Goal: Task Accomplishment & Management: Manage account settings

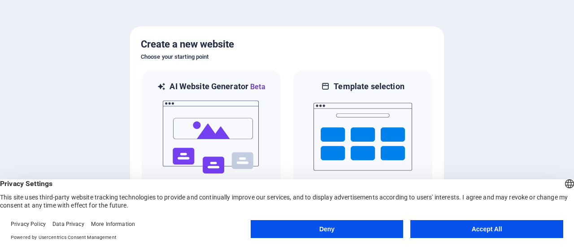
click at [319, 231] on button "Deny" at bounding box center [327, 229] width 153 height 18
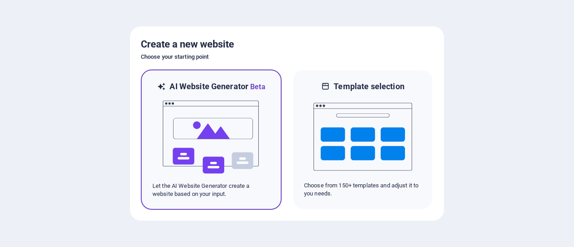
click at [206, 121] on img at bounding box center [211, 137] width 99 height 90
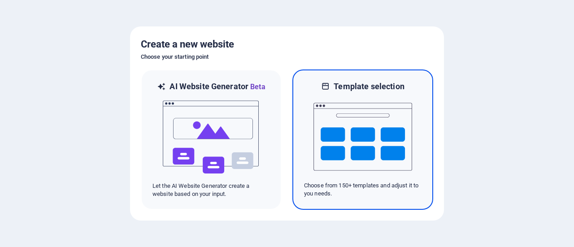
click at [394, 158] on img at bounding box center [363, 137] width 99 height 90
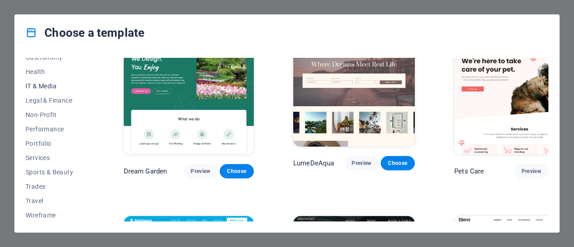
scroll to position [195, 0]
click at [45, 174] on span "Sports & Beauty" at bounding box center [55, 171] width 59 height 7
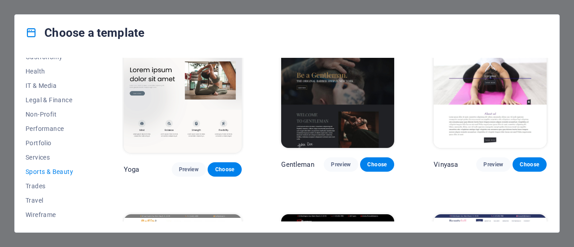
scroll to position [658, 0]
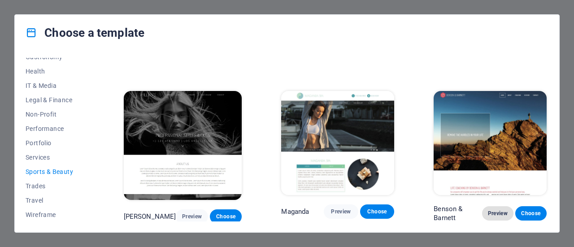
click at [495, 210] on span "Preview" at bounding box center [497, 213] width 17 height 7
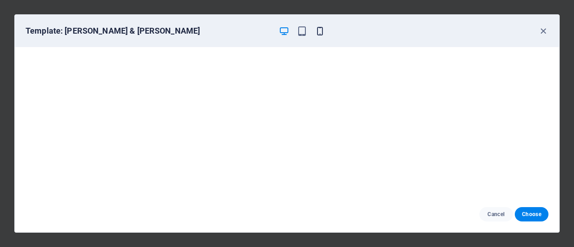
click at [318, 32] on icon "button" at bounding box center [320, 31] width 10 height 10
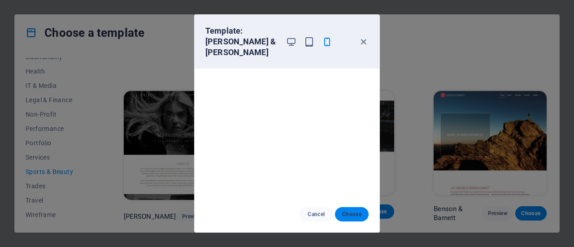
click at [349, 210] on button "Choose" at bounding box center [352, 214] width 34 height 14
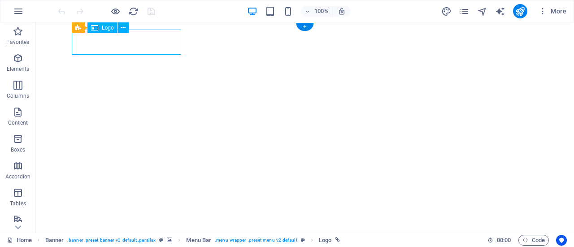
select select "px"
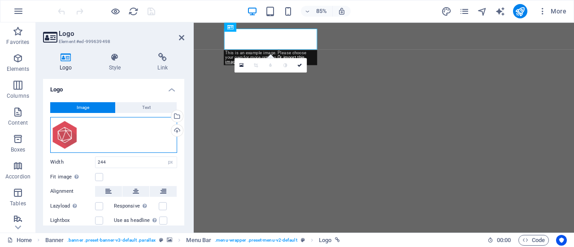
click at [66, 135] on div "Drag files here, click to choose files or select files from Files or our free s…" at bounding box center [113, 135] width 127 height 36
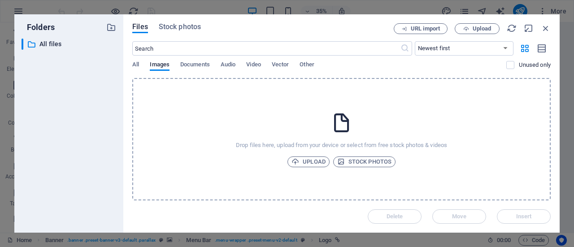
drag, startPoint x: 241, startPoint y: 6, endPoint x: 237, endPoint y: 5, distance: 4.7
click at [241, 6] on div "Folders ​ All files All files Files Stock photos URL import Upload ​ Newest fir…" at bounding box center [287, 123] width 574 height 247
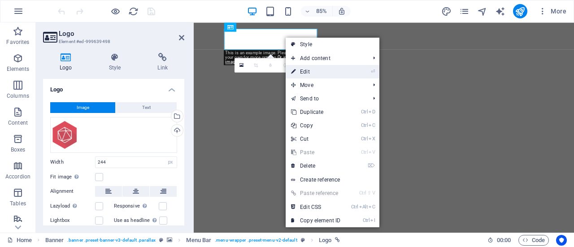
drag, startPoint x: 310, startPoint y: 74, endPoint x: 136, endPoint y: 60, distance: 174.2
click at [310, 74] on link "⏎ Edit" at bounding box center [316, 71] width 60 height 13
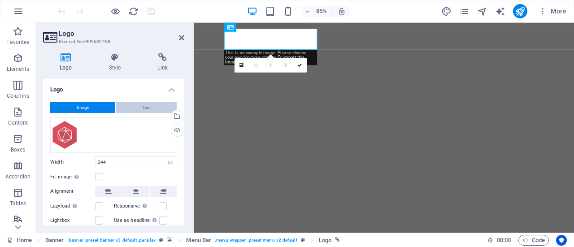
click at [135, 104] on button "Text" at bounding box center [146, 107] width 61 height 11
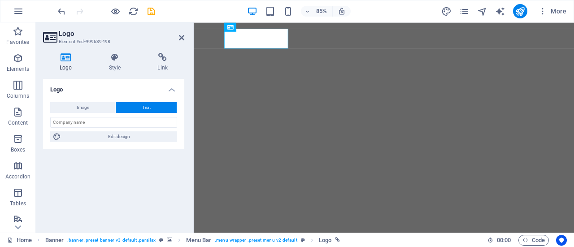
drag, startPoint x: 166, startPoint y: 196, endPoint x: 162, endPoint y: 185, distance: 11.1
click at [165, 196] on div "Logo Image Text Drag files here, click to choose files or select files from Fil…" at bounding box center [113, 152] width 141 height 147
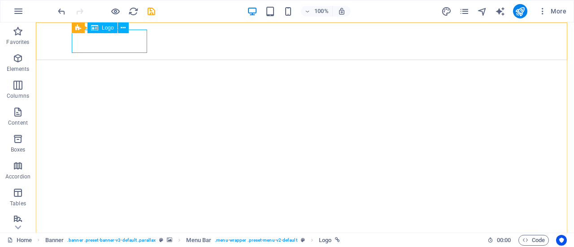
click at [103, 29] on span "Logo" at bounding box center [108, 27] width 12 height 5
click at [104, 27] on span "Logo" at bounding box center [108, 27] width 12 height 5
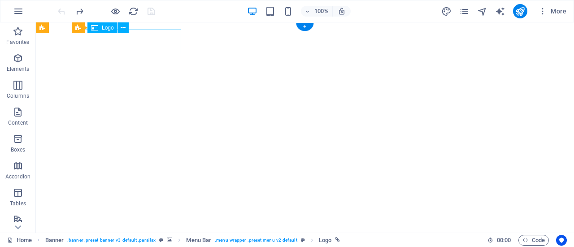
select select "px"
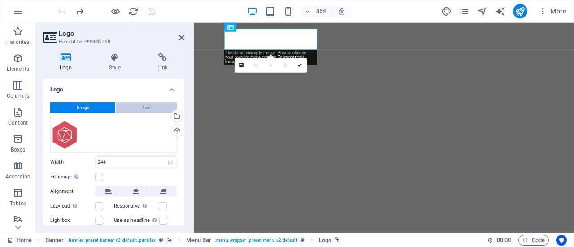
click at [150, 110] on button "Text" at bounding box center [146, 107] width 61 height 11
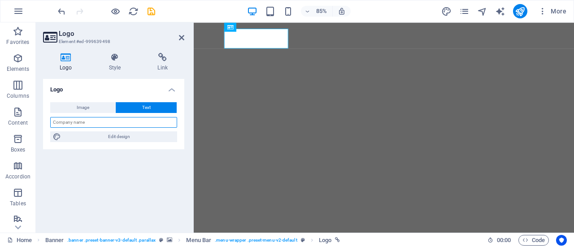
click at [79, 121] on input "text" at bounding box center [113, 122] width 127 height 11
type input "Daman Game"
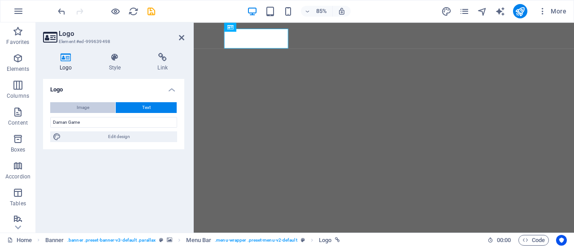
click at [77, 105] on span "Image" at bounding box center [83, 107] width 13 height 11
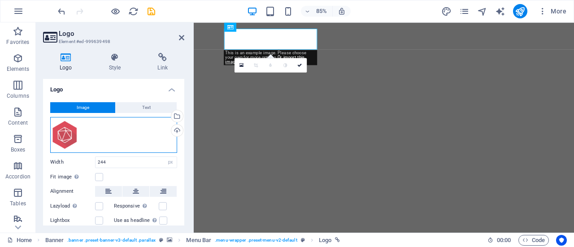
click at [61, 132] on div "Drag files here, click to choose files or select files from Files or our free s…" at bounding box center [113, 135] width 127 height 36
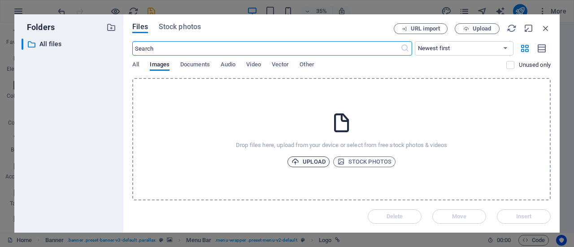
click at [310, 164] on span "Upload" at bounding box center [309, 162] width 34 height 11
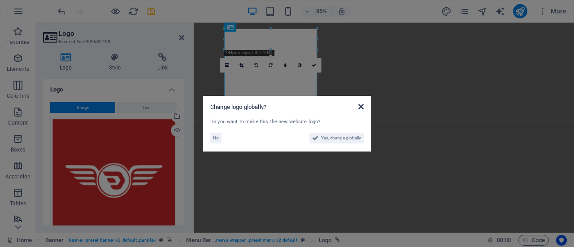
click at [362, 108] on icon at bounding box center [360, 106] width 5 height 7
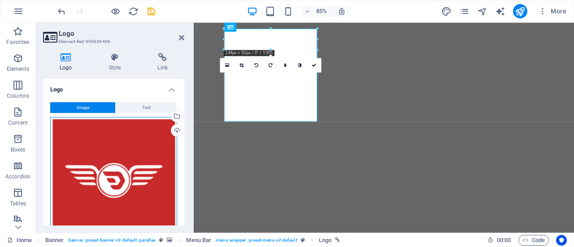
click at [92, 157] on div "Drag files here, click to choose files or select files from Files or our free s…" at bounding box center [113, 180] width 127 height 127
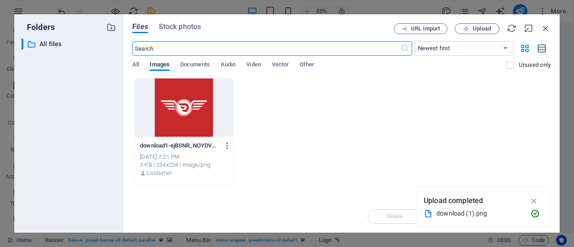
click at [227, 146] on icon "button" at bounding box center [227, 146] width 9 height 8
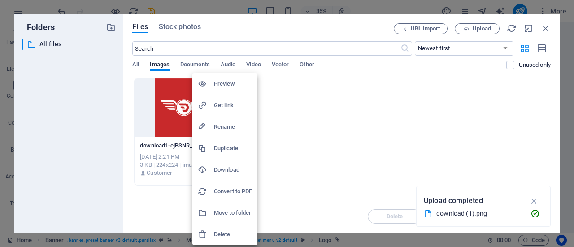
click at [219, 233] on h6 "Delete" at bounding box center [233, 234] width 38 height 11
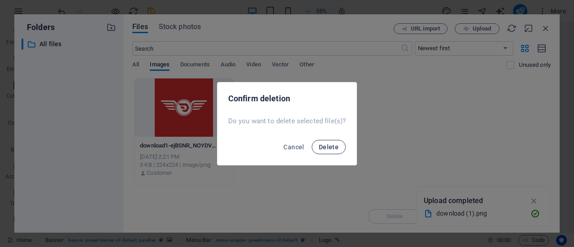
click at [333, 144] on span "Delete" at bounding box center [329, 147] width 20 height 7
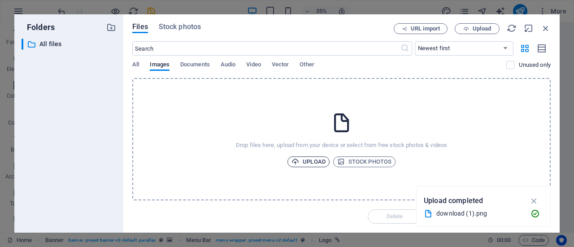
click at [305, 161] on span "Upload" at bounding box center [309, 162] width 34 height 11
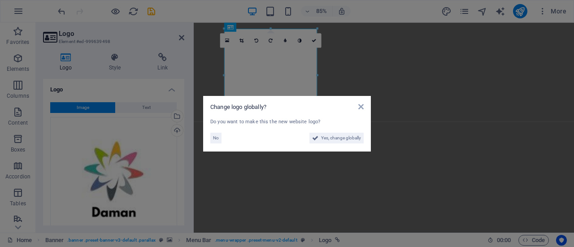
click at [362, 100] on div "Change logo globally? Do you want to make this the new website logo? No Yes, ch…" at bounding box center [287, 124] width 168 height 56
click at [360, 107] on icon at bounding box center [360, 106] width 5 height 7
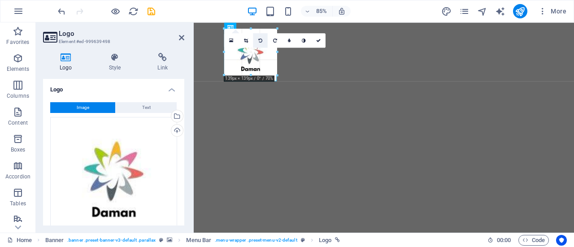
drag, startPoint x: 316, startPoint y: 121, endPoint x: 263, endPoint y: 35, distance: 101.3
type input "123"
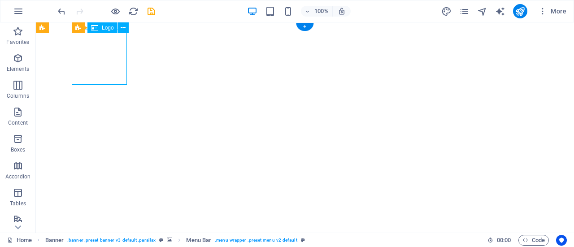
select select "px"
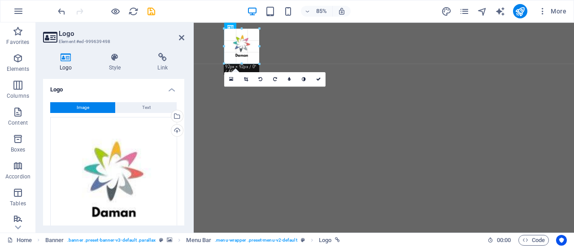
drag, startPoint x: 248, startPoint y: 76, endPoint x: 57, endPoint y: 21, distance: 198.5
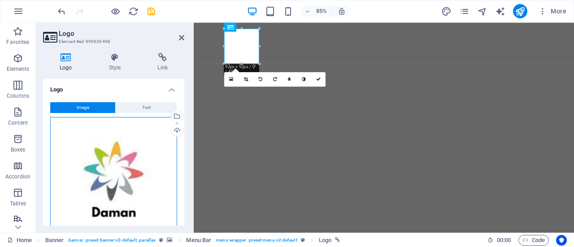
click at [122, 185] on div "Drag files here, click to choose files or select files from Files or our free s…" at bounding box center [113, 180] width 127 height 127
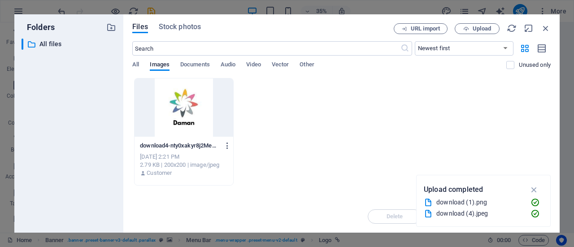
click at [224, 147] on icon "button" at bounding box center [227, 146] width 9 height 8
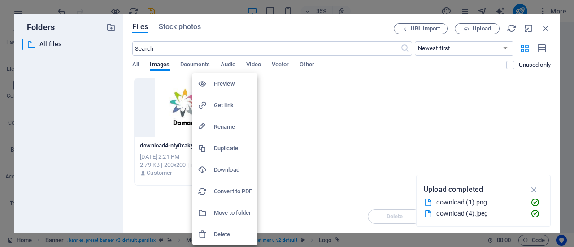
click at [227, 237] on h6 "Delete" at bounding box center [233, 234] width 38 height 11
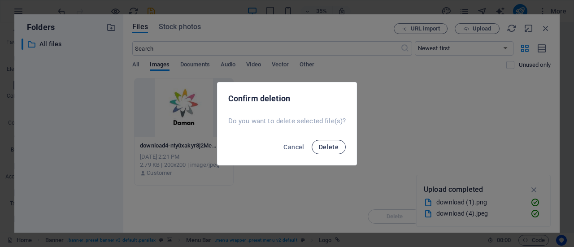
click at [325, 149] on span "Delete" at bounding box center [329, 147] width 20 height 7
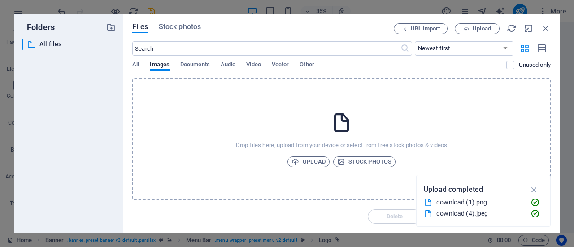
click at [99, 3] on div "Folders ​ All files All files Files Stock photos URL import Upload ​ Newest fir…" at bounding box center [287, 123] width 574 height 247
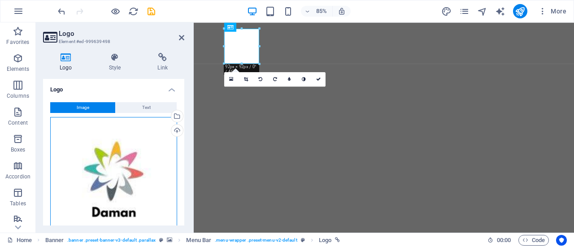
click at [140, 168] on div "Drag files here, click to choose files or select files from Files or our free s…" at bounding box center [113, 180] width 127 height 127
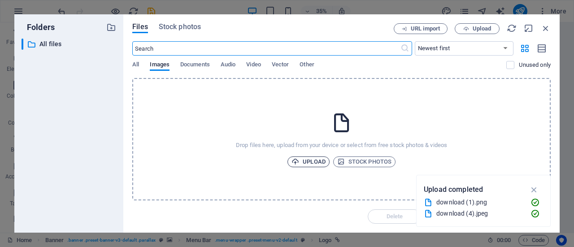
click at [312, 163] on span "Upload" at bounding box center [309, 162] width 34 height 11
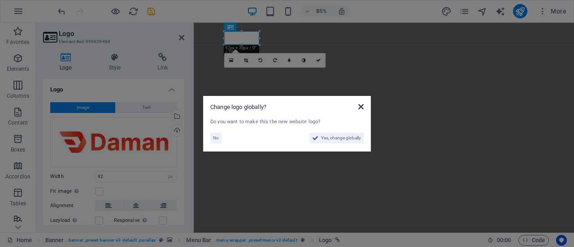
click at [361, 107] on icon at bounding box center [360, 106] width 5 height 7
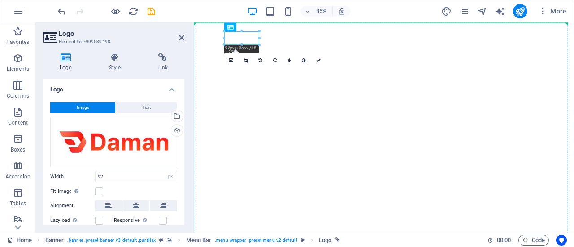
drag, startPoint x: 248, startPoint y: 41, endPoint x: 436, endPoint y: 69, distance: 189.5
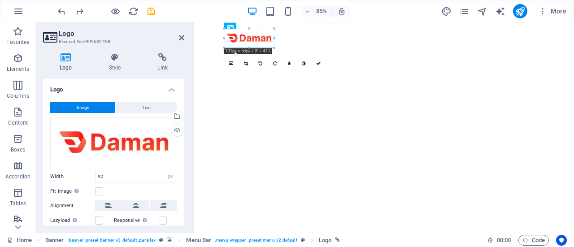
drag, startPoint x: 241, startPoint y: 44, endPoint x: 248, endPoint y: 52, distance: 10.5
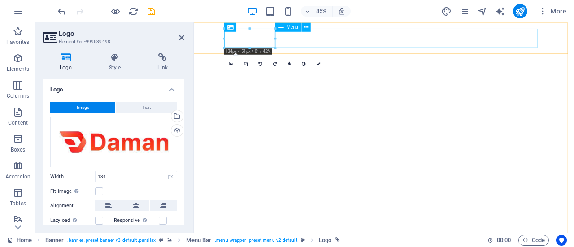
drag, startPoint x: 470, startPoint y: 61, endPoint x: 298, endPoint y: 44, distance: 173.1
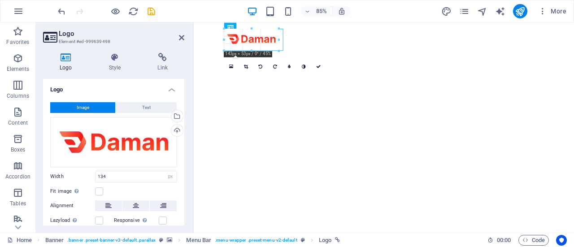
drag, startPoint x: 224, startPoint y: 39, endPoint x: 59, endPoint y: 22, distance: 166.3
type input "155"
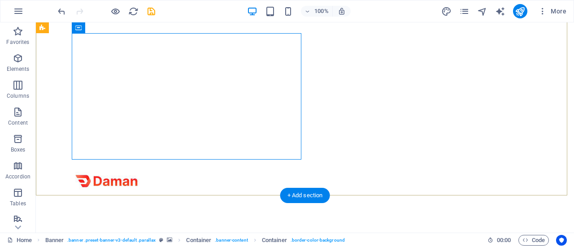
scroll to position [90, 0]
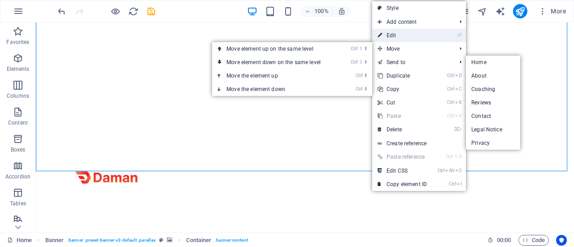
click at [397, 34] on link "⏎ Edit" at bounding box center [402, 35] width 60 height 13
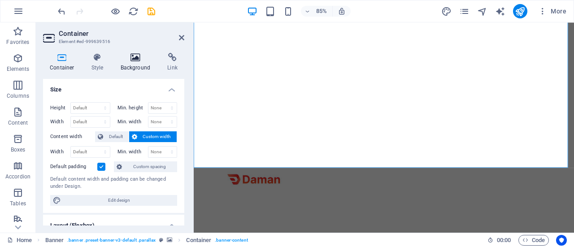
click at [138, 64] on h4 "Background" at bounding box center [137, 62] width 47 height 19
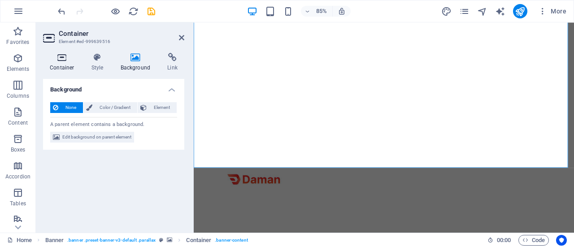
click at [60, 64] on h4 "Container" at bounding box center [64, 62] width 42 height 19
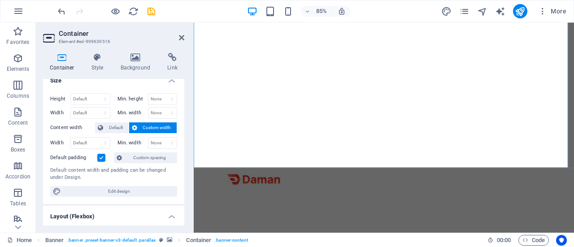
scroll to position [0, 0]
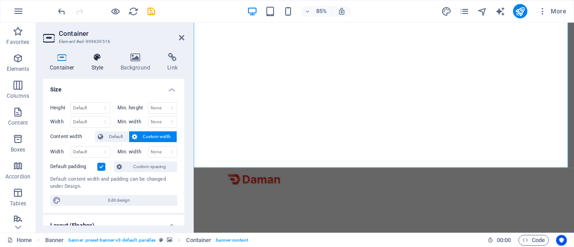
click at [91, 66] on h4 "Style" at bounding box center [99, 62] width 29 height 19
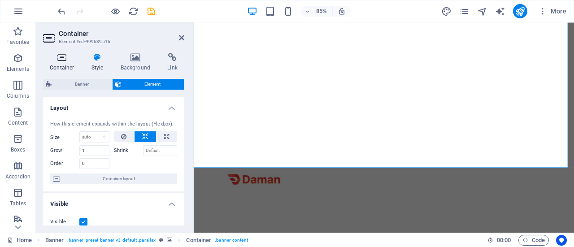
click at [54, 61] on icon at bounding box center [62, 57] width 38 height 9
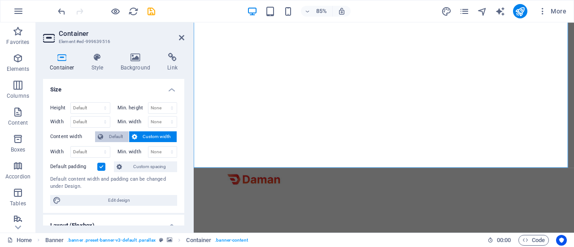
click at [116, 136] on span "Default" at bounding box center [116, 136] width 20 height 11
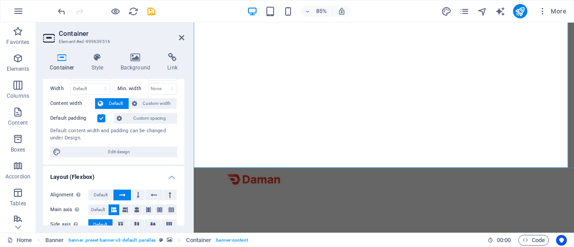
scroll to position [45, 0]
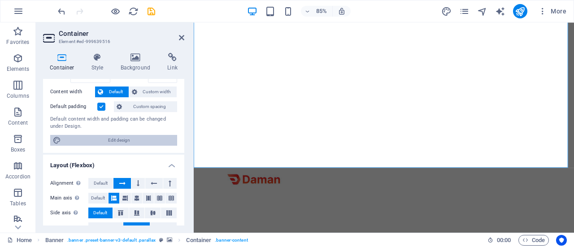
drag, startPoint x: 103, startPoint y: 138, endPoint x: 167, endPoint y: 218, distance: 102.8
click at [103, 138] on span "Edit design" at bounding box center [119, 140] width 111 height 11
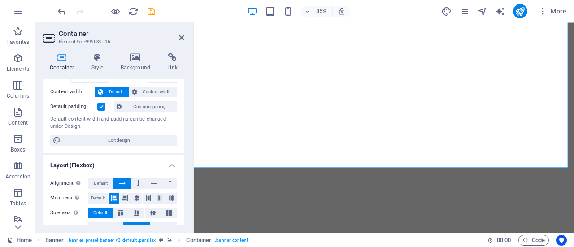
select select "rem"
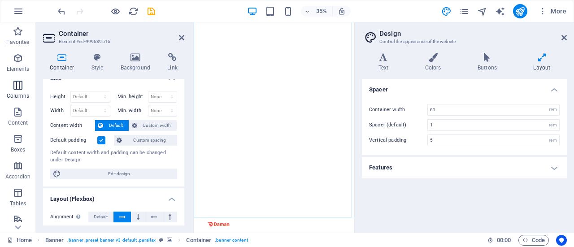
scroll to position [0, 0]
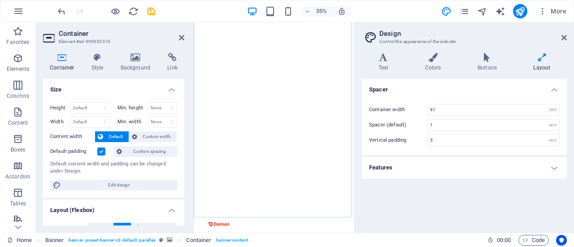
click at [178, 38] on header "Container Element #ed-999639516" at bounding box center [113, 33] width 141 height 23
click at [180, 38] on icon at bounding box center [181, 37] width 5 height 7
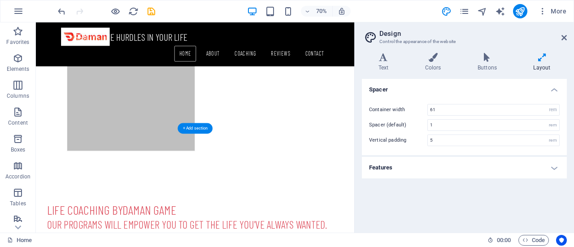
scroll to position [357, 0]
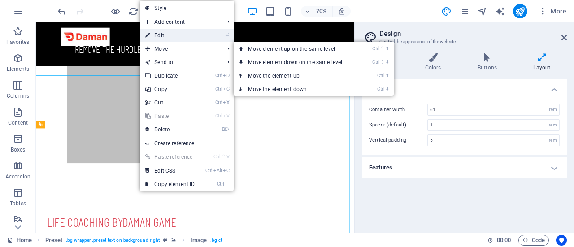
click at [161, 38] on link "⏎ Edit" at bounding box center [170, 35] width 60 height 13
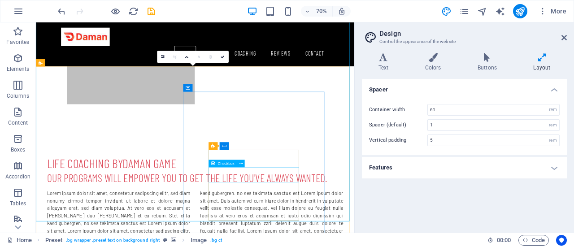
scroll to position [446, 0]
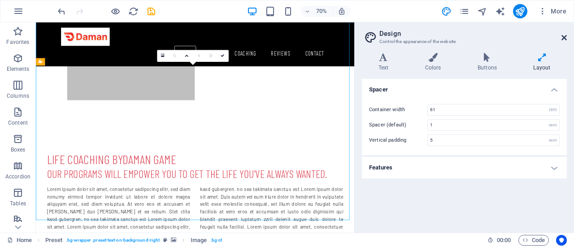
click at [565, 37] on icon at bounding box center [564, 37] width 5 height 7
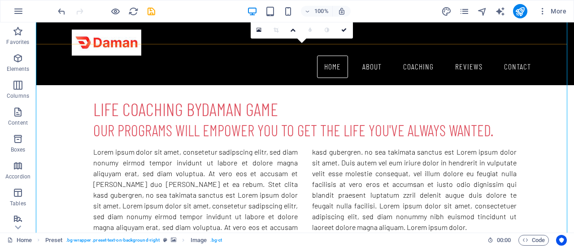
scroll to position [474, 0]
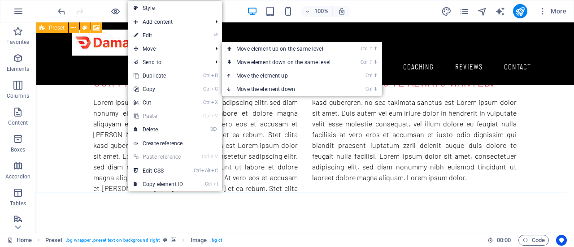
drag, startPoint x: 66, startPoint y: 133, endPoint x: 80, endPoint y: 168, distance: 37.1
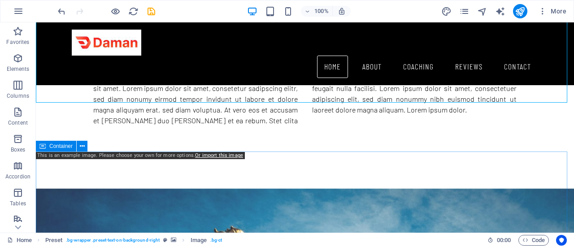
scroll to position [563, 0]
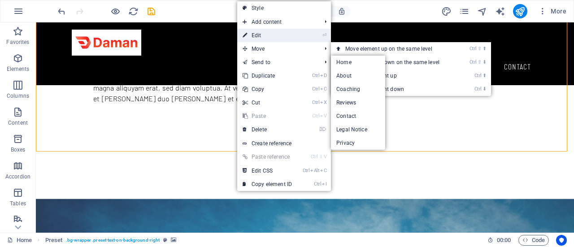
click at [258, 37] on link "⏎ Edit" at bounding box center [267, 35] width 60 height 13
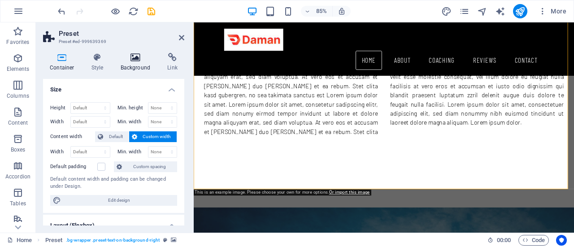
click at [143, 58] on icon at bounding box center [136, 57] width 44 height 9
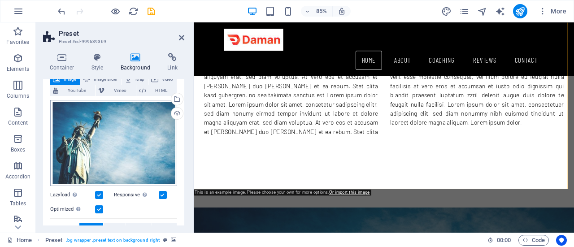
scroll to position [45, 0]
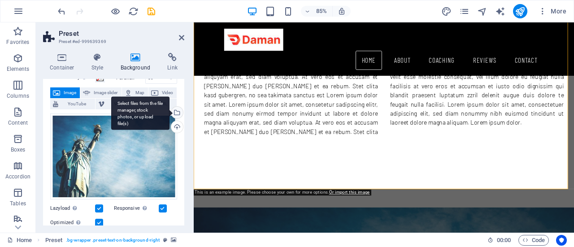
click at [175, 112] on div "Select files from the file manager, stock photos, or upload file(s)" at bounding box center [176, 113] width 13 height 13
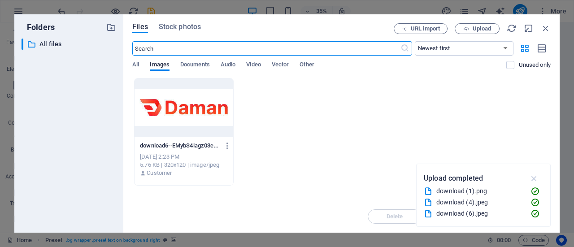
click at [535, 179] on icon "button" at bounding box center [534, 179] width 10 height 10
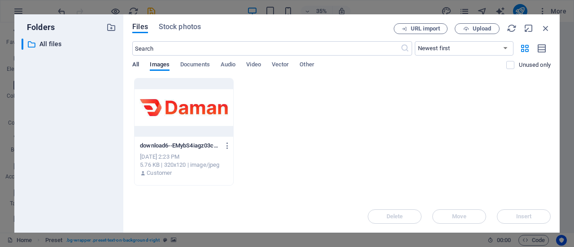
click at [134, 65] on span "All" at bounding box center [135, 65] width 7 height 13
click at [153, 65] on span "Images" at bounding box center [160, 65] width 20 height 13
click at [199, 64] on span "Documents" at bounding box center [195, 65] width 30 height 13
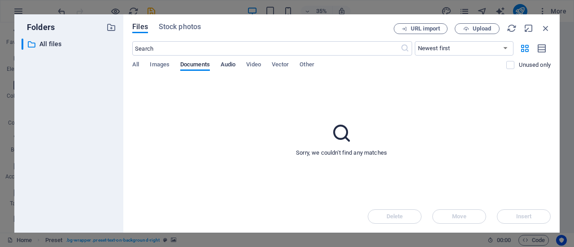
click at [232, 61] on span "Audio" at bounding box center [228, 65] width 15 height 13
click at [266, 61] on div "All Images Documents Audio Video Vector Other" at bounding box center [319, 69] width 374 height 17
click at [313, 66] on span "Other" at bounding box center [307, 65] width 14 height 13
click at [159, 64] on span "Images" at bounding box center [160, 65] width 20 height 13
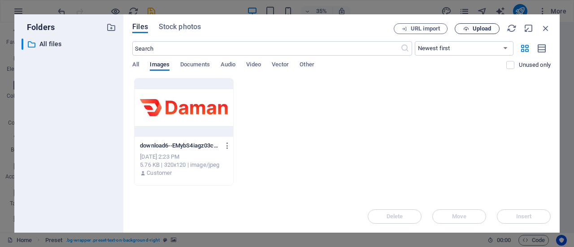
click at [478, 28] on span "Upload" at bounding box center [482, 28] width 18 height 5
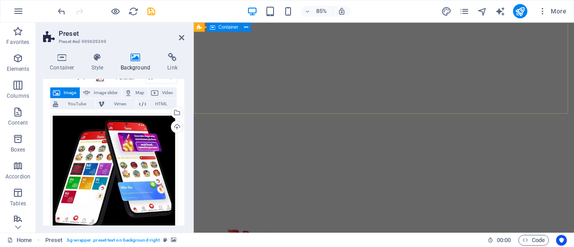
scroll to position [0, 0]
click at [181, 39] on icon at bounding box center [181, 37] width 5 height 7
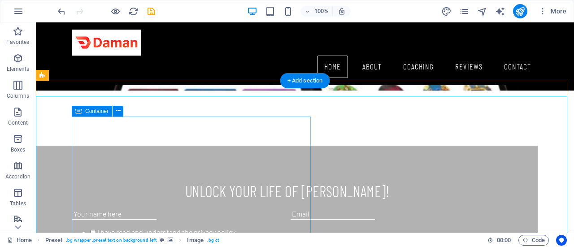
scroll to position [778, 0]
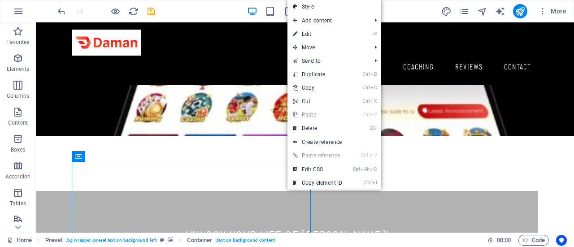
click at [316, 119] on link "Ctrl V Paste" at bounding box center [318, 114] width 60 height 13
click at [314, 127] on link "⌦ Delete" at bounding box center [318, 128] width 60 height 13
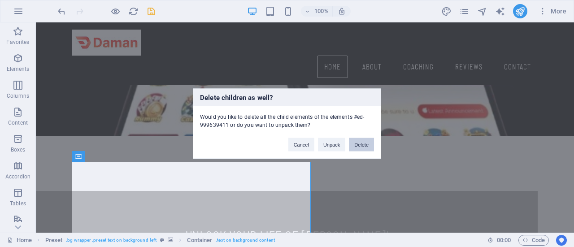
click at [354, 148] on button "Delete" at bounding box center [361, 144] width 25 height 13
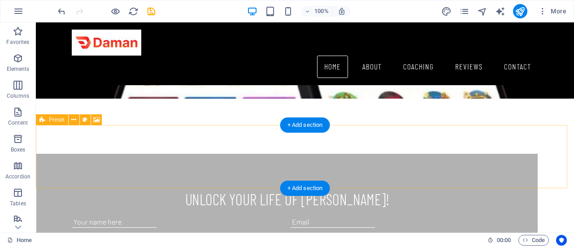
scroll to position [823, 0]
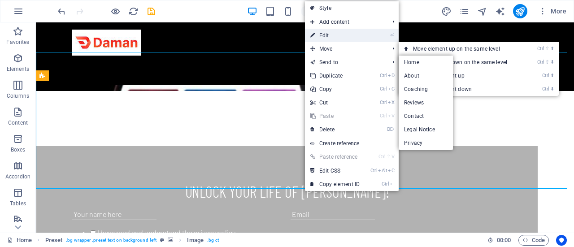
click at [328, 33] on link "⏎ Edit" at bounding box center [335, 35] width 60 height 13
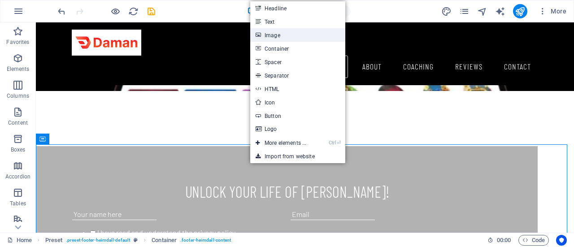
click at [272, 38] on link "Image" at bounding box center [297, 34] width 95 height 13
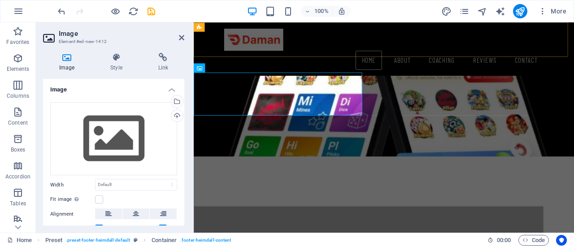
scroll to position [889, 0]
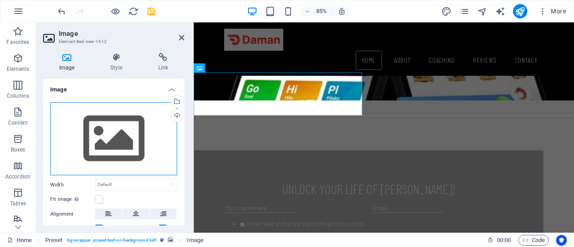
click at [109, 142] on div "Drag files here, click to choose files or select files from Files or our free s…" at bounding box center [113, 139] width 127 height 74
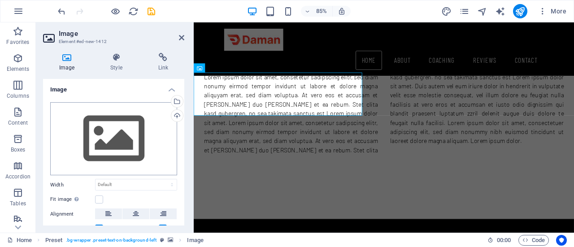
scroll to position [888, 0]
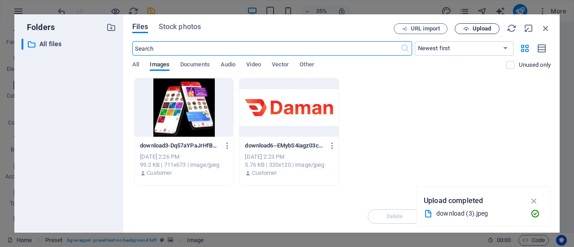
click at [476, 31] on span "Upload" at bounding box center [482, 28] width 18 height 5
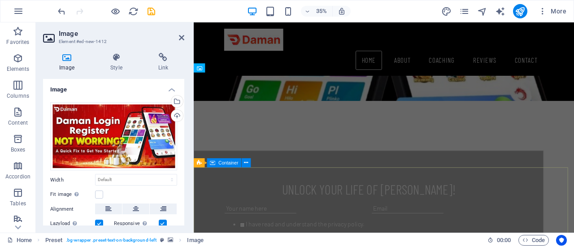
scroll to position [889, 0]
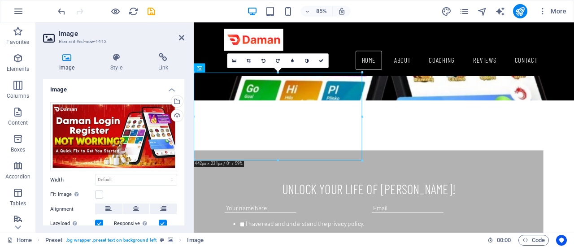
drag, startPoint x: 555, startPoint y: 140, endPoint x: 602, endPoint y: 135, distance: 47.3
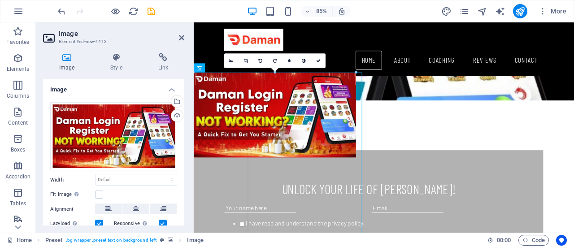
drag, startPoint x: 362, startPoint y: 116, endPoint x: 354, endPoint y: 126, distance: 12.8
type input "426"
select select "px"
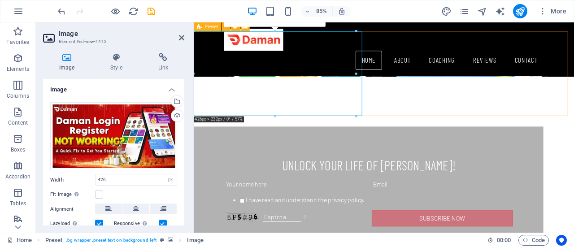
scroll to position [905, 0]
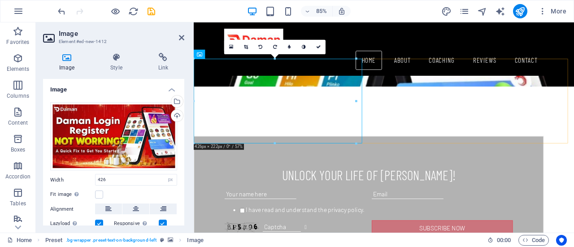
select select "DISABLED_OPTION_VALUE"
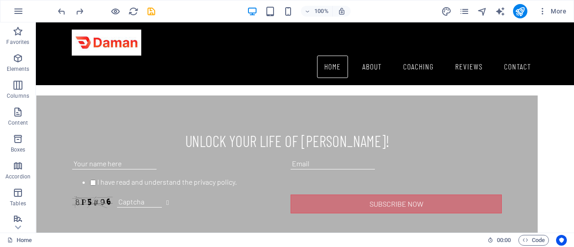
scroll to position [884, 0]
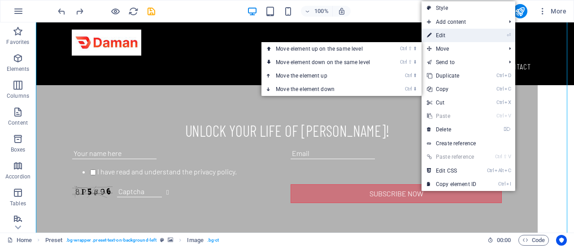
click at [440, 35] on link "⏎ Edit" at bounding box center [452, 35] width 60 height 13
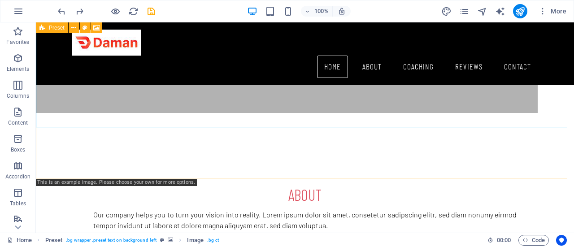
scroll to position [1063, 0]
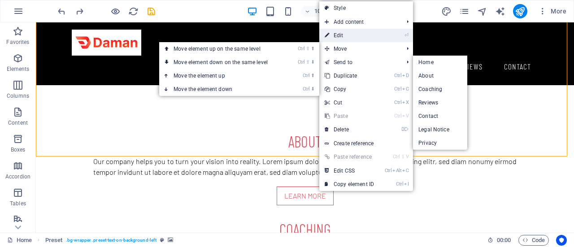
click at [340, 37] on link "⏎ Edit" at bounding box center [349, 35] width 60 height 13
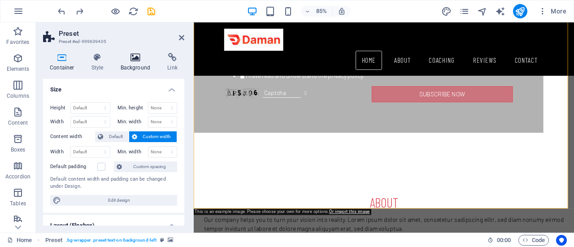
click at [130, 63] on h4 "Background" at bounding box center [137, 62] width 47 height 19
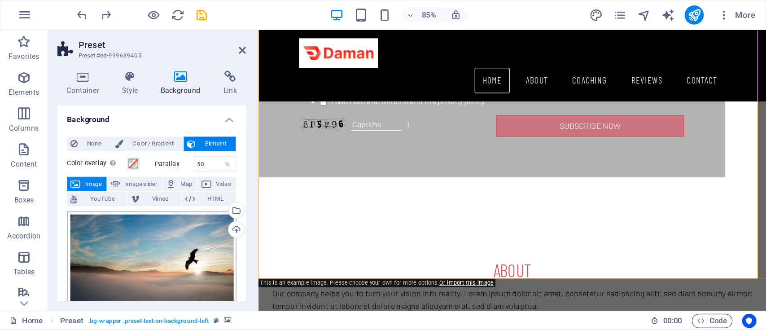
scroll to position [90, 0]
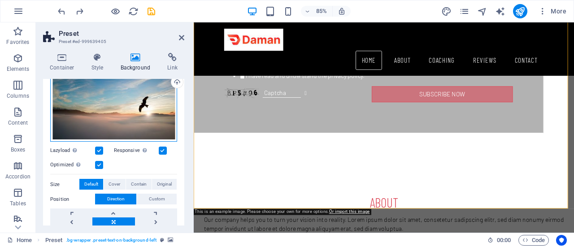
click at [121, 124] on div "Drag files here, click to choose files or select files from Files or our free s…" at bounding box center [113, 106] width 127 height 74
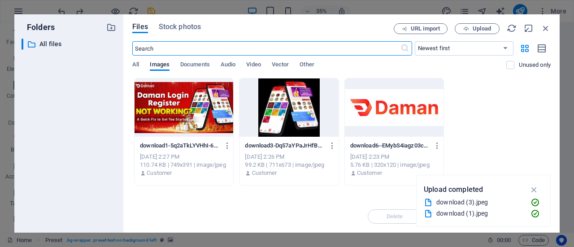
click at [176, 110] on div at bounding box center [184, 108] width 99 height 58
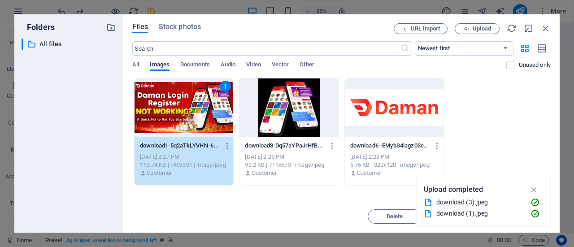
click at [170, 119] on div "1" at bounding box center [184, 108] width 99 height 58
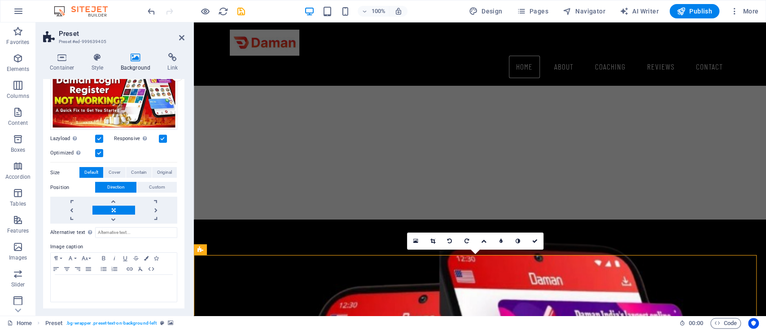
scroll to position [97, 0]
click at [183, 37] on icon at bounding box center [181, 37] width 5 height 7
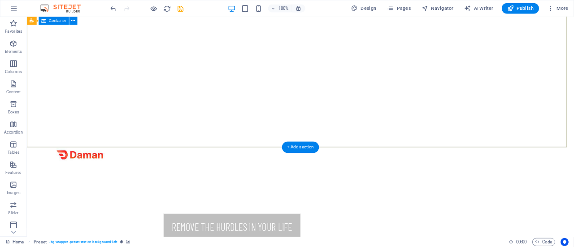
scroll to position [0, 0]
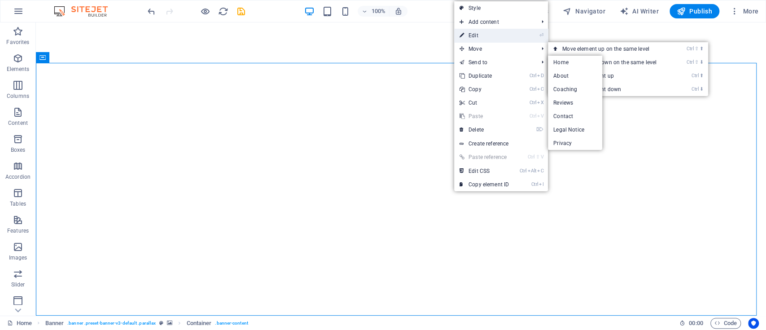
click at [473, 37] on link "⏎ Edit" at bounding box center [484, 35] width 60 height 13
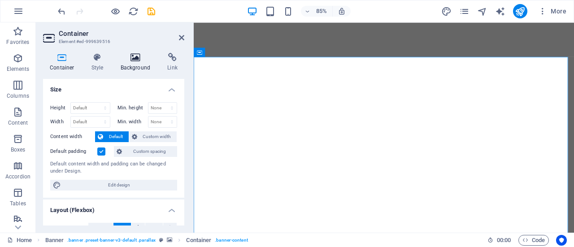
click at [133, 59] on icon at bounding box center [136, 57] width 44 height 9
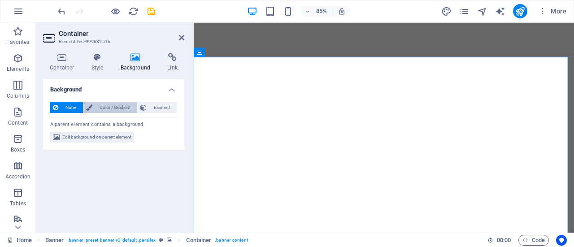
click at [103, 108] on span "Color / Gradient" at bounding box center [114, 107] width 39 height 11
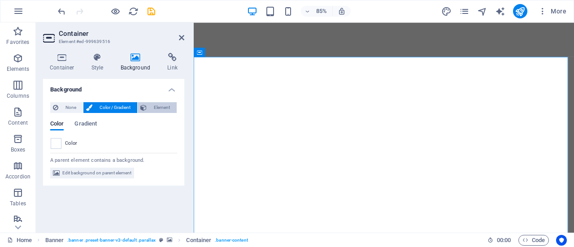
click at [153, 111] on span "Element" at bounding box center [161, 107] width 25 height 11
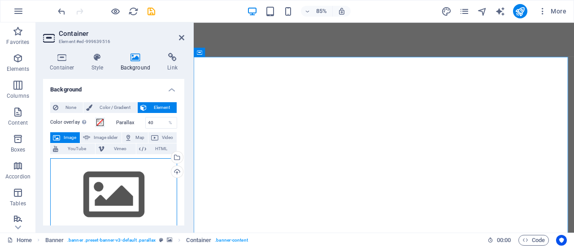
click at [133, 191] on div "Drag files here, click to choose files or select files from Files or our free s…" at bounding box center [113, 195] width 127 height 74
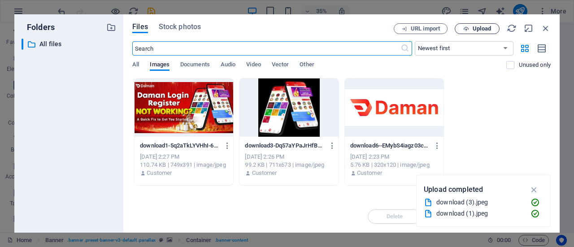
click at [461, 30] on span "Upload" at bounding box center [477, 29] width 37 height 6
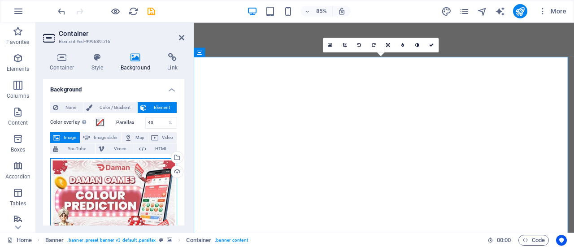
click at [124, 185] on div "Drag files here, click to choose files or select files from Files or our free s…" at bounding box center [113, 198] width 127 height 81
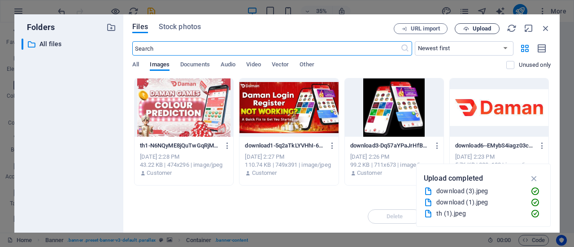
click at [475, 28] on span "Upload" at bounding box center [482, 28] width 18 height 5
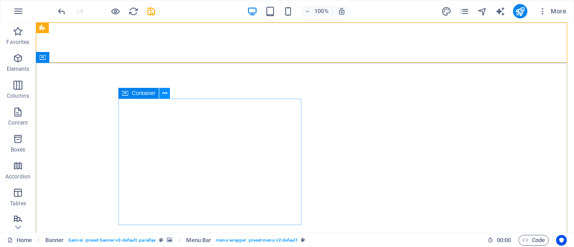
click at [167, 96] on icon at bounding box center [164, 93] width 5 height 9
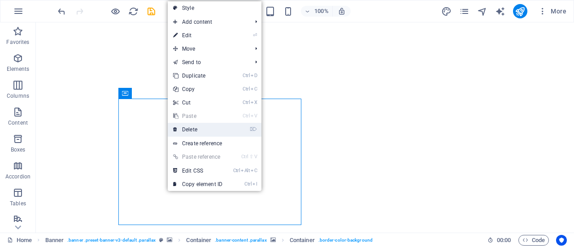
click at [189, 130] on link "⌦ Delete" at bounding box center [198, 129] width 60 height 13
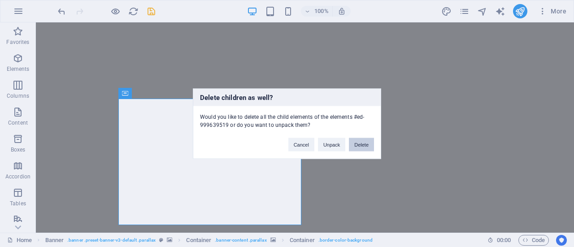
click at [355, 145] on button "Delete" at bounding box center [361, 144] width 25 height 13
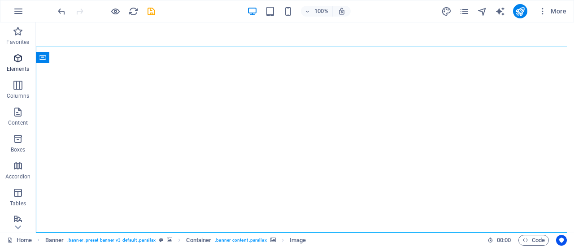
click at [17, 59] on icon "button" at bounding box center [18, 58] width 11 height 11
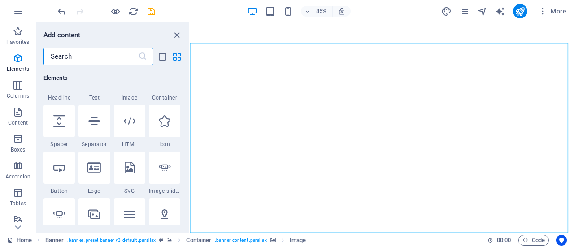
scroll to position [140, 0]
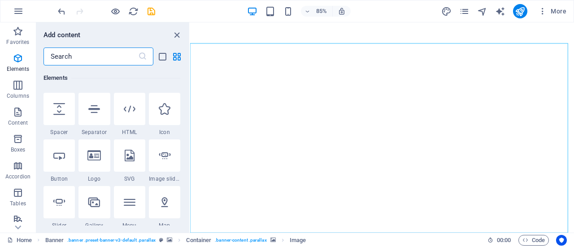
click at [57, 159] on icon at bounding box center [59, 156] width 12 height 12
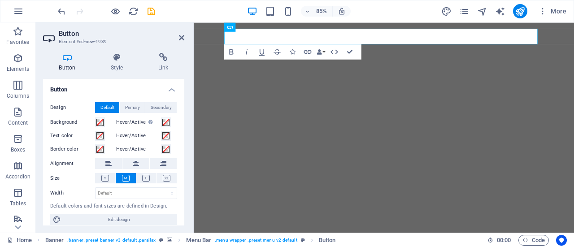
click at [65, 62] on h4 "Button" at bounding box center [69, 62] width 52 height 19
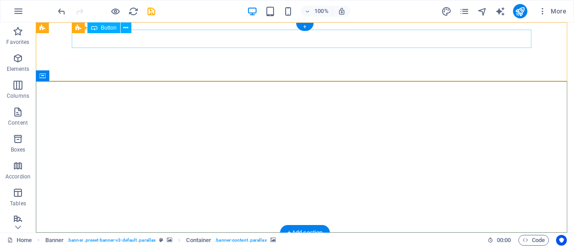
click at [120, 240] on div "Button label" at bounding box center [305, 249] width 467 height 19
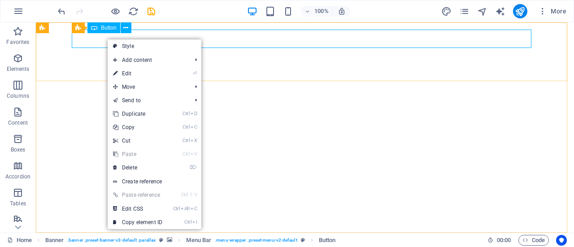
click at [107, 28] on span "Button" at bounding box center [109, 27] width 16 height 5
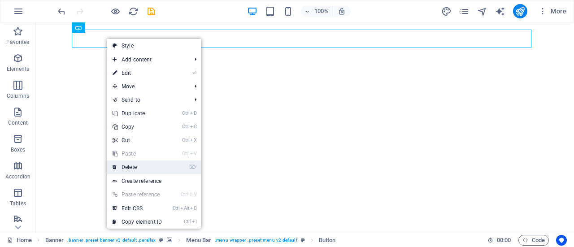
click at [126, 166] on link "⌦ Delete" at bounding box center [137, 167] width 60 height 13
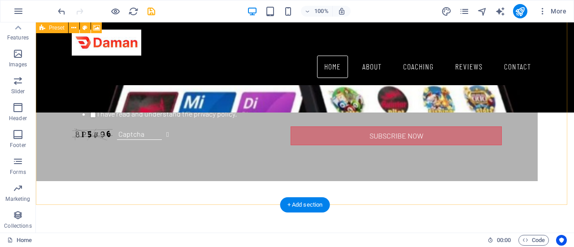
scroll to position [897, 0]
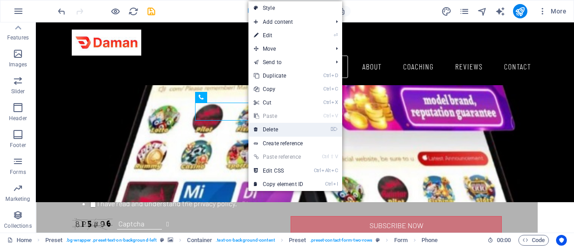
click at [268, 131] on link "⌦ Delete" at bounding box center [279, 129] width 60 height 13
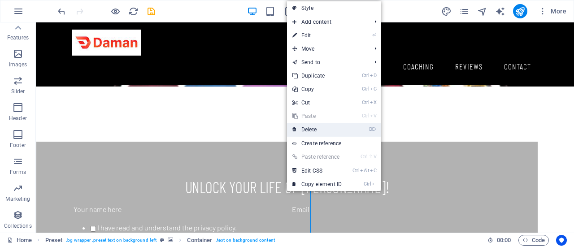
click at [310, 131] on link "⌦ Delete" at bounding box center [317, 129] width 60 height 13
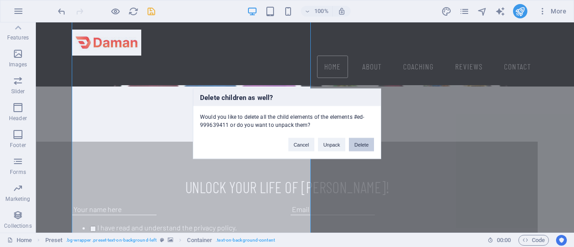
click at [360, 143] on button "Delete" at bounding box center [361, 144] width 25 height 13
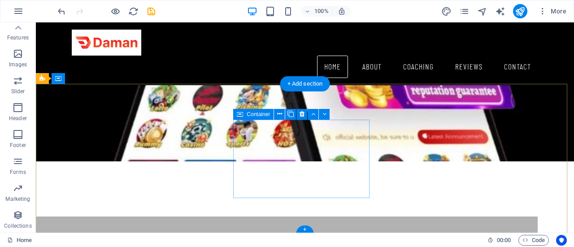
scroll to position [856, 0]
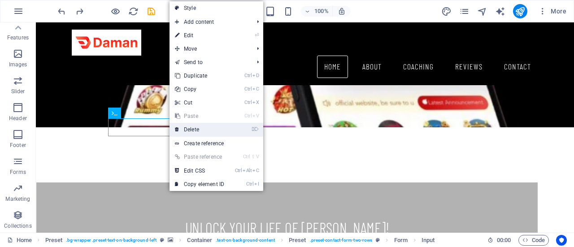
click at [184, 129] on link "⌦ Delete" at bounding box center [200, 129] width 60 height 13
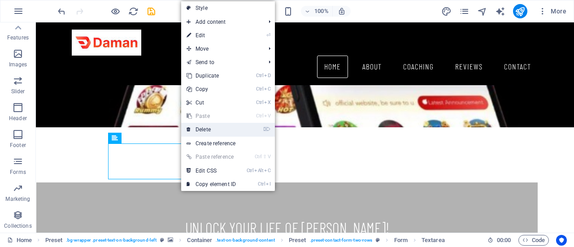
click at [206, 129] on link "⌦ Delete" at bounding box center [211, 129] width 60 height 13
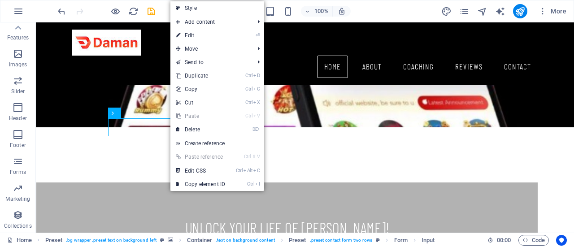
click at [177, 122] on icon at bounding box center [178, 115] width 4 height 13
click at [184, 127] on link "⌦ Delete" at bounding box center [200, 129] width 60 height 13
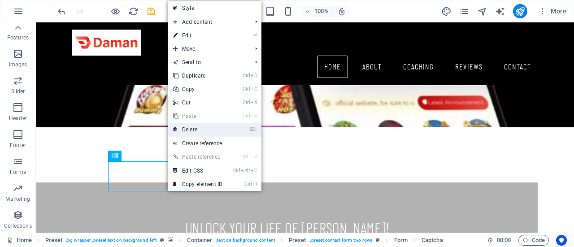
click at [196, 131] on link "⌦ Delete" at bounding box center [198, 129] width 60 height 13
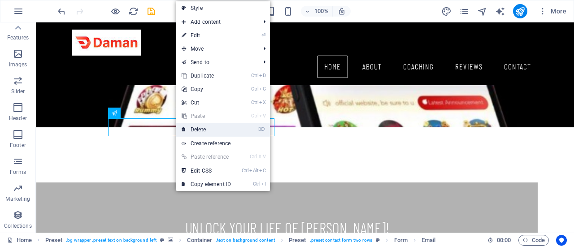
click at [191, 130] on link "⌦ Delete" at bounding box center [206, 129] width 60 height 13
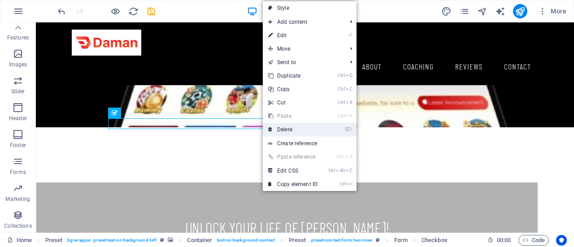
click at [277, 130] on link "⌦ Delete" at bounding box center [293, 129] width 60 height 13
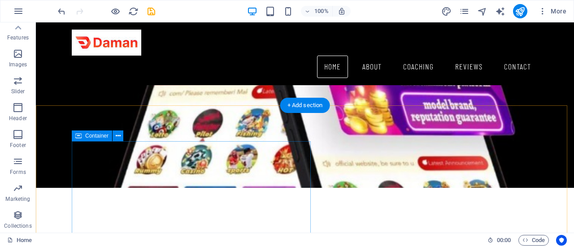
scroll to position [812, 0]
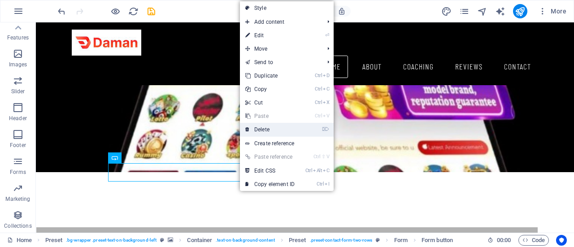
click at [259, 129] on link "⌦ Delete" at bounding box center [270, 129] width 60 height 13
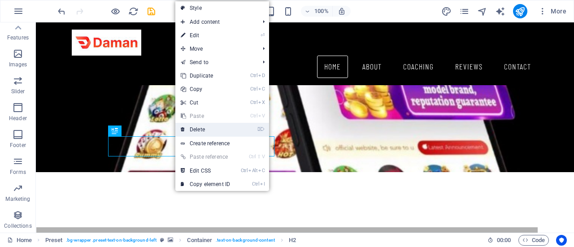
click at [221, 128] on link "⌦ Delete" at bounding box center [205, 129] width 60 height 13
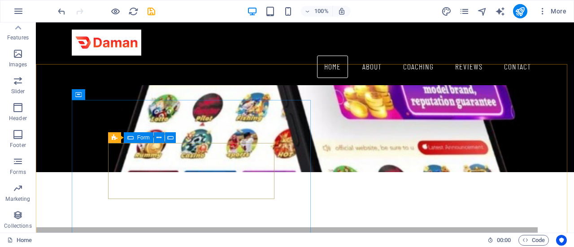
click at [125, 142] on div "Form" at bounding box center [139, 137] width 30 height 11
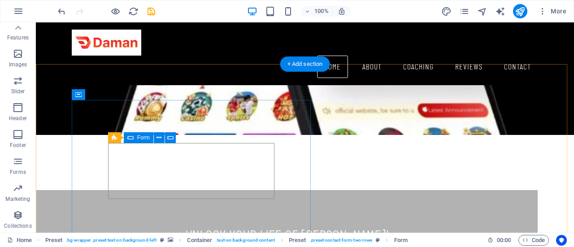
scroll to position [856, 0]
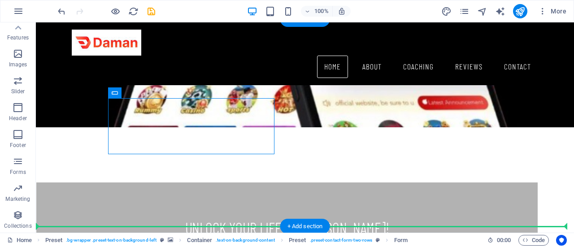
drag, startPoint x: 214, startPoint y: 115, endPoint x: 336, endPoint y: 157, distance: 128.8
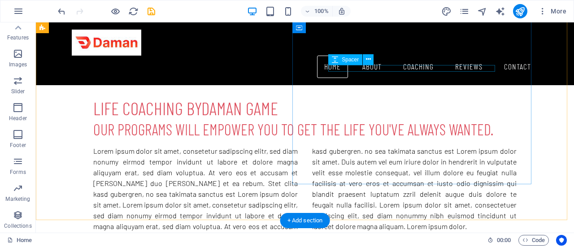
scroll to position [315, 0]
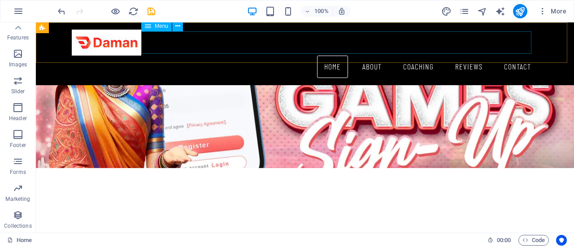
click at [372, 56] on nav "Home About Coaching Reviews Contact" at bounding box center [305, 67] width 467 height 22
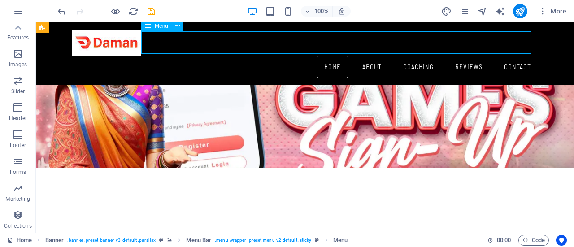
click at [366, 56] on nav "Home About Coaching Reviews Contact" at bounding box center [305, 67] width 467 height 22
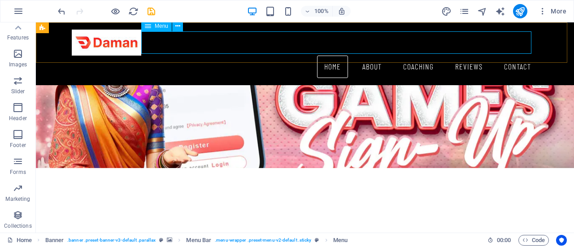
click at [362, 56] on nav "Home About Coaching Reviews Contact" at bounding box center [305, 67] width 467 height 22
click at [234, 56] on nav "Home About Coaching Reviews Contact" at bounding box center [305, 67] width 467 height 22
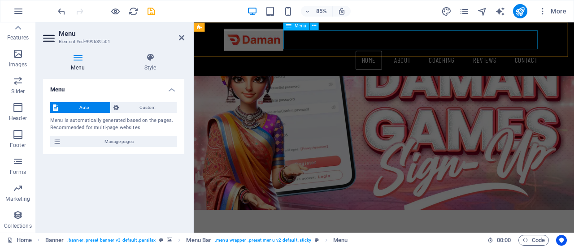
scroll to position [353, 0]
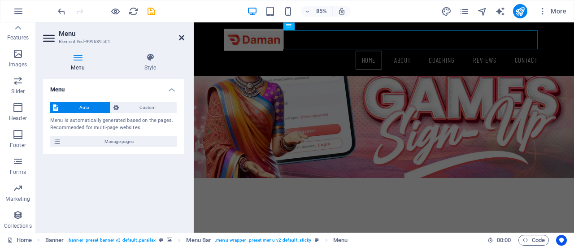
click at [181, 39] on icon at bounding box center [181, 37] width 5 height 7
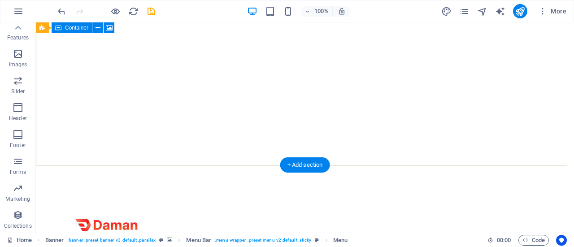
scroll to position [0, 0]
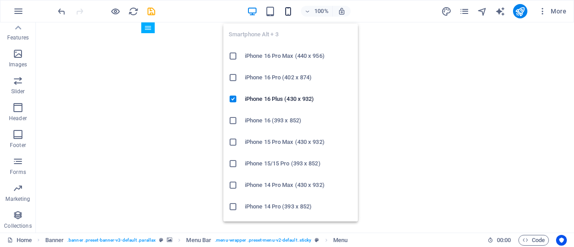
click at [290, 13] on icon "button" at bounding box center [288, 11] width 10 height 10
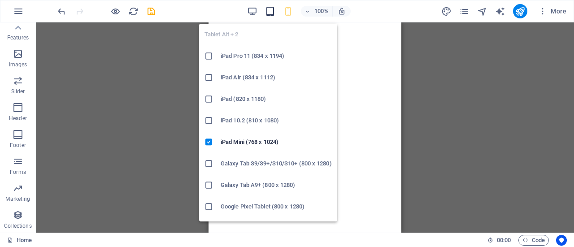
click at [268, 8] on icon "button" at bounding box center [270, 11] width 10 height 10
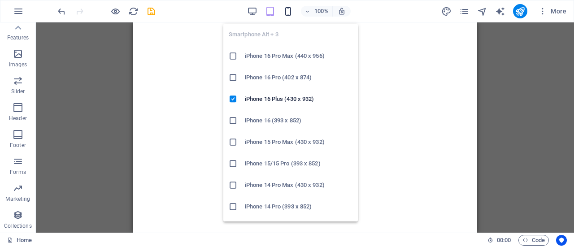
click at [284, 11] on icon "button" at bounding box center [288, 11] width 10 height 10
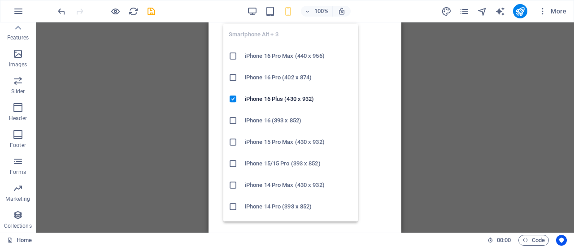
click at [282, 58] on h6 "iPhone 16 Pro Max (440 x 956)" at bounding box center [299, 56] width 108 height 11
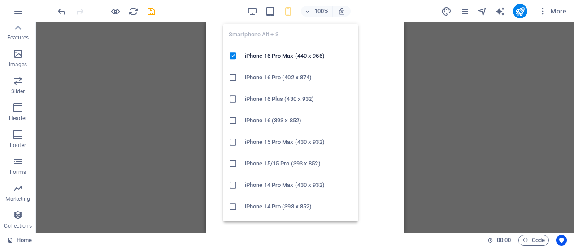
click at [277, 118] on h6 "iPhone 16 (393 x 852)" at bounding box center [299, 120] width 108 height 11
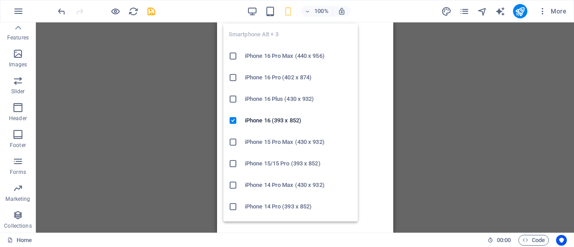
click at [290, 10] on icon "button" at bounding box center [288, 11] width 10 height 10
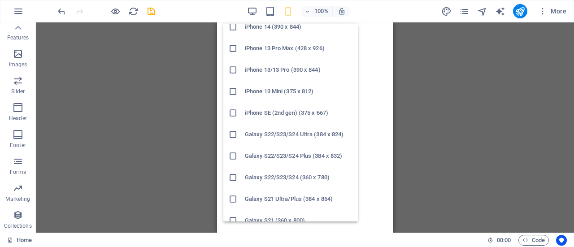
scroll to position [224, 0]
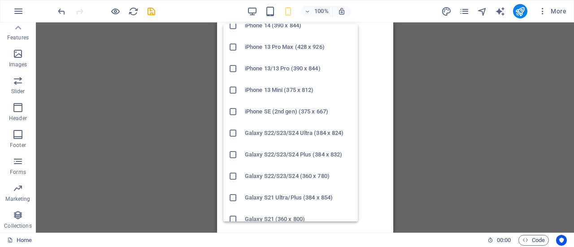
click at [275, 112] on h6 "iPhone SE (2nd gen) (375 x 667)" at bounding box center [299, 111] width 108 height 11
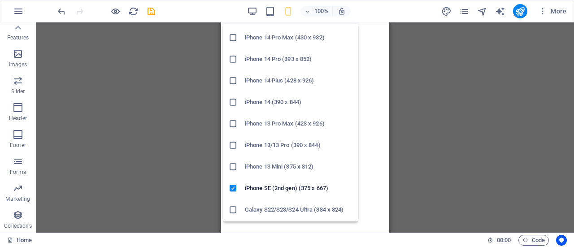
scroll to position [269, 0]
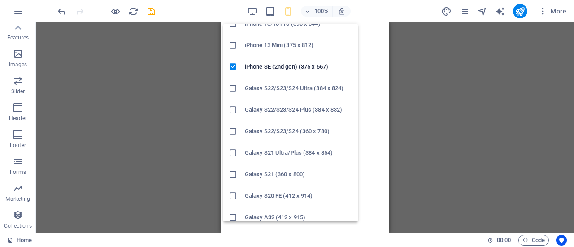
click at [267, 148] on h6 "Galaxy S21 Ultra/Plus (384 x 854)" at bounding box center [299, 153] width 108 height 11
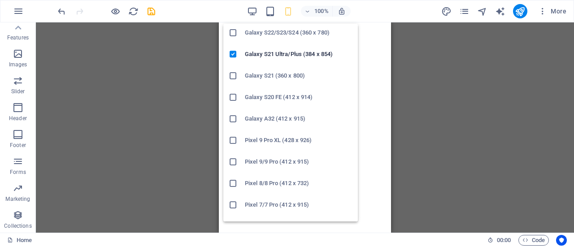
scroll to position [449, 0]
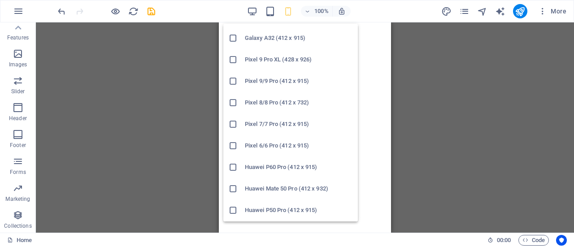
click at [262, 127] on h6 "Pixel 7/7 Pro (412 x 915)" at bounding box center [299, 124] width 108 height 11
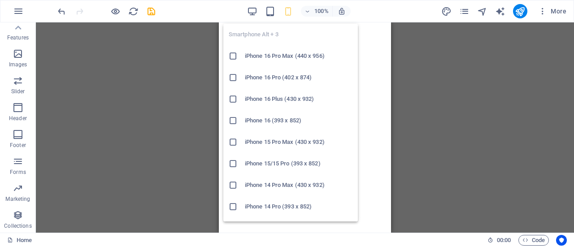
click at [288, 7] on icon "button" at bounding box center [288, 11] width 10 height 10
click at [286, 56] on h6 "iPhone 16 Pro Max (440 x 956)" at bounding box center [299, 56] width 108 height 11
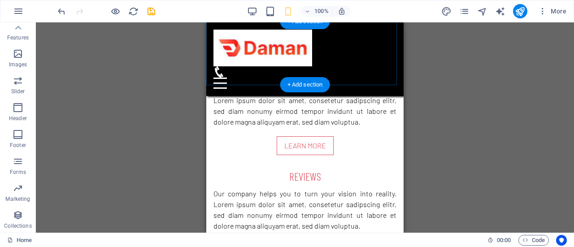
scroll to position [1408, 0]
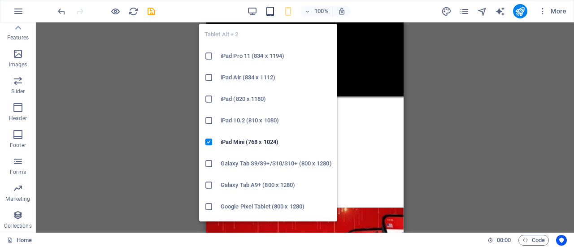
click at [268, 12] on icon "button" at bounding box center [270, 11] width 10 height 10
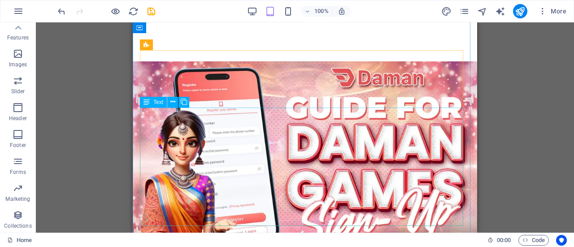
scroll to position [0, 0]
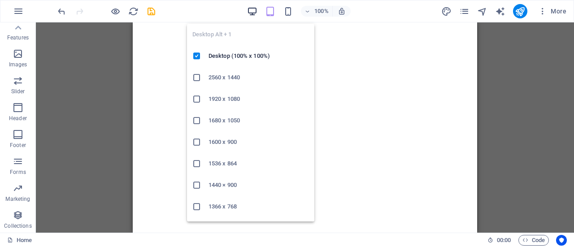
click at [253, 10] on icon "button" at bounding box center [252, 11] width 10 height 10
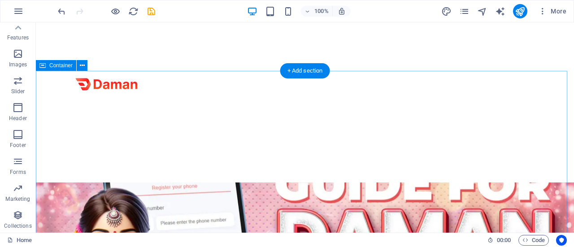
scroll to position [179, 0]
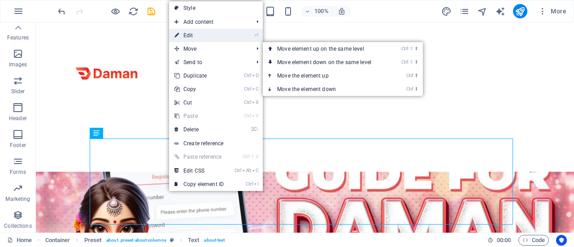
click at [200, 36] on link "⏎ Edit" at bounding box center [199, 35] width 60 height 13
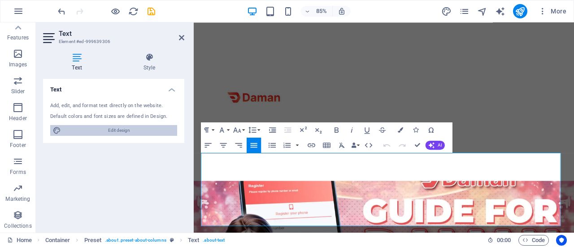
click at [121, 131] on span "Edit design" at bounding box center [119, 130] width 111 height 11
select select "px"
select select "300"
select select "px"
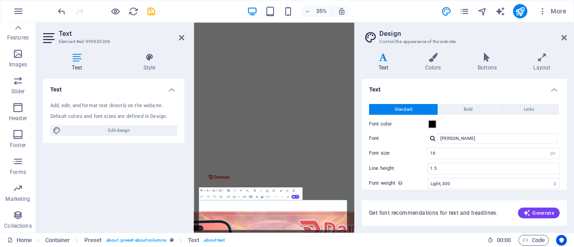
click at [83, 61] on icon at bounding box center [77, 57] width 68 height 9
click at [82, 61] on icon at bounding box center [77, 57] width 68 height 9
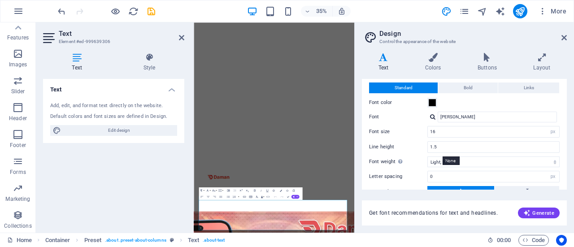
scroll to position [0, 0]
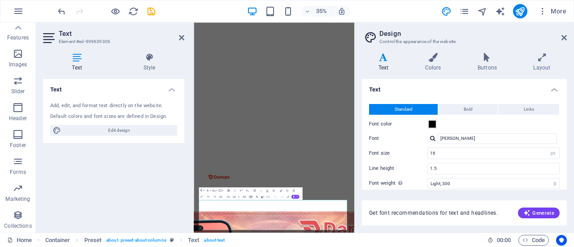
click at [558, 35] on h2 "Design" at bounding box center [474, 34] width 188 height 8
click at [563, 36] on icon at bounding box center [564, 37] width 5 height 7
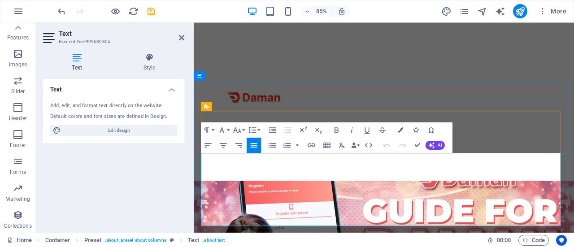
drag, startPoint x: 337, startPoint y: 210, endPoint x: 380, endPoint y: 245, distance: 54.9
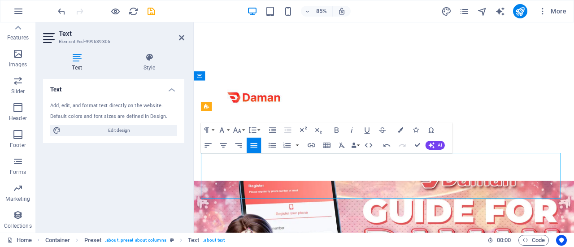
drag, startPoint x: 408, startPoint y: 226, endPoint x: 238, endPoint y: 183, distance: 175.4
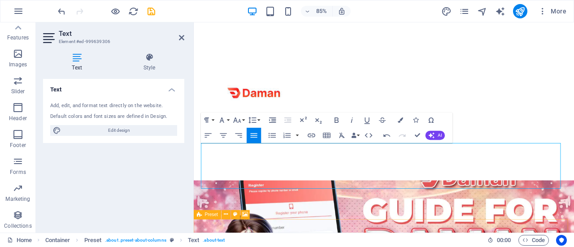
scroll to position [191, 0]
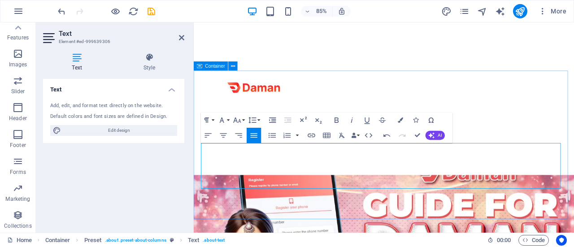
drag, startPoint x: 204, startPoint y: 227, endPoint x: 521, endPoint y: 233, distance: 317.2
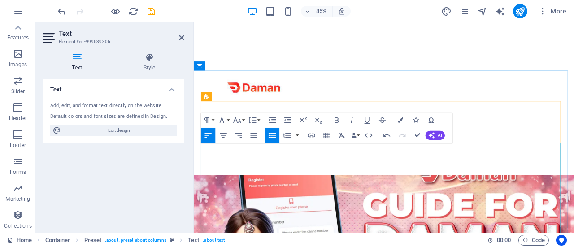
drag, startPoint x: 378, startPoint y: 169, endPoint x: 331, endPoint y: 170, distance: 47.1
drag, startPoint x: 315, startPoint y: 171, endPoint x: 250, endPoint y: 172, distance: 65.5
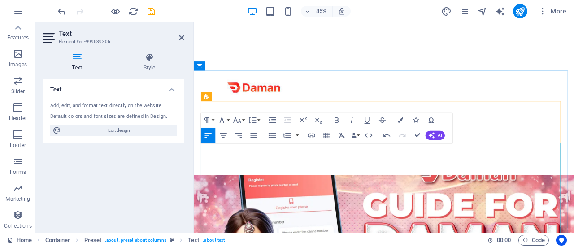
drag, startPoint x: 256, startPoint y: 171, endPoint x: 244, endPoint y: 171, distance: 12.1
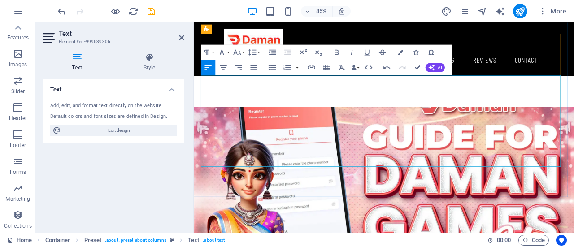
scroll to position [281, 0]
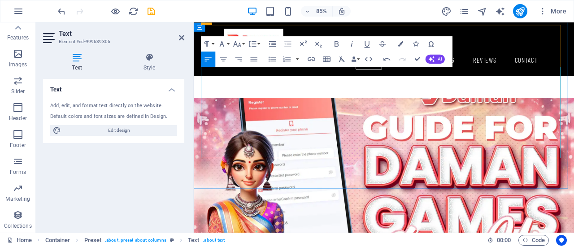
drag, startPoint x: 548, startPoint y: 93, endPoint x: 464, endPoint y: 95, distance: 83.5
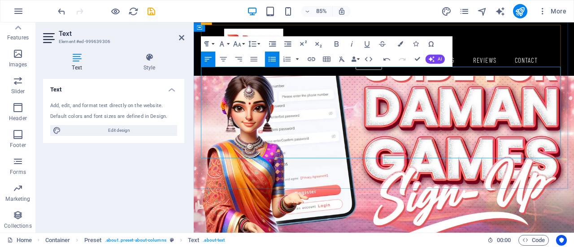
drag, startPoint x: 543, startPoint y: 111, endPoint x: 434, endPoint y: 105, distance: 109.2
drag, startPoint x: 480, startPoint y: 113, endPoint x: 486, endPoint y: 109, distance: 6.2
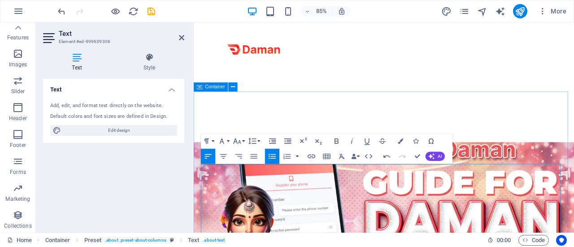
scroll to position [146, 0]
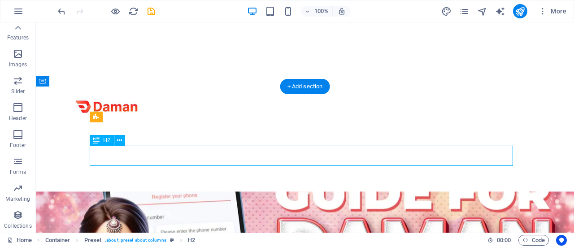
drag, startPoint x: 406, startPoint y: 158, endPoint x: 126, endPoint y: 157, distance: 280.9
drag, startPoint x: 123, startPoint y: 156, endPoint x: 158, endPoint y: 178, distance: 41.6
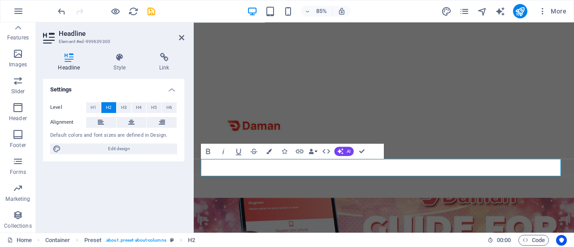
drag, startPoint x: 122, startPoint y: 156, endPoint x: 137, endPoint y: 194, distance: 41.1
click at [135, 201] on div "Settings Level H1 H2 H3 H4 H5 H6 Alignment Default colors and font sizes are de…" at bounding box center [113, 152] width 141 height 147
drag, startPoint x: 587, startPoint y: 191, endPoint x: 187, endPoint y: 188, distance: 399.8
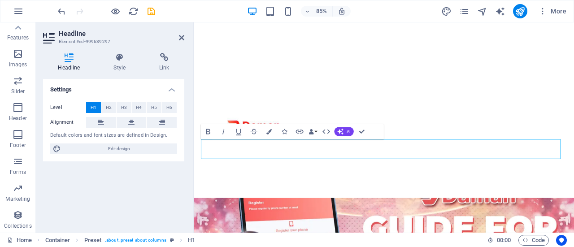
drag, startPoint x: 308, startPoint y: 170, endPoint x: 181, endPoint y: 169, distance: 127.4
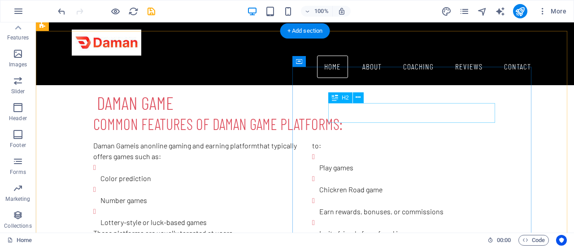
scroll to position [423, 0]
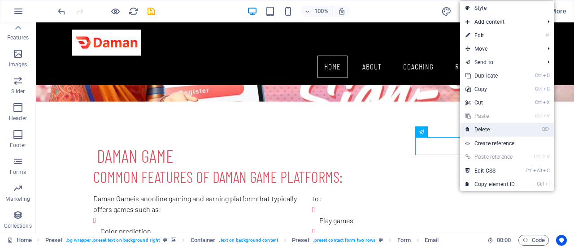
click at [491, 130] on link "⌦ Delete" at bounding box center [490, 129] width 60 height 13
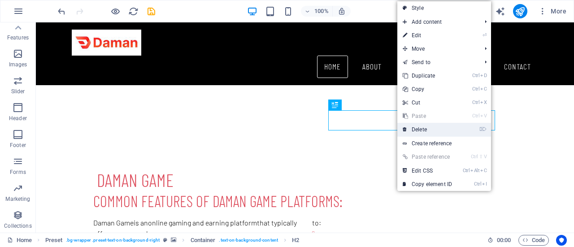
drag, startPoint x: 424, startPoint y: 130, endPoint x: 387, endPoint y: 108, distance: 43.2
click at [424, 130] on link "⌦ Delete" at bounding box center [427, 129] width 60 height 13
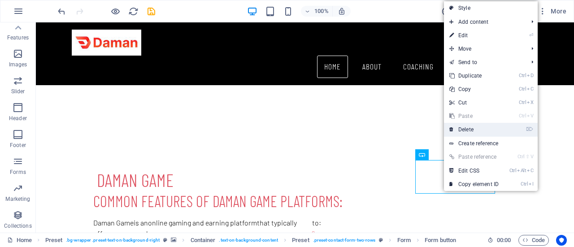
click at [466, 129] on link "⌦ Delete" at bounding box center [474, 129] width 60 height 13
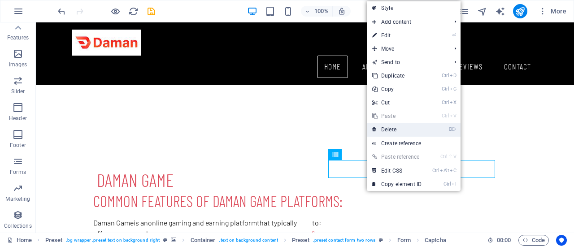
click at [395, 126] on link "⌦ Delete" at bounding box center [397, 129] width 60 height 13
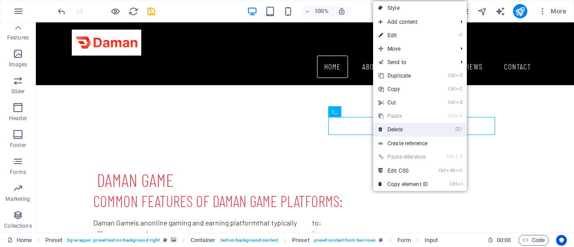
click at [394, 127] on link "⌦ Delete" at bounding box center [403, 129] width 60 height 13
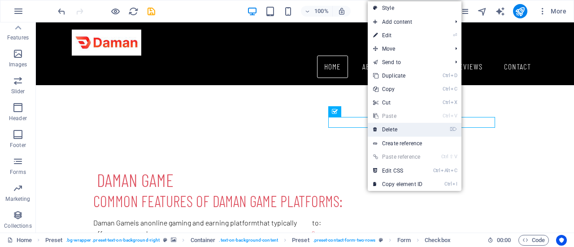
click at [383, 131] on link "⌦ Delete" at bounding box center [398, 129] width 60 height 13
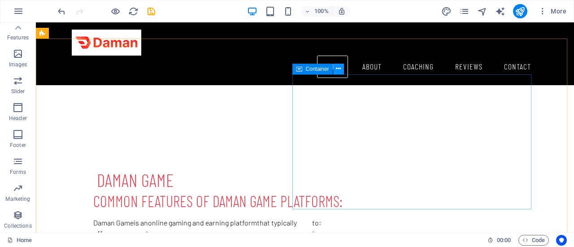
click at [337, 71] on icon at bounding box center [338, 68] width 5 height 9
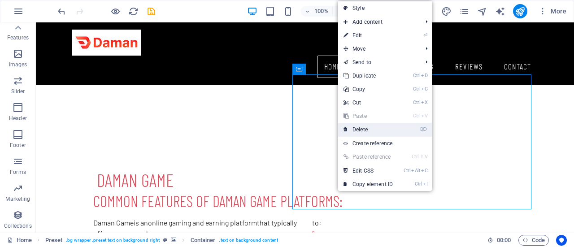
click at [361, 128] on link "⌦ Delete" at bounding box center [368, 129] width 60 height 13
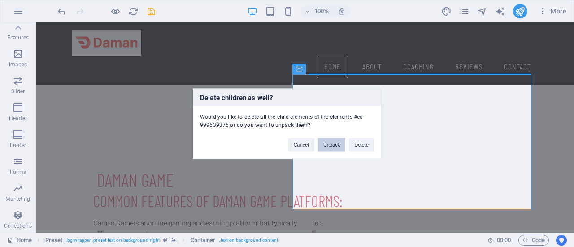
click at [336, 144] on button "Unpack" at bounding box center [331, 144] width 27 height 13
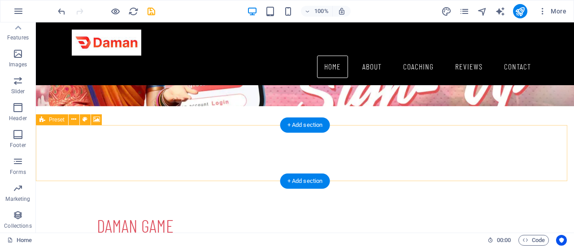
scroll to position [378, 0]
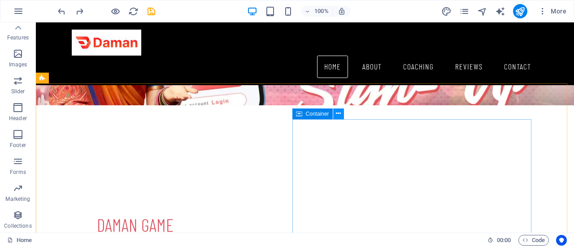
click at [337, 112] on icon at bounding box center [338, 113] width 5 height 9
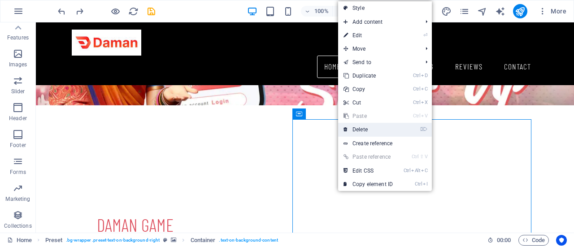
click at [360, 133] on link "⌦ Delete" at bounding box center [368, 129] width 60 height 13
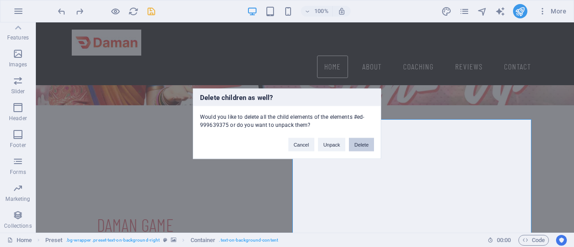
click at [365, 147] on button "Delete" at bounding box center [361, 144] width 25 height 13
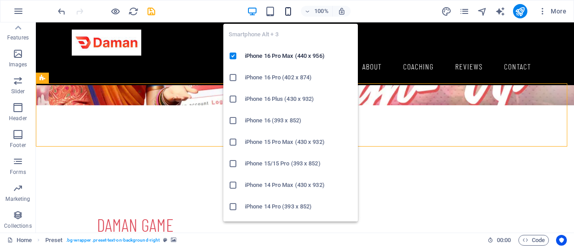
click at [284, 13] on icon "button" at bounding box center [288, 11] width 10 height 10
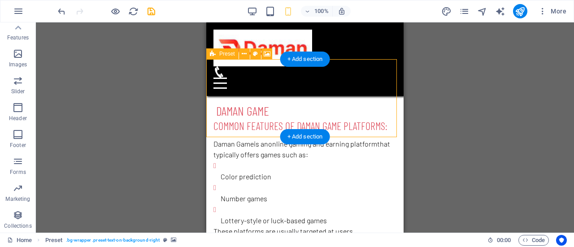
scroll to position [423, 0]
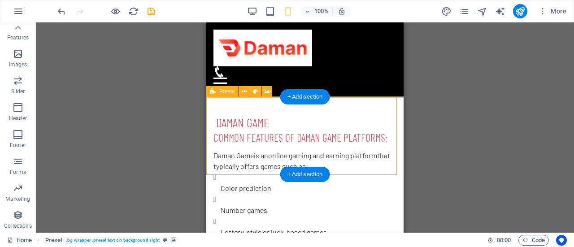
drag, startPoint x: 330, startPoint y: 122, endPoint x: 334, endPoint y: 131, distance: 9.7
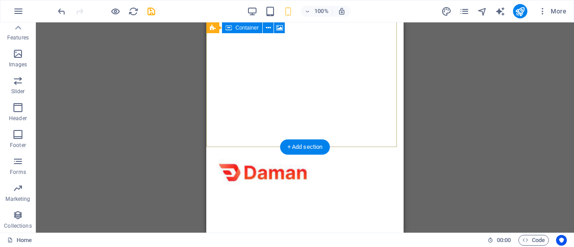
scroll to position [0, 0]
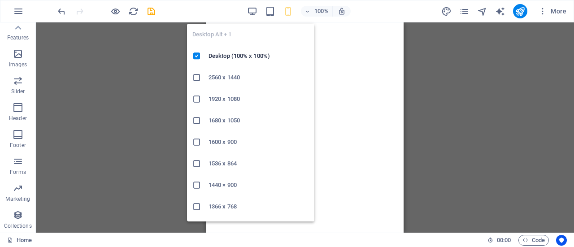
drag, startPoint x: 258, startPoint y: 14, endPoint x: 265, endPoint y: 20, distance: 9.0
click at [258, 14] on icon "button" at bounding box center [252, 11] width 10 height 10
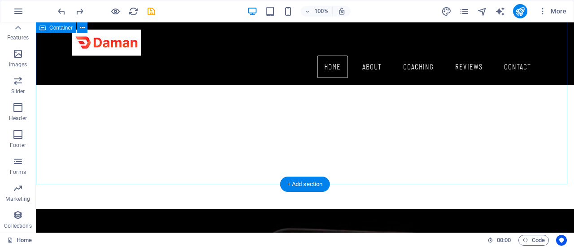
scroll to position [852, 0]
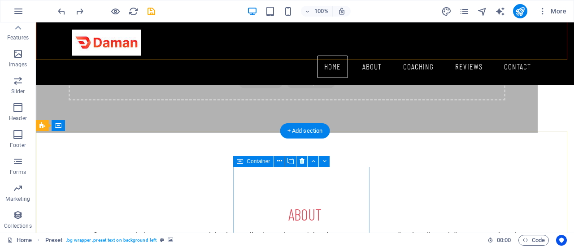
scroll to position [1059, 0]
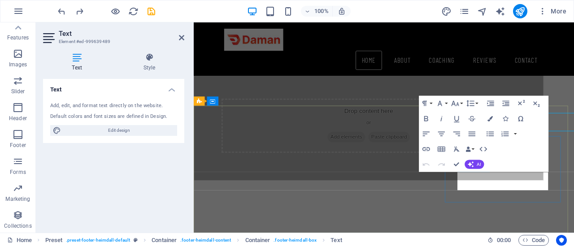
scroll to position [1091, 0]
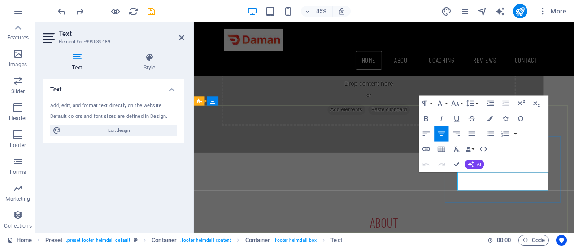
drag, startPoint x: 588, startPoint y: 215, endPoint x: 500, endPoint y: 204, distance: 88.7
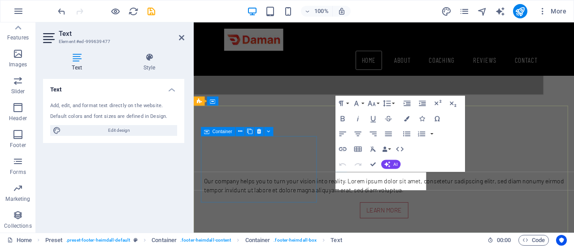
scroll to position [1091, 0]
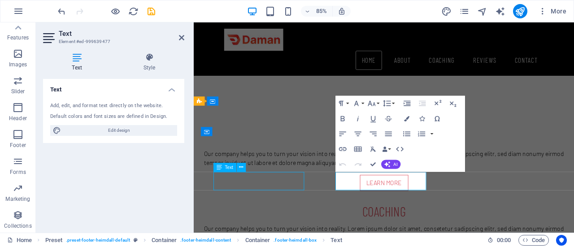
scroll to position [1059, 0]
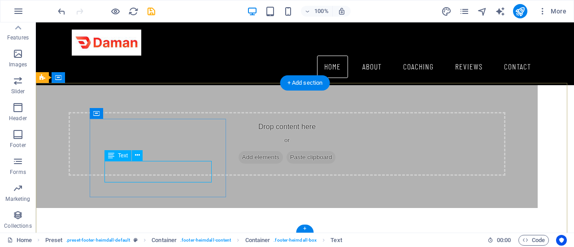
scroll to position [1091, 0]
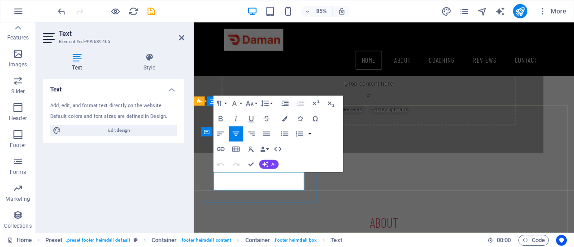
drag, startPoint x: 304, startPoint y: 214, endPoint x: 241, endPoint y: 204, distance: 63.2
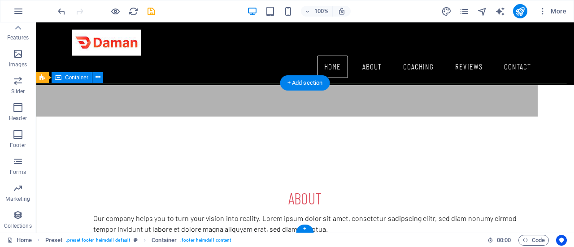
scroll to position [1059, 0]
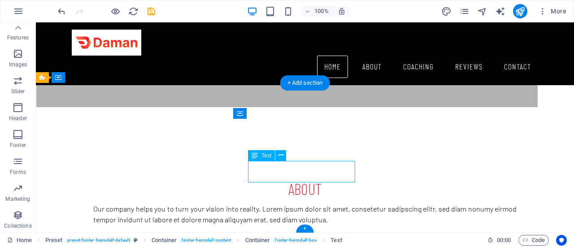
drag, startPoint x: 299, startPoint y: 175, endPoint x: 159, endPoint y: 201, distance: 142.5
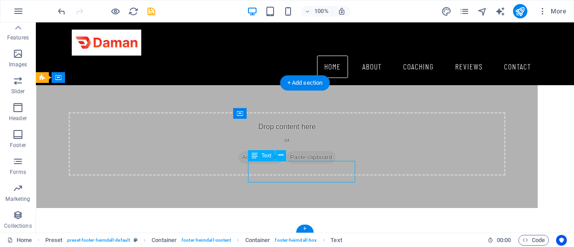
scroll to position [1091, 0]
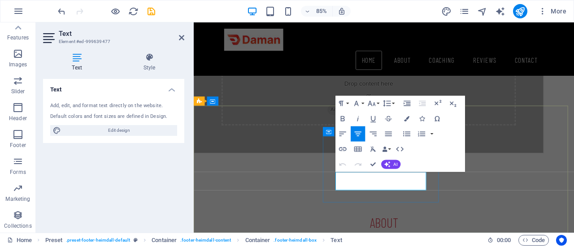
drag, startPoint x: 434, startPoint y: 218, endPoint x: 401, endPoint y: 204, distance: 35.4
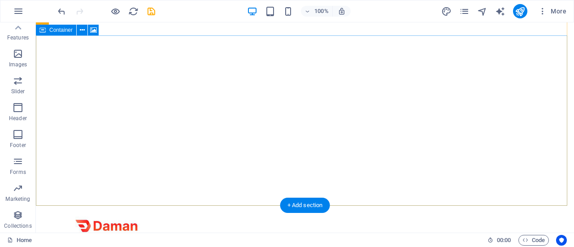
scroll to position [0, 0]
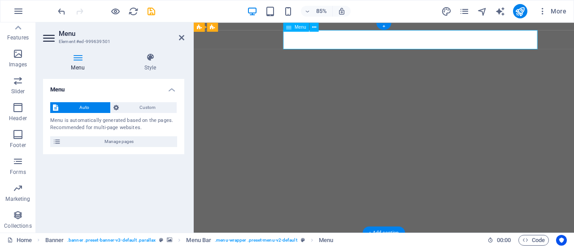
click at [77, 60] on icon at bounding box center [78, 57] width 70 height 9
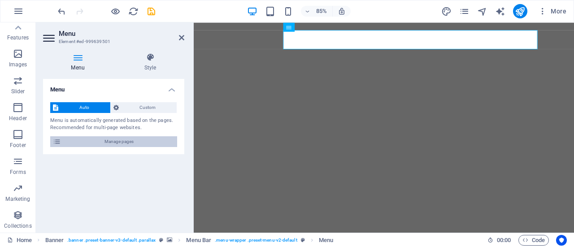
click at [124, 141] on span "Manage pages" at bounding box center [119, 141] width 111 height 11
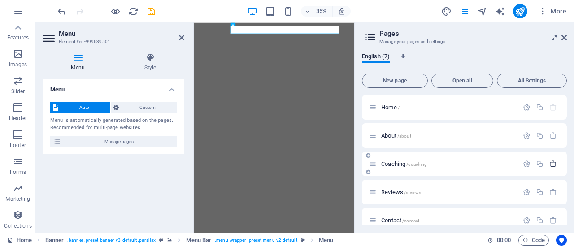
click at [555, 164] on button "button" at bounding box center [553, 164] width 13 height 8
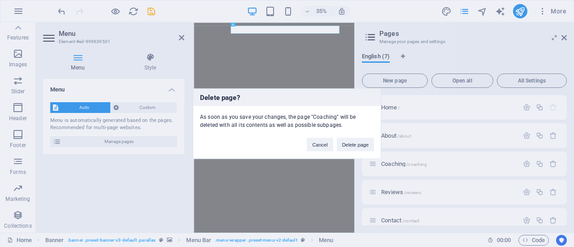
click at [369, 141] on button "Delete page" at bounding box center [355, 144] width 37 height 13
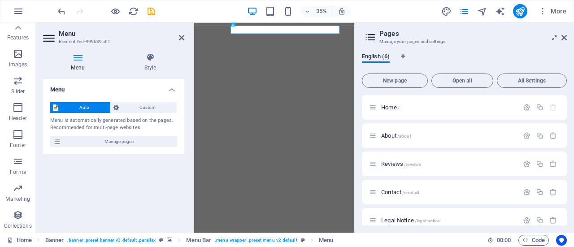
click at [361, 144] on div "English (6) New page Open all All Settings Home / About /about Reviews /reviews…" at bounding box center [464, 139] width 219 height 187
click at [553, 166] on icon "button" at bounding box center [554, 164] width 8 height 8
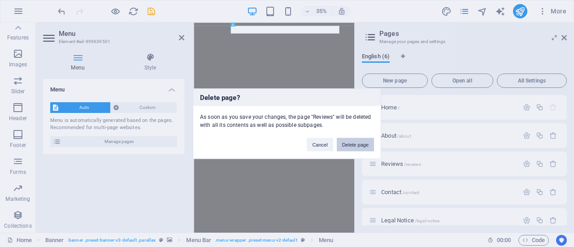
click at [349, 140] on button "Delete page" at bounding box center [355, 144] width 37 height 13
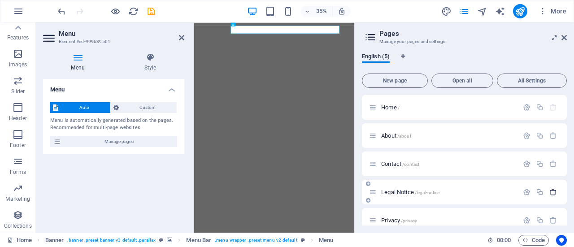
click at [551, 191] on icon "button" at bounding box center [554, 192] width 8 height 8
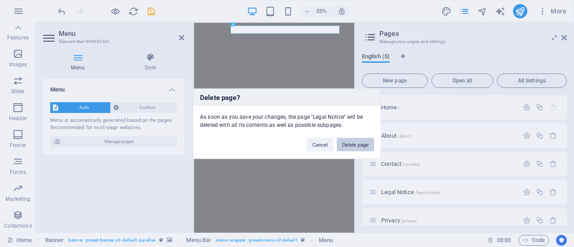
click at [351, 142] on button "Delete page" at bounding box center [355, 144] width 37 height 13
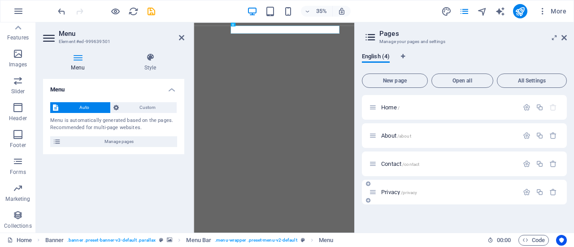
drag, startPoint x: 394, startPoint y: 80, endPoint x: 392, endPoint y: 105, distance: 24.3
click at [394, 80] on span "New page" at bounding box center [395, 80] width 58 height 5
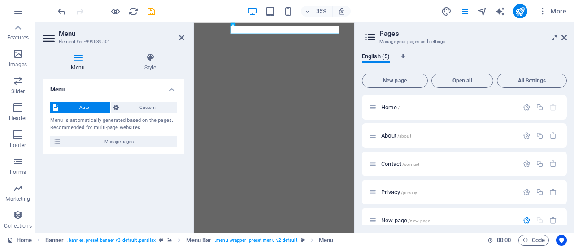
scroll to position [94, 0]
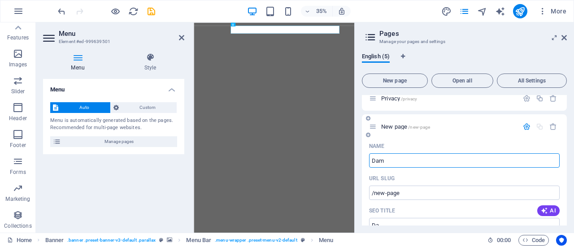
type input "Dama"
type input "/da"
type input "Daman"
type input "/daman"
type input "Daman Game"
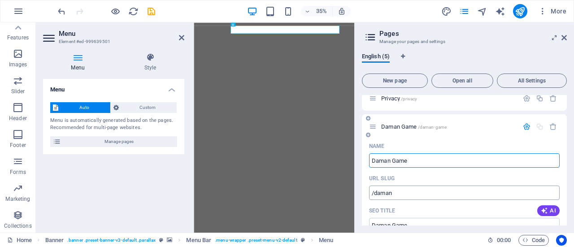
type input "/daman-game"
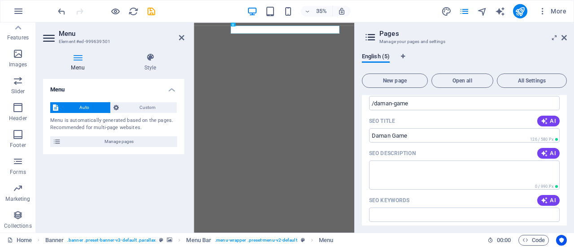
scroll to position [228, 0]
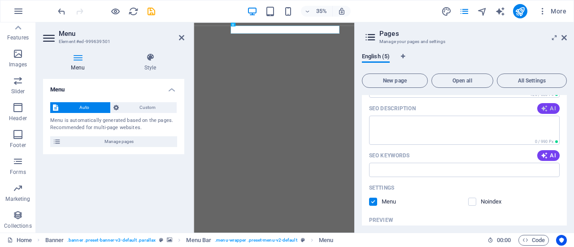
type input "Daman Game"
click at [547, 109] on span "AI" at bounding box center [548, 108] width 15 height 7
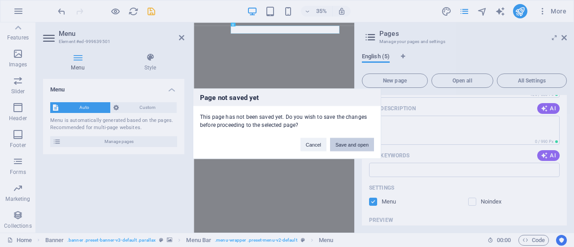
click at [358, 143] on button "Save and open" at bounding box center [352, 144] width 44 height 13
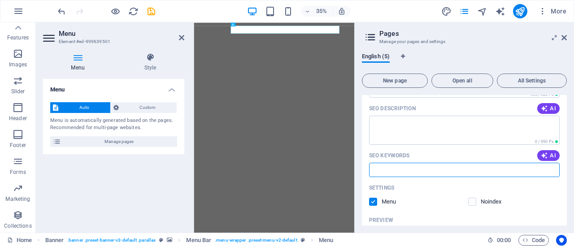
click at [405, 169] on input "SEO Keywords" at bounding box center [464, 170] width 191 height 14
type input "Daman"
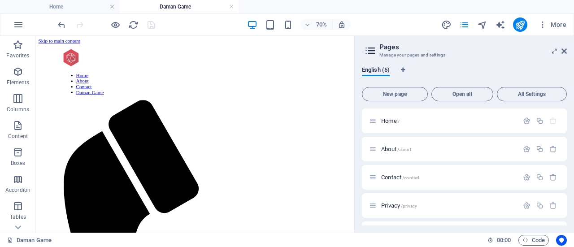
scroll to position [0, 0]
click at [89, 55] on div at bounding box center [263, 68] width 376 height 26
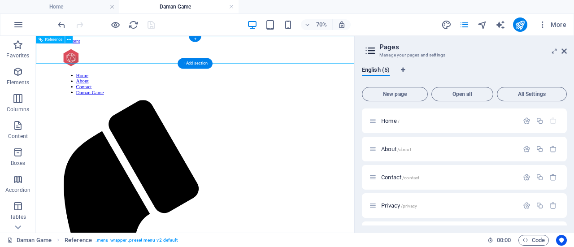
click at [77, 55] on div at bounding box center [263, 68] width 376 height 26
click at [61, 4] on h4 "Home" at bounding box center [59, 7] width 119 height 10
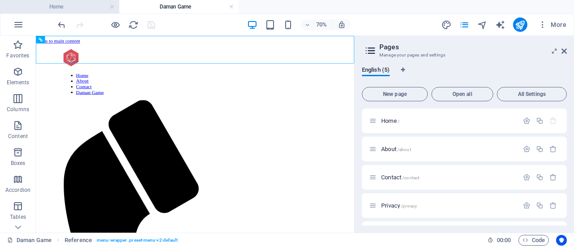
click at [60, 4] on h4 "Home" at bounding box center [59, 7] width 119 height 10
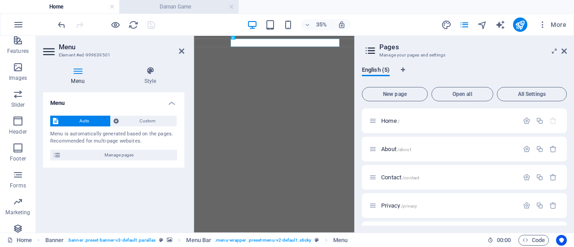
click at [185, 4] on h4 "Daman Game" at bounding box center [178, 7] width 119 height 10
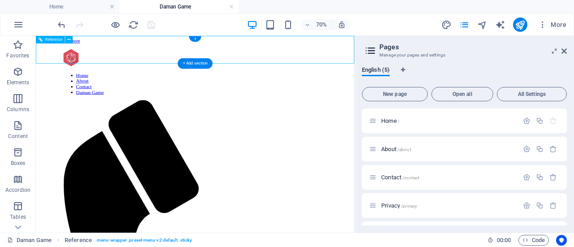
click at [80, 58] on div at bounding box center [263, 68] width 376 height 26
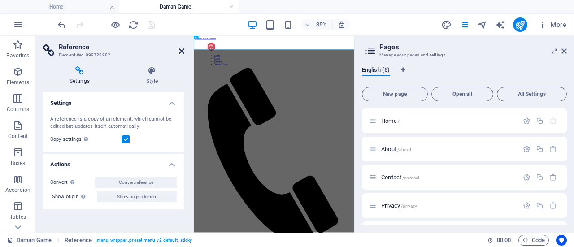
drag, startPoint x: 176, startPoint y: 45, endPoint x: 179, endPoint y: 52, distance: 8.0
click at [179, 51] on header "Reference Element #ed-999728982" at bounding box center [113, 47] width 141 height 23
click at [179, 52] on icon at bounding box center [181, 51] width 5 height 7
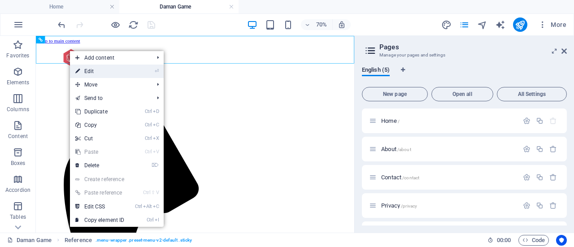
click at [90, 70] on link "⏎ Edit" at bounding box center [100, 71] width 60 height 13
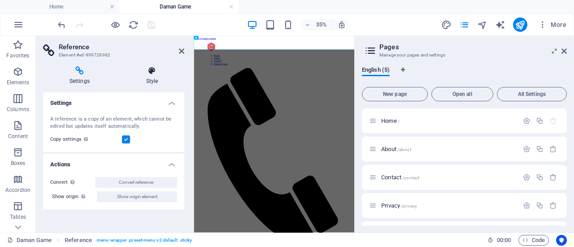
click at [145, 72] on icon at bounding box center [152, 70] width 65 height 9
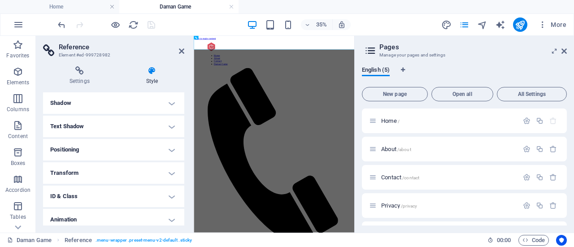
scroll to position [149, 0]
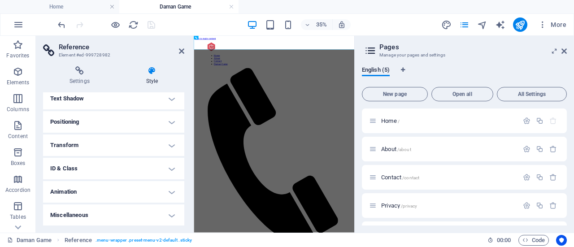
click at [178, 56] on header "Reference Element #ed-999728982" at bounding box center [113, 47] width 141 height 23
click at [179, 50] on icon at bounding box center [181, 51] width 5 height 7
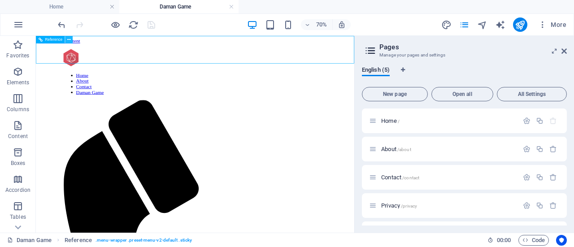
click at [67, 39] on icon at bounding box center [69, 39] width 4 height 7
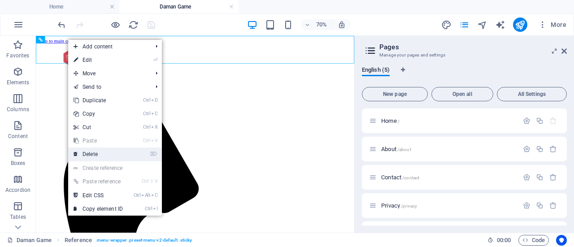
click at [94, 153] on link "⌦ Delete" at bounding box center [98, 154] width 60 height 13
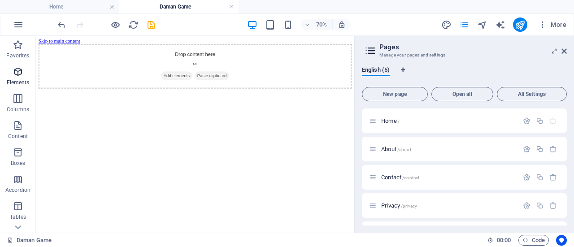
click at [15, 70] on icon "button" at bounding box center [18, 71] width 11 height 11
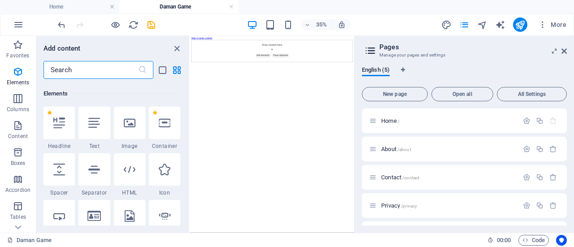
scroll to position [96, 0]
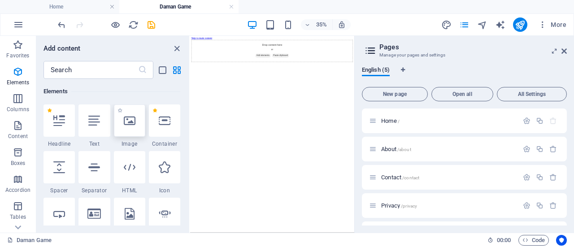
click at [118, 122] on div at bounding box center [129, 121] width 31 height 32
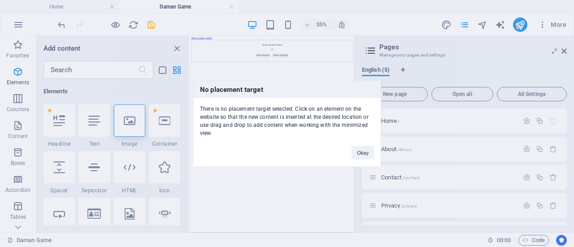
click at [129, 125] on div "No placement target There is no placement target selected. Click on an element …" at bounding box center [287, 123] width 574 height 247
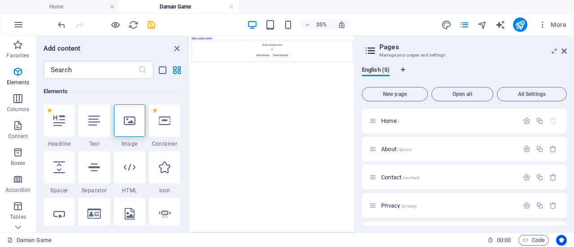
click at [129, 125] on icon at bounding box center [130, 121] width 12 height 12
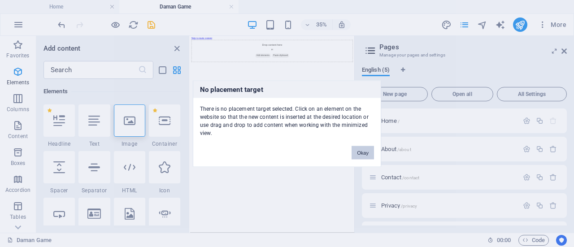
drag, startPoint x: 367, startPoint y: 151, endPoint x: 454, endPoint y: 317, distance: 187.4
click at [367, 151] on button "Okay" at bounding box center [363, 152] width 22 height 13
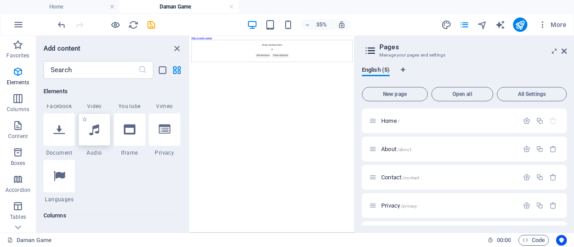
scroll to position [230, 0]
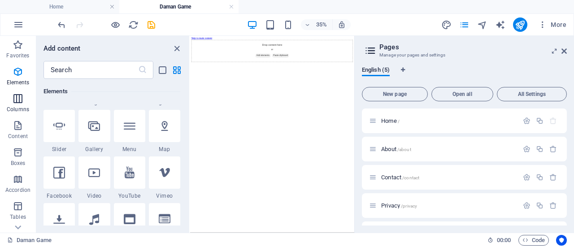
click at [17, 99] on icon "button" at bounding box center [18, 98] width 11 height 11
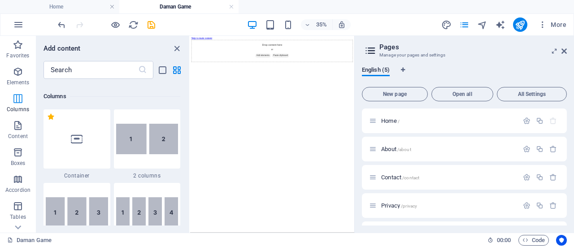
scroll to position [444, 0]
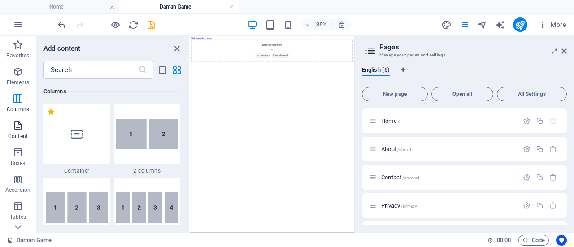
click at [13, 125] on icon "button" at bounding box center [18, 125] width 11 height 11
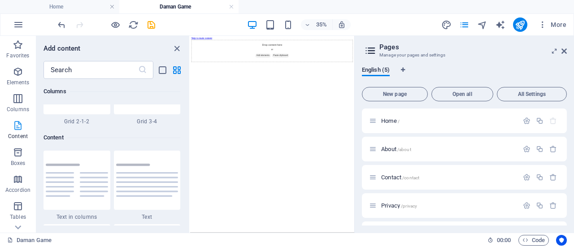
scroll to position [1569, 0]
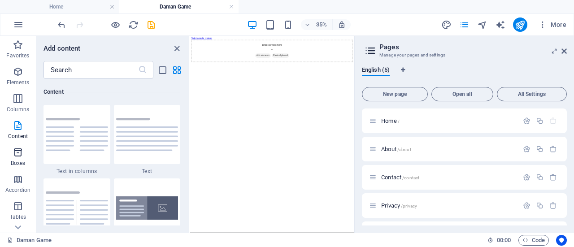
click at [22, 153] on icon "button" at bounding box center [18, 152] width 11 height 11
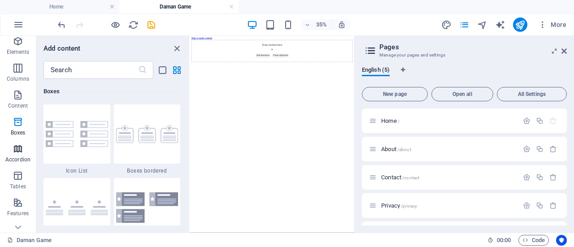
scroll to position [45, 0]
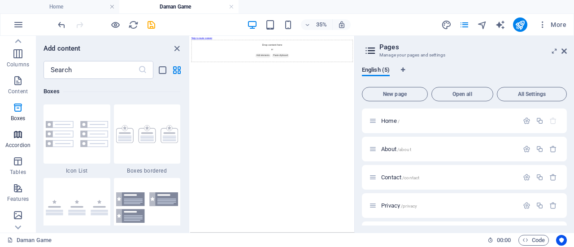
click at [20, 137] on icon "button" at bounding box center [18, 134] width 11 height 11
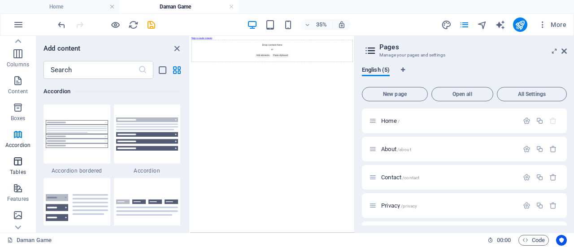
drag, startPoint x: 18, startPoint y: 165, endPoint x: 23, endPoint y: 158, distance: 7.7
click at [18, 165] on icon "button" at bounding box center [18, 161] width 11 height 11
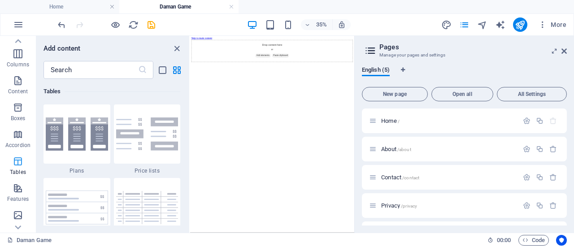
scroll to position [135, 0]
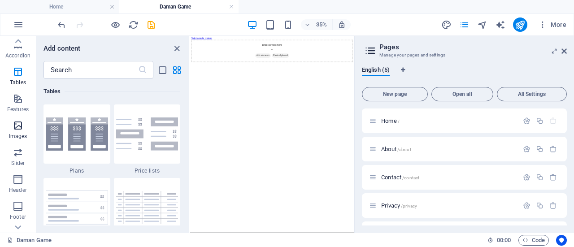
click at [25, 131] on span "Images" at bounding box center [18, 131] width 36 height 22
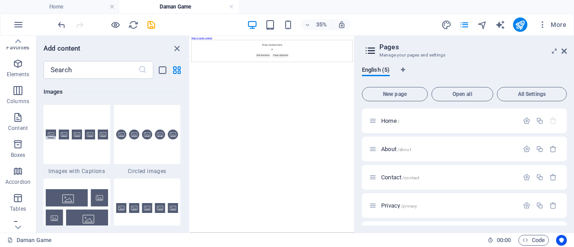
scroll to position [0, 0]
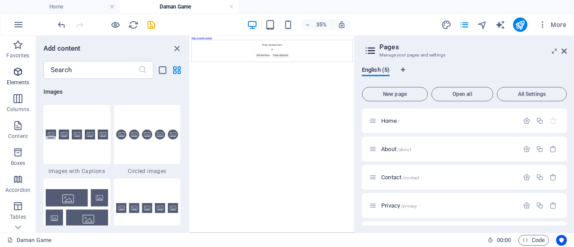
click at [14, 77] on icon "button" at bounding box center [18, 71] width 11 height 11
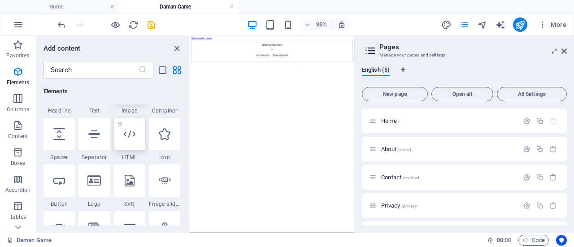
scroll to position [140, 0]
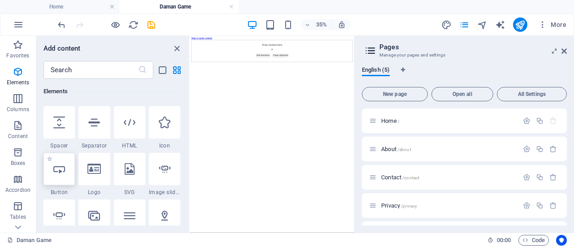
click at [64, 173] on icon at bounding box center [59, 169] width 12 height 12
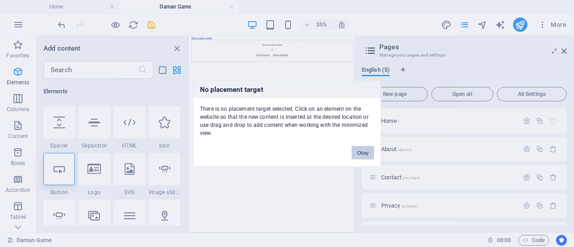
click at [369, 155] on button "Okay" at bounding box center [363, 152] width 22 height 13
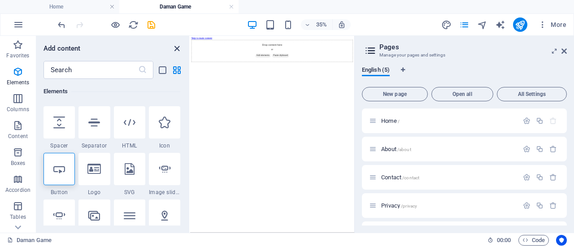
click at [175, 48] on icon "close panel" at bounding box center [177, 49] width 10 height 10
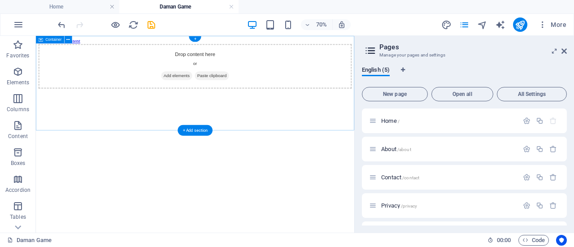
click at [271, 94] on div "Drop content here or Add elements Paste clipboard" at bounding box center [263, 80] width 448 height 64
click at [231, 99] on span "Add elements" at bounding box center [237, 93] width 44 height 13
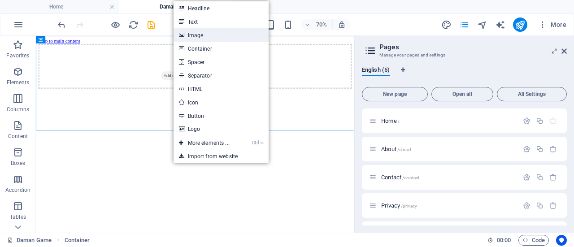
click at [191, 40] on link "Image" at bounding box center [221, 34] width 95 height 13
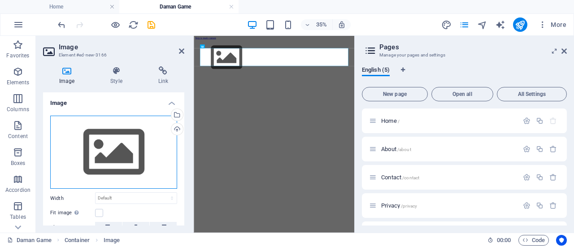
click at [88, 133] on div "Drag files here, click to choose files or select files from Files or our free s…" at bounding box center [113, 153] width 127 height 74
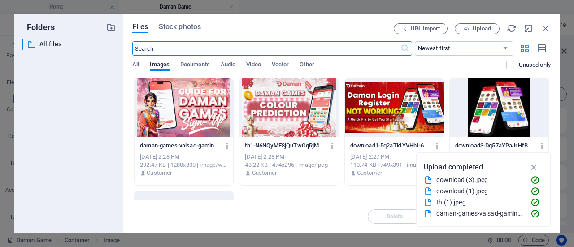
click at [276, 119] on div at bounding box center [289, 108] width 99 height 58
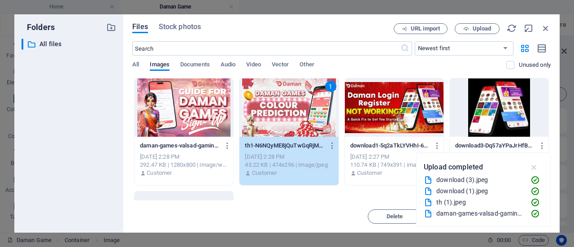
click at [536, 168] on icon "button" at bounding box center [534, 167] width 10 height 10
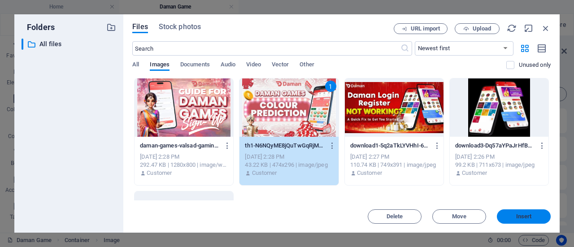
click at [517, 217] on span "Insert" at bounding box center [524, 216] width 16 height 5
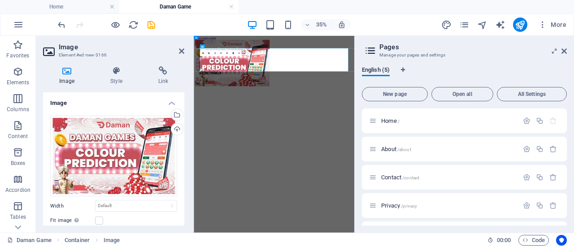
click at [311, 186] on html "Skip to main content" at bounding box center [423, 111] width 459 height 150
click at [182, 52] on icon at bounding box center [181, 51] width 5 height 7
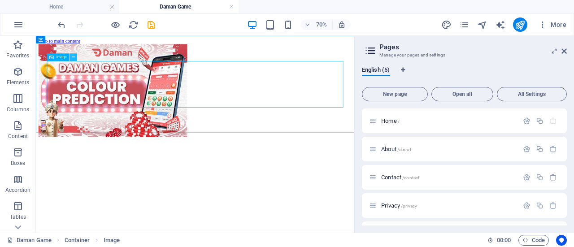
click at [74, 55] on icon at bounding box center [74, 57] width 4 height 7
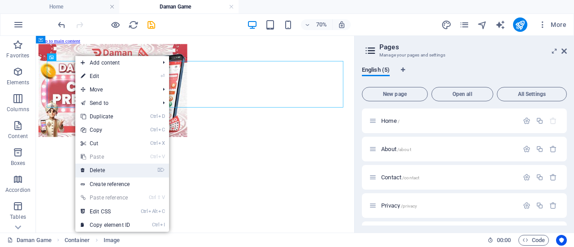
drag, startPoint x: 95, startPoint y: 191, endPoint x: 99, endPoint y: 171, distance: 20.2
click at [99, 171] on link "⌦ Delete" at bounding box center [105, 170] width 60 height 13
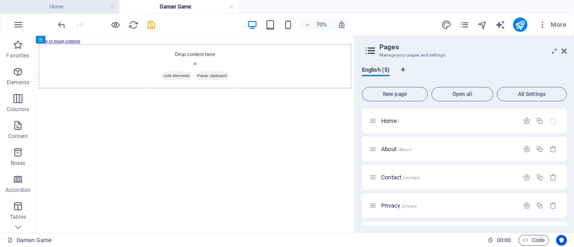
click at [65, 5] on h4 "Home" at bounding box center [59, 7] width 119 height 10
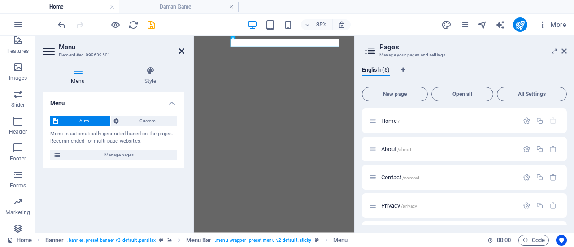
click at [181, 50] on icon at bounding box center [181, 51] width 5 height 7
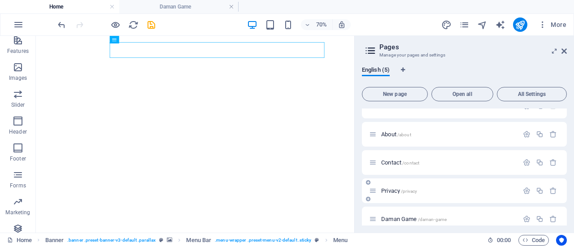
scroll to position [24, 0]
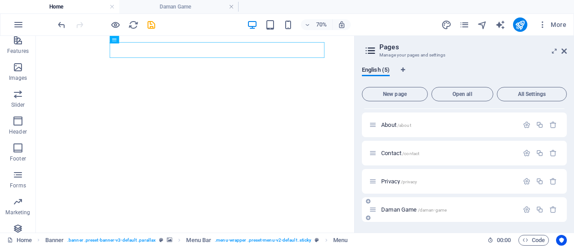
click at [413, 211] on span "Daman Game /daman-game" at bounding box center [414, 209] width 66 height 7
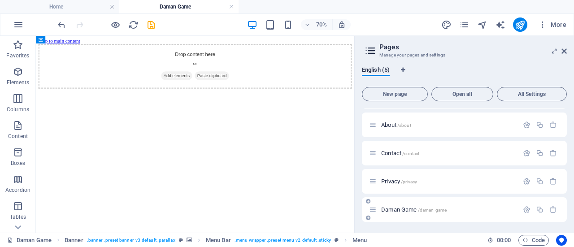
click at [413, 211] on span "Daman Game /daman-game" at bounding box center [414, 209] width 66 height 7
click at [392, 180] on span "Privacy /privacy" at bounding box center [399, 181] width 36 height 7
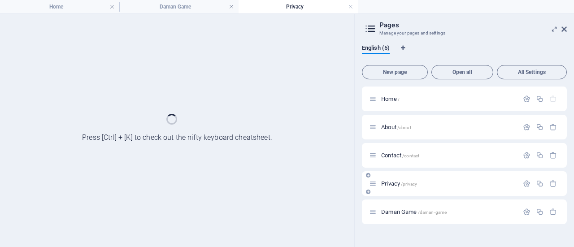
click at [392, 180] on div "Privacy /privacy" at bounding box center [443, 184] width 149 height 10
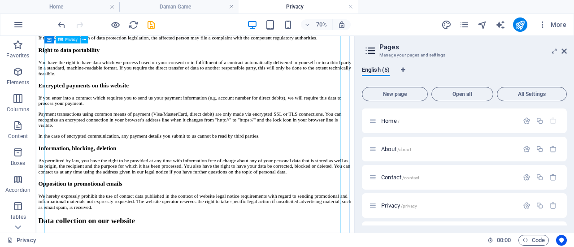
scroll to position [718, 0]
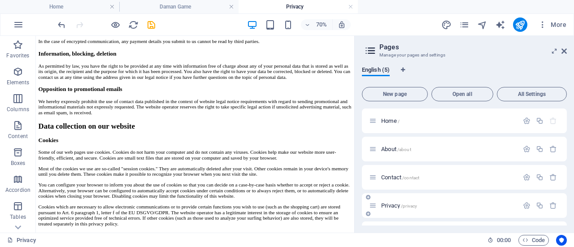
click at [392, 176] on span "Contact /contact" at bounding box center [400, 177] width 38 height 7
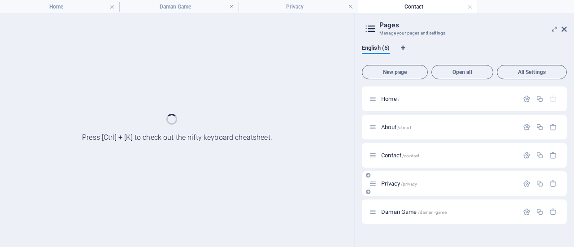
click at [392, 176] on div "Privacy /privacy" at bounding box center [464, 183] width 205 height 25
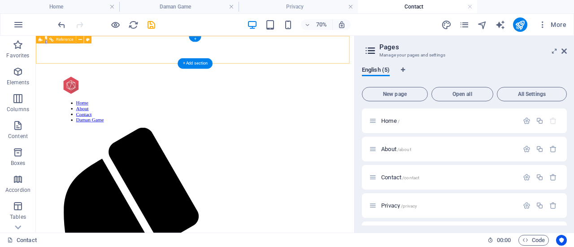
click at [81, 94] on div at bounding box center [263, 107] width 376 height 26
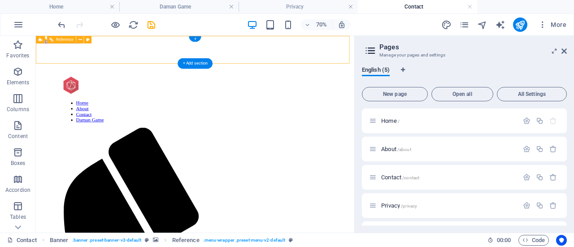
click at [80, 94] on div at bounding box center [263, 107] width 376 height 26
click at [389, 148] on span "About /about" at bounding box center [396, 149] width 30 height 7
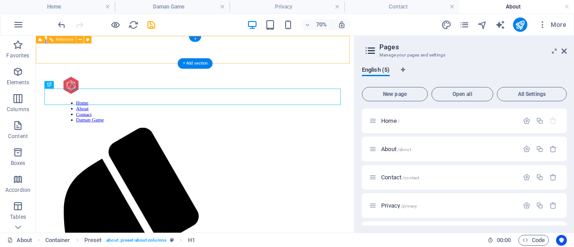
click at [105, 94] on div at bounding box center [263, 107] width 376 height 26
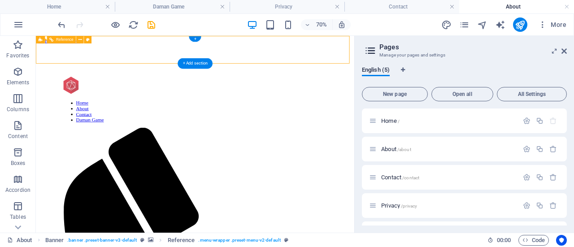
drag, startPoint x: 92, startPoint y: 53, endPoint x: 87, endPoint y: 56, distance: 5.1
click at [91, 94] on div at bounding box center [263, 107] width 376 height 26
click at [87, 94] on div at bounding box center [263, 107] width 376 height 26
click at [83, 94] on div at bounding box center [263, 107] width 376 height 26
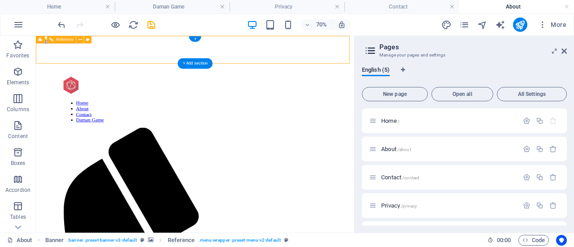
click at [83, 94] on div at bounding box center [263, 107] width 376 height 26
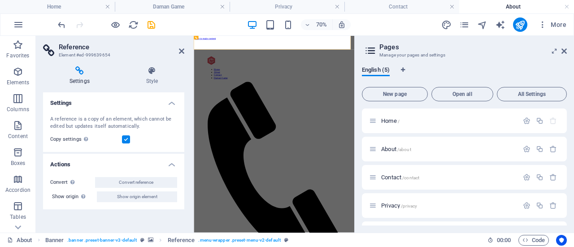
click at [69, 48] on h2 "Reference" at bounding box center [122, 47] width 126 height 8
click at [179, 51] on header "Reference Element #ed-999639654" at bounding box center [113, 47] width 141 height 23
drag, startPoint x: 183, startPoint y: 49, endPoint x: 204, endPoint y: 19, distance: 37.0
click at [183, 49] on icon at bounding box center [181, 51] width 5 height 7
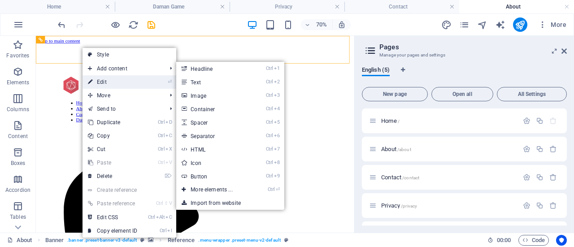
click at [104, 80] on link "⏎ Edit" at bounding box center [113, 81] width 60 height 13
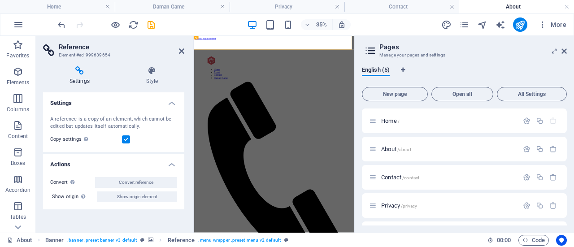
click at [88, 81] on h4 "Settings" at bounding box center [81, 75] width 77 height 19
click at [123, 135] on div "Copy settings Use the same settings (flex, animation, position, style) as for t…" at bounding box center [113, 139] width 127 height 11
click at [126, 138] on label at bounding box center [126, 139] width 8 height 8
click at [0, 0] on input "Copy settings Use the same settings (flex, animation, position, style) as for t…" at bounding box center [0, 0] width 0 height 0
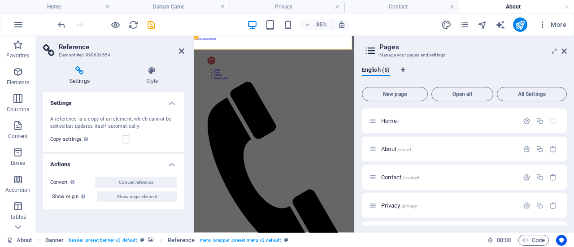
click at [181, 56] on header "Reference Element #ed-999639654" at bounding box center [113, 47] width 141 height 23
click at [180, 50] on icon at bounding box center [181, 51] width 5 height 7
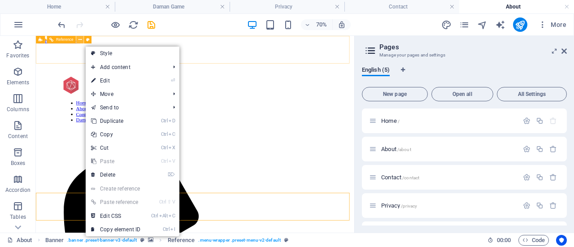
click at [79, 41] on icon at bounding box center [80, 39] width 4 height 7
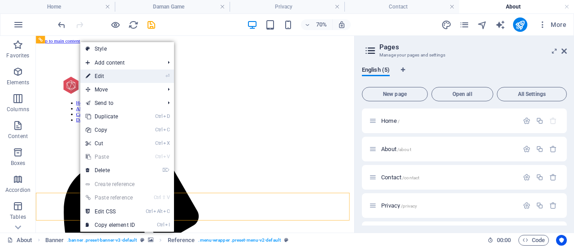
click at [94, 76] on link "⏎ Edit" at bounding box center [110, 76] width 60 height 13
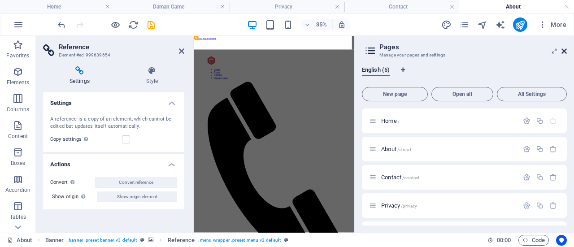
click at [562, 52] on icon at bounding box center [564, 51] width 5 height 7
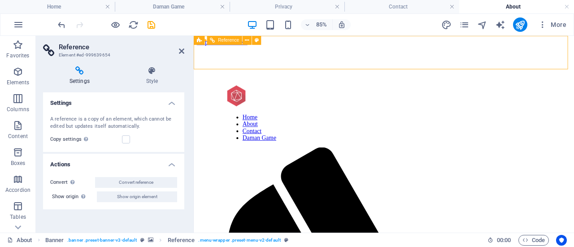
click at [242, 94] on div at bounding box center [417, 107] width 369 height 26
click at [241, 94] on div at bounding box center [417, 107] width 369 height 26
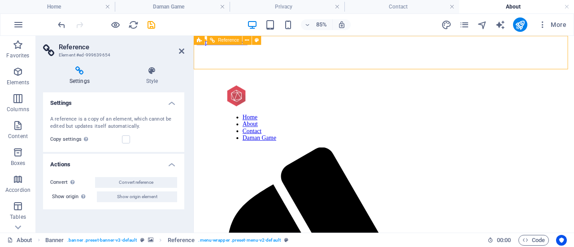
click at [241, 94] on div at bounding box center [417, 107] width 369 height 26
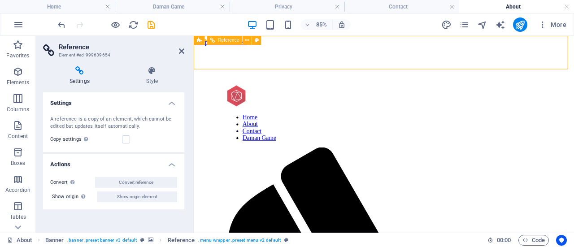
click at [241, 94] on div at bounding box center [417, 107] width 369 height 26
click at [240, 94] on div at bounding box center [417, 107] width 369 height 26
click at [239, 94] on div at bounding box center [417, 107] width 369 height 26
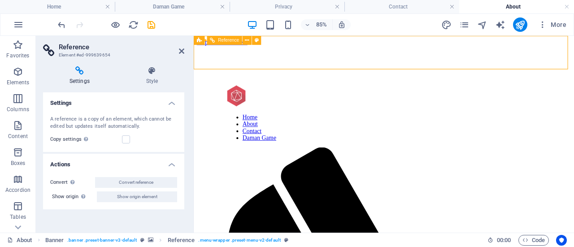
click at [444, 128] on nav "Home About Contact Daman Game" at bounding box center [417, 144] width 369 height 32
click at [432, 128] on nav "Home About Contact Daman Game" at bounding box center [417, 144] width 369 height 32
click at [431, 128] on nav "Home About Contact Daman Game" at bounding box center [417, 144] width 369 height 32
click at [429, 128] on nav "Home About Contact Daman Game" at bounding box center [417, 144] width 369 height 32
click at [426, 128] on nav "Home About Contact Daman Game" at bounding box center [417, 144] width 369 height 32
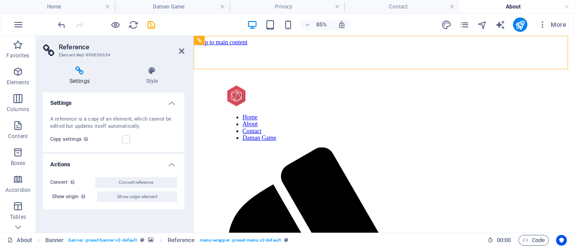
click at [183, 57] on header "Reference Element #ed-999639654" at bounding box center [113, 47] width 141 height 23
click at [181, 53] on icon at bounding box center [181, 51] width 5 height 7
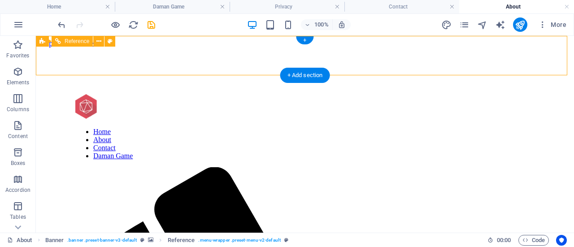
click at [357, 128] on nav "Home About Contact Daman Game" at bounding box center [304, 144] width 459 height 32
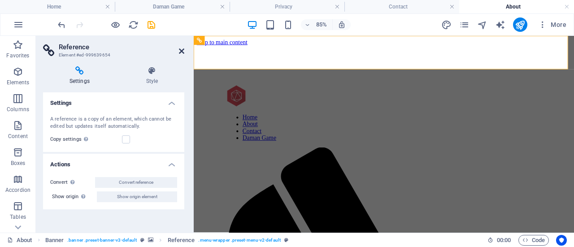
click at [181, 52] on icon at bounding box center [181, 51] width 5 height 7
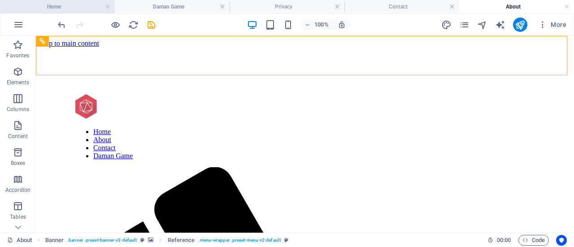
click at [57, 8] on h4 "Home" at bounding box center [57, 7] width 115 height 10
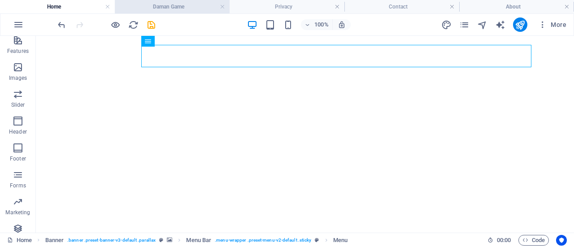
click at [148, 10] on h4 "Daman Game" at bounding box center [172, 7] width 115 height 10
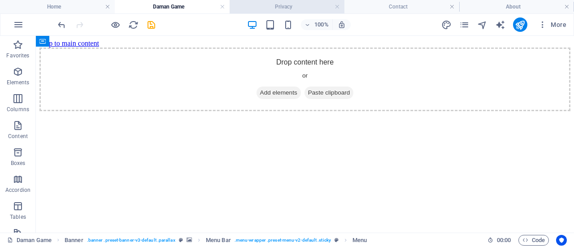
click at [273, 5] on h4 "Privacy" at bounding box center [287, 7] width 115 height 10
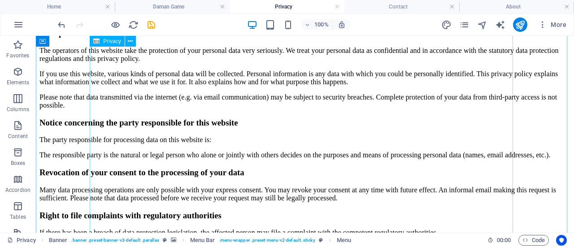
scroll to position [314, 0]
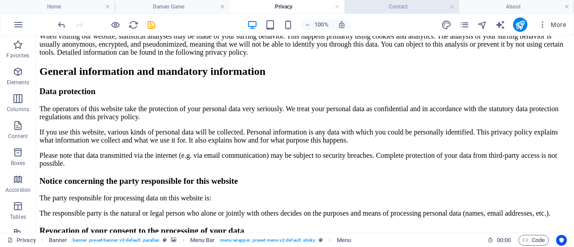
click at [423, 7] on h4 "Contact" at bounding box center [402, 7] width 115 height 10
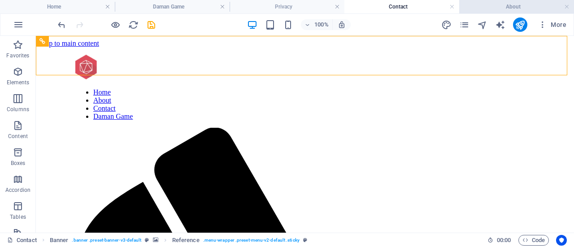
click at [492, 12] on li "About" at bounding box center [516, 6] width 115 height 13
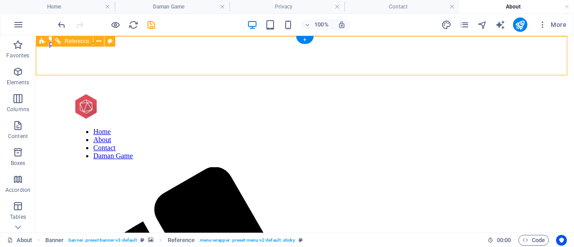
click at [81, 94] on div at bounding box center [304, 107] width 459 height 26
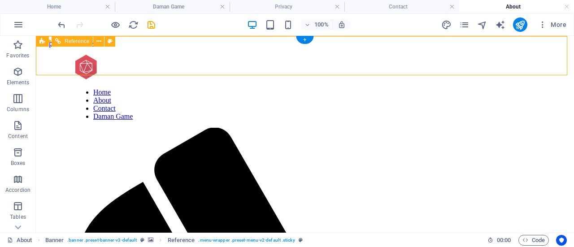
select select "rem"
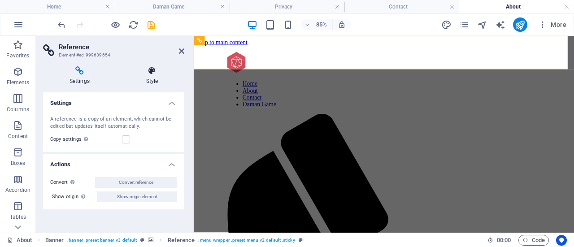
click at [156, 74] on icon at bounding box center [152, 70] width 65 height 9
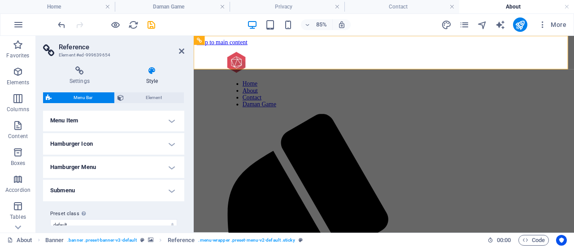
scroll to position [280, 0]
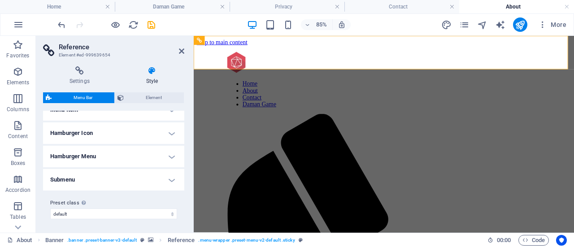
click at [135, 133] on h4 "Hamburger Icon" at bounding box center [113, 133] width 141 height 22
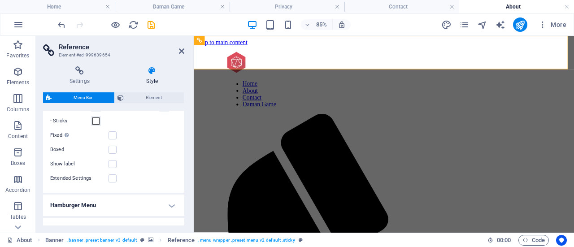
scroll to position [415, 0]
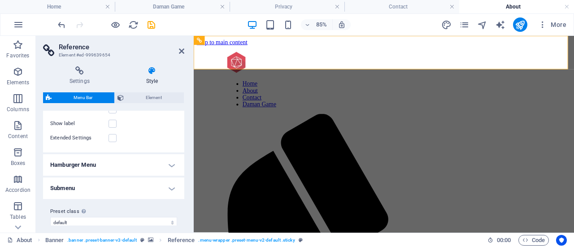
click at [134, 169] on h4 "Hamburger Menu" at bounding box center [113, 165] width 141 height 22
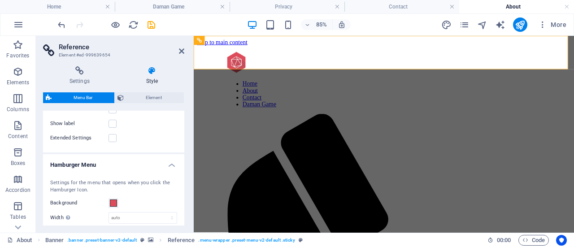
click at [134, 168] on h4 "Hamburger Menu" at bounding box center [113, 162] width 141 height 16
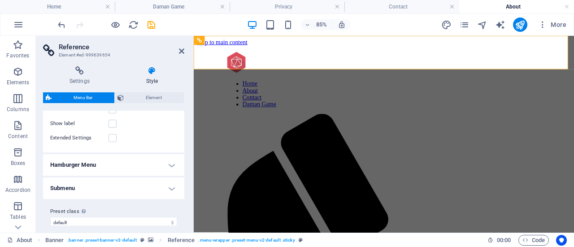
scroll to position [423, 0]
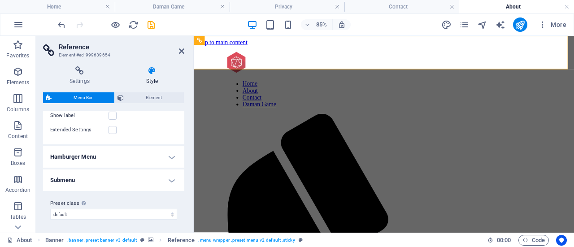
click at [131, 147] on h4 "Hamburger Menu" at bounding box center [113, 157] width 141 height 22
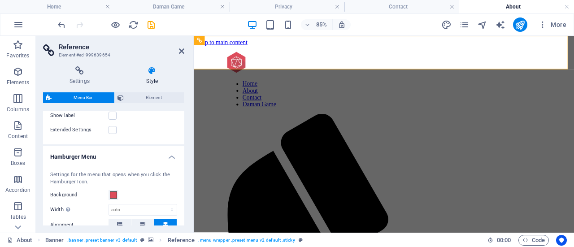
scroll to position [556, 0]
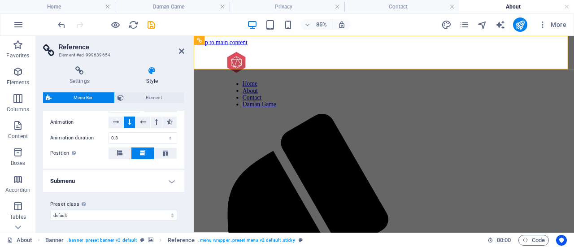
click at [113, 181] on h4 "Submenu" at bounding box center [113, 181] width 141 height 22
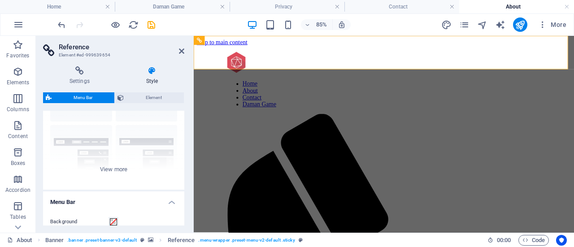
scroll to position [0, 0]
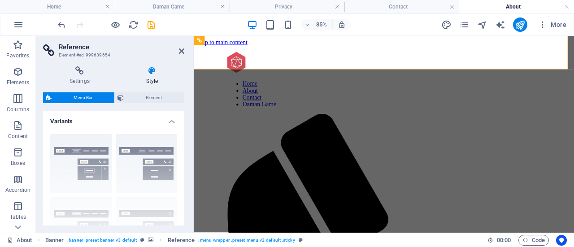
click at [70, 162] on div "Border Centered Default Fixed Loki Trigger Wide XXL" at bounding box center [113, 194] width 141 height 135
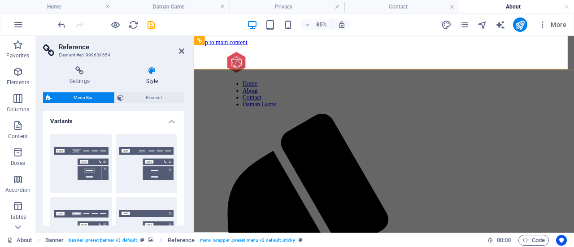
click at [70, 162] on button "Border" at bounding box center [81, 163] width 62 height 59
select select "DISABLED_OPTION_VALUE"
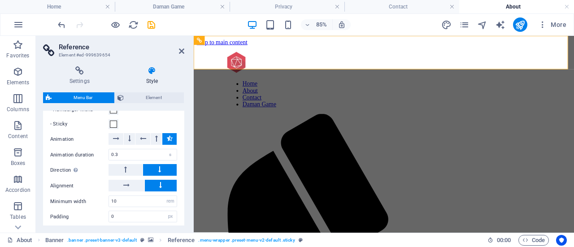
scroll to position [838, 0]
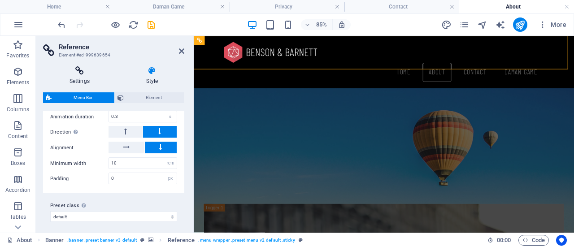
click at [79, 75] on icon at bounding box center [79, 70] width 73 height 9
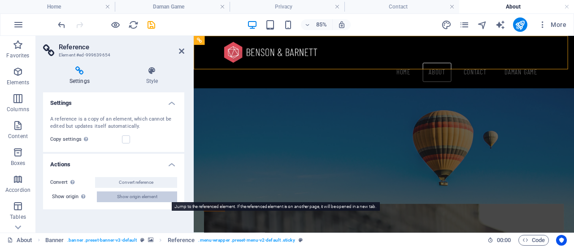
click at [125, 195] on span "Show origin element" at bounding box center [137, 197] width 40 height 11
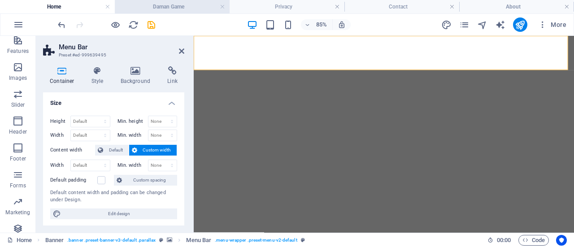
click at [143, 9] on h4 "Daman Game" at bounding box center [172, 7] width 115 height 10
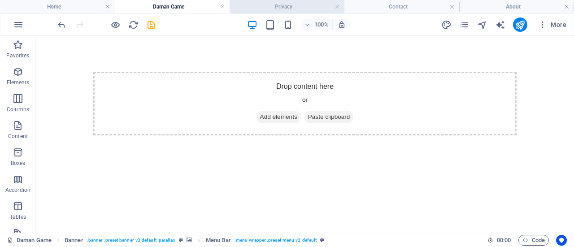
click at [249, 5] on h4 "Privacy" at bounding box center [287, 7] width 115 height 10
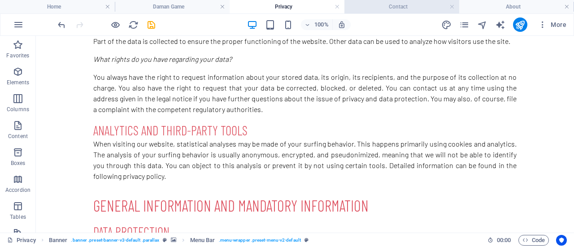
click at [402, 1] on li "Contact" at bounding box center [402, 6] width 115 height 13
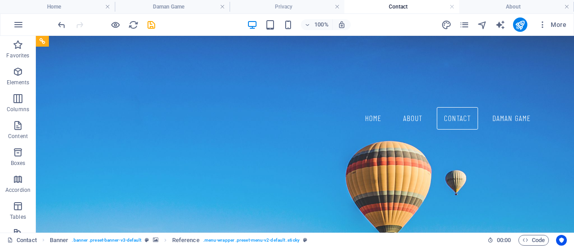
click at [402, 1] on li "Contact" at bounding box center [402, 6] width 115 height 13
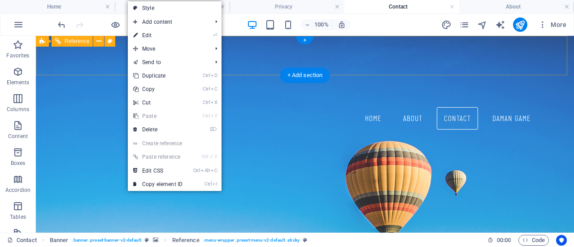
click at [112, 83] on div at bounding box center [305, 95] width 467 height 25
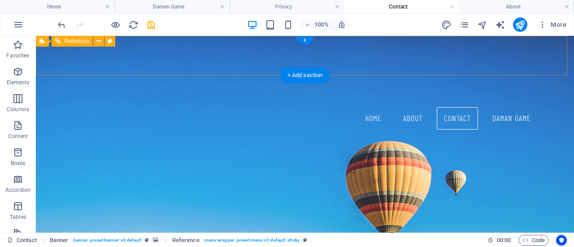
click at [112, 83] on div at bounding box center [305, 95] width 467 height 25
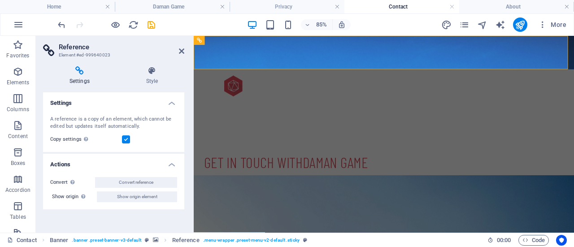
drag, startPoint x: 324, startPoint y: 92, endPoint x: 485, endPoint y: 99, distance: 161.7
click at [488, 137] on div "Get in Touch with Daman Game Lorem ipsum dolor sit amet, consetetur sadipscing …" at bounding box center [418, 214] width 448 height 155
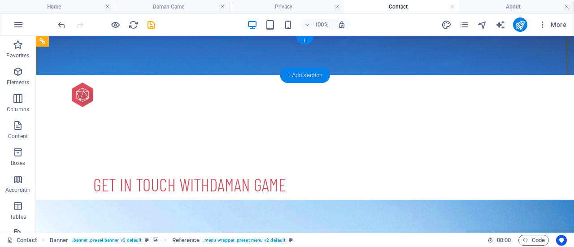
click at [300, 76] on div "+ Add section" at bounding box center [305, 75] width 50 height 15
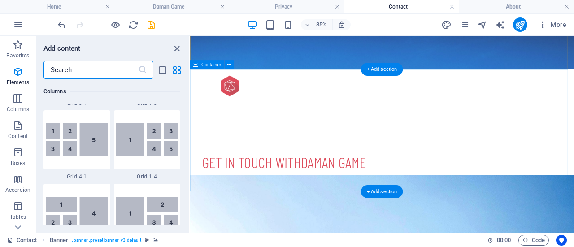
scroll to position [1570, 0]
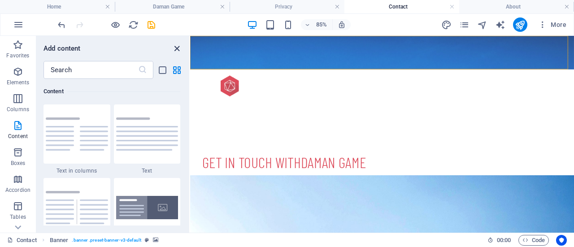
drag, startPoint x: 178, startPoint y: 51, endPoint x: 142, endPoint y: 15, distance: 50.4
click at [178, 51] on icon "close panel" at bounding box center [177, 49] width 10 height 10
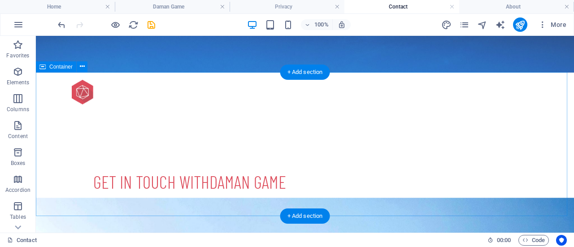
scroll to position [0, 0]
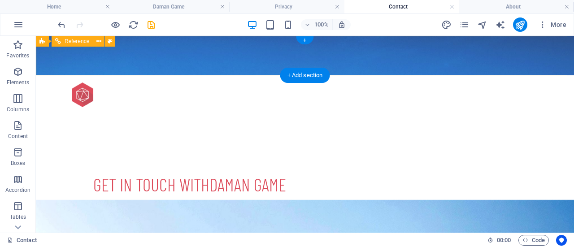
click at [131, 83] on div at bounding box center [305, 95] width 467 height 25
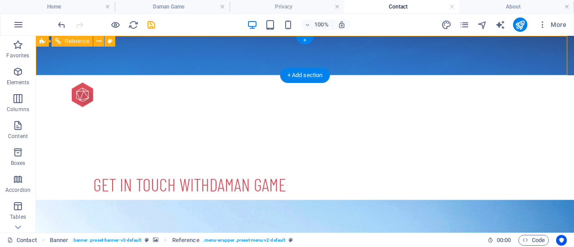
click at [132, 83] on div at bounding box center [305, 95] width 467 height 25
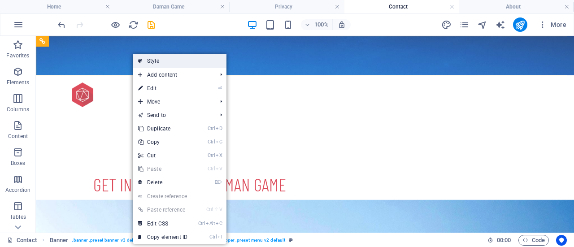
click at [153, 60] on link "Style" at bounding box center [180, 60] width 94 height 13
select select "rem"
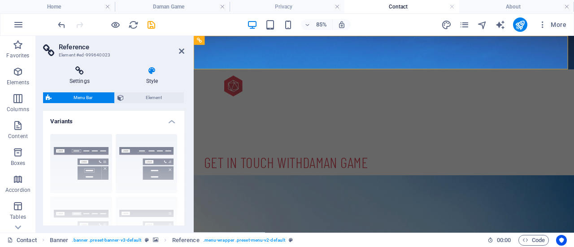
click at [84, 79] on h4 "Settings" at bounding box center [81, 75] width 77 height 19
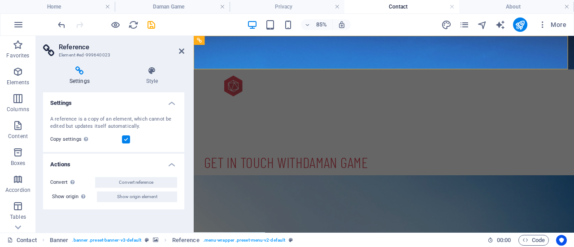
click at [178, 52] on header "Reference Element #ed-999640023" at bounding box center [113, 47] width 141 height 23
click at [182, 48] on icon at bounding box center [181, 51] width 5 height 7
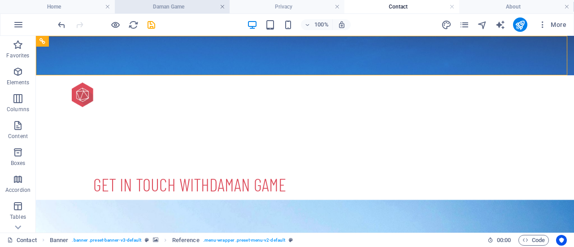
click at [222, 5] on link at bounding box center [222, 7] width 5 height 9
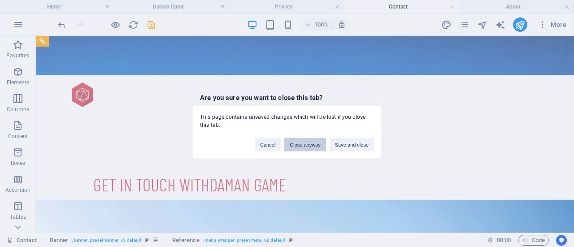
click at [293, 146] on button "Close anyway" at bounding box center [304, 144] width 41 height 13
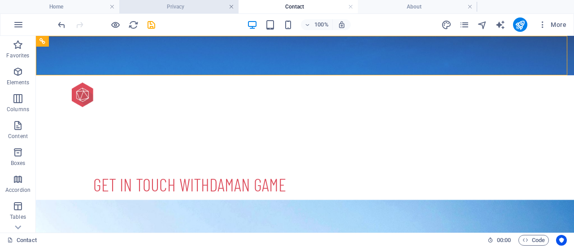
click at [234, 7] on link at bounding box center [231, 7] width 5 height 9
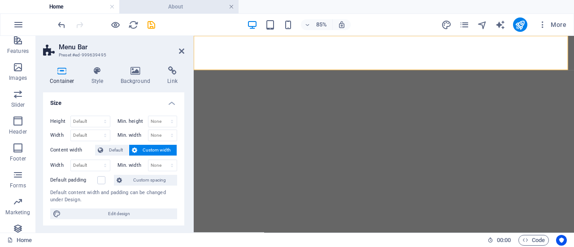
click at [232, 9] on link at bounding box center [231, 7] width 5 height 9
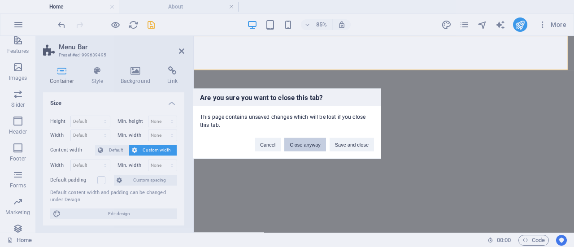
click at [316, 143] on button "Close anyway" at bounding box center [304, 144] width 41 height 13
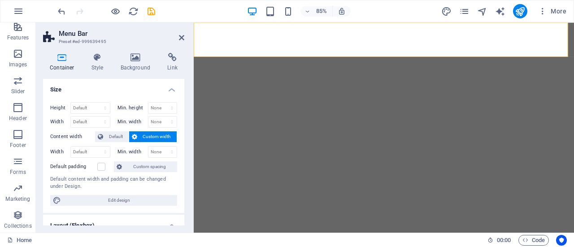
click at [186, 38] on aside "Menu Bar Preset #ed-999639495 Container Style Background Link Size Height Defau…" at bounding box center [115, 127] width 158 height 210
click at [181, 37] on icon at bounding box center [181, 37] width 5 height 7
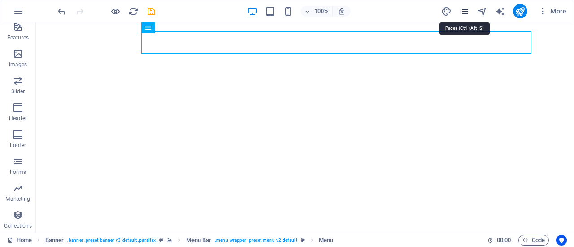
click at [463, 10] on icon "pages" at bounding box center [464, 11] width 10 height 10
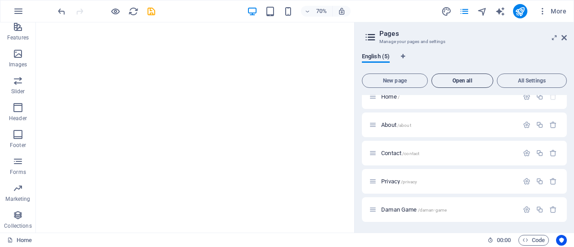
click at [454, 81] on span "Open all" at bounding box center [463, 80] width 54 height 5
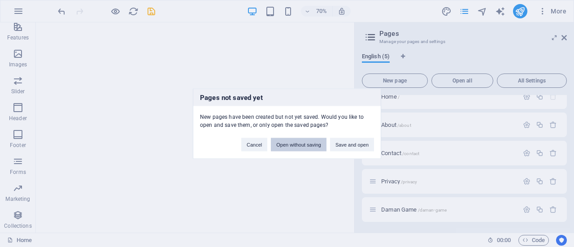
click at [289, 145] on button "Open without saving" at bounding box center [299, 144] width 56 height 13
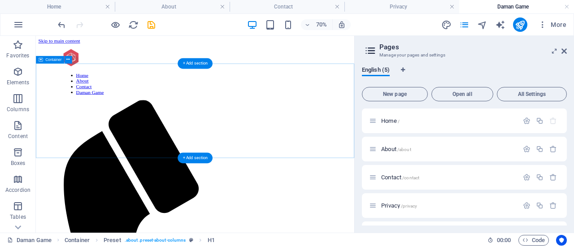
drag, startPoint x: 56, startPoint y: 278, endPoint x: 187, endPoint y: 145, distance: 186.9
drag, startPoint x: 70, startPoint y: 276, endPoint x: 169, endPoint y: 167, distance: 147.7
drag, startPoint x: 115, startPoint y: 40, endPoint x: 240, endPoint y: 122, distance: 149.1
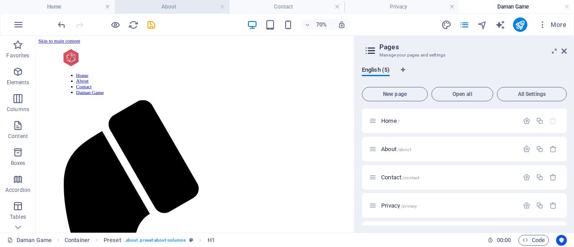
click at [153, 9] on h4 "About" at bounding box center [172, 7] width 115 height 10
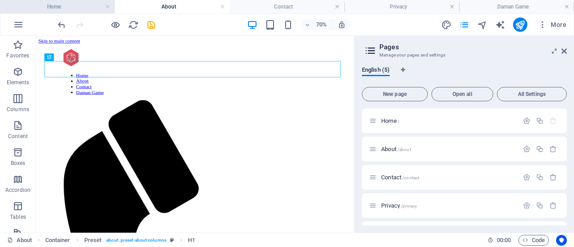
click at [77, 6] on h4 "Home" at bounding box center [57, 7] width 115 height 10
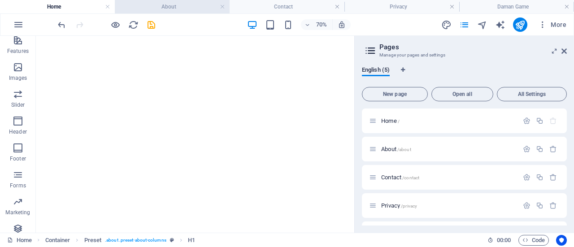
click at [173, 5] on h4 "About" at bounding box center [172, 7] width 115 height 10
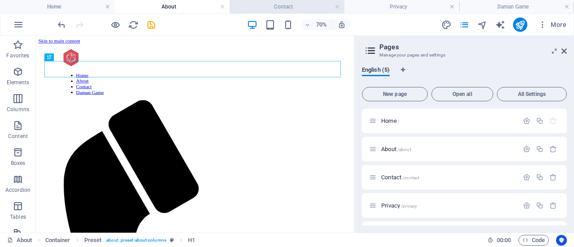
drag, startPoint x: 261, startPoint y: 5, endPoint x: 269, endPoint y: 5, distance: 7.6
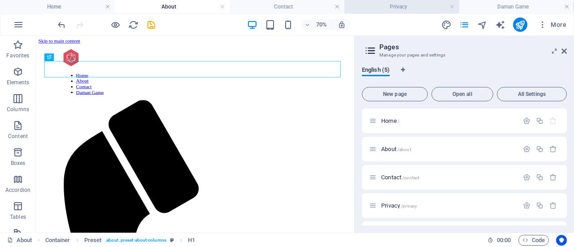
click at [385, 9] on h4 "Privacy" at bounding box center [402, 7] width 115 height 10
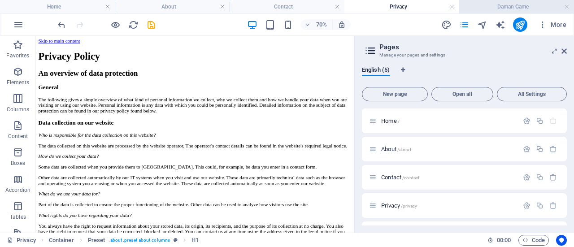
click at [486, 0] on li "Daman Game" at bounding box center [516, 6] width 115 height 13
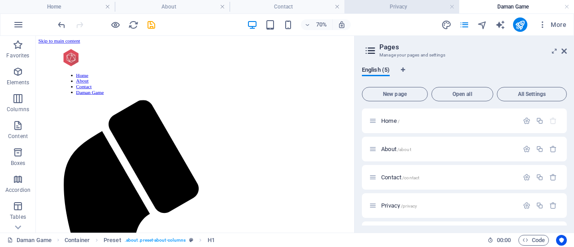
click at [399, 7] on h4 "Privacy" at bounding box center [402, 7] width 115 height 10
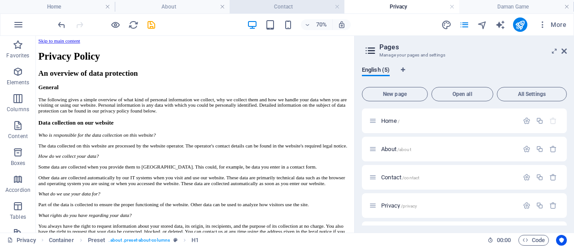
click at [263, 9] on h4 "Contact" at bounding box center [287, 7] width 115 height 10
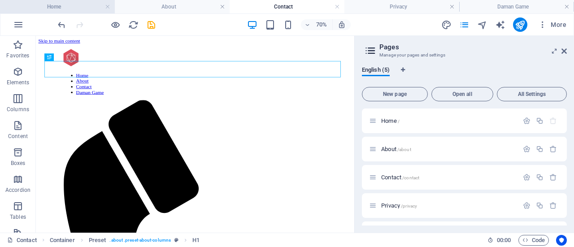
click at [82, 10] on h4 "Home" at bounding box center [57, 7] width 115 height 10
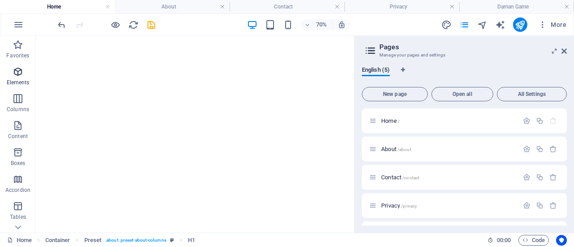
click at [18, 74] on icon "button" at bounding box center [18, 71] width 11 height 11
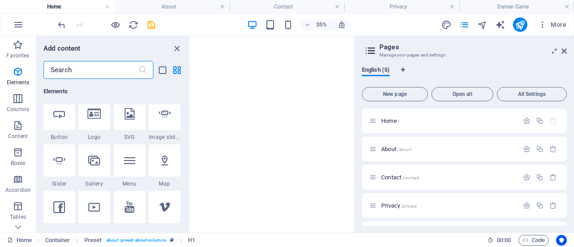
scroll to position [185, 0]
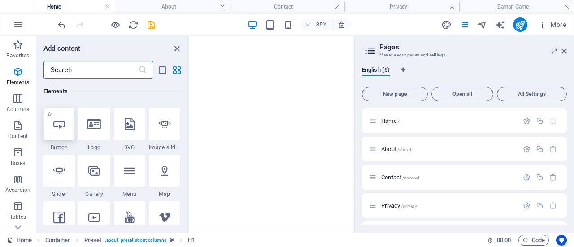
click at [61, 115] on div at bounding box center [59, 124] width 31 height 32
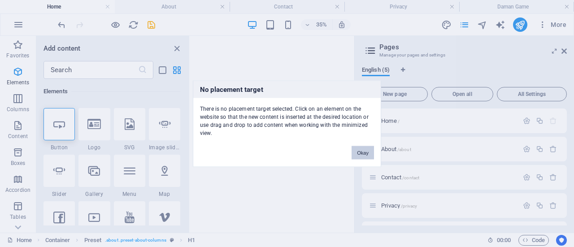
drag, startPoint x: 363, startPoint y: 151, endPoint x: 355, endPoint y: 150, distance: 7.7
click at [363, 152] on button "Okay" at bounding box center [363, 152] width 22 height 13
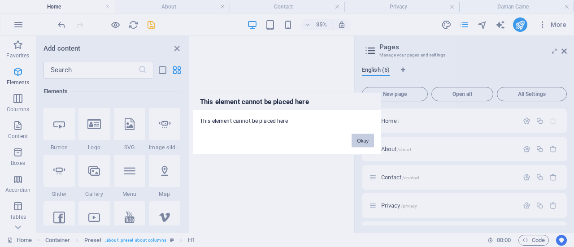
click at [363, 138] on button "Okay" at bounding box center [363, 140] width 22 height 13
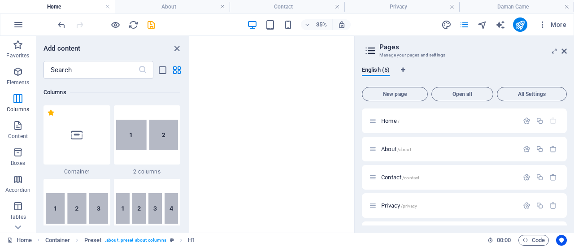
scroll to position [499, 0]
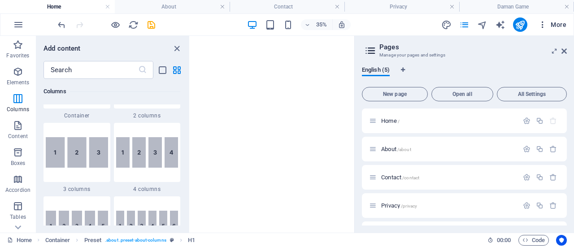
click at [542, 22] on icon "button" at bounding box center [542, 24] width 9 height 9
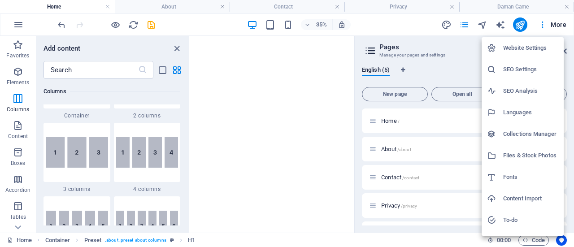
click at [519, 45] on h6 "Website Settings" at bounding box center [530, 48] width 55 height 11
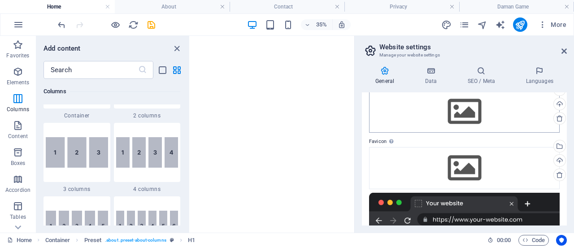
scroll to position [0, 0]
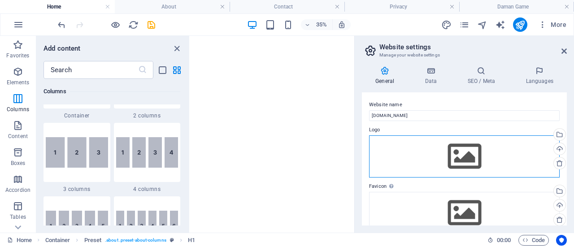
drag, startPoint x: 459, startPoint y: 167, endPoint x: 458, endPoint y: 159, distance: 8.3
click at [459, 166] on div "Drag files here, click to choose files or select files from Files or our free s…" at bounding box center [464, 156] width 191 height 42
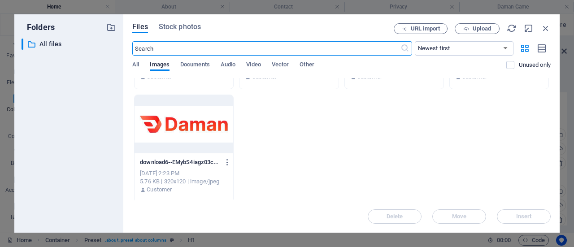
scroll to position [98, 0]
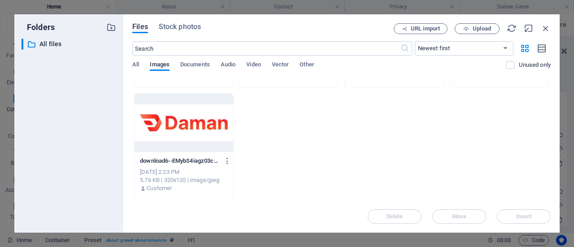
click at [194, 121] on div at bounding box center [184, 123] width 99 height 58
click at [193, 121] on div at bounding box center [184, 123] width 99 height 58
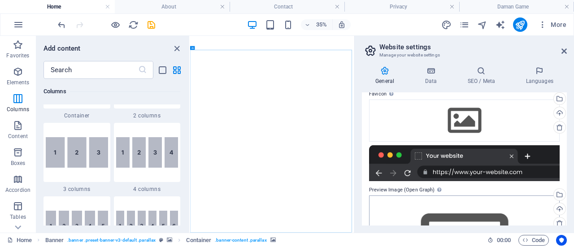
scroll to position [135, 0]
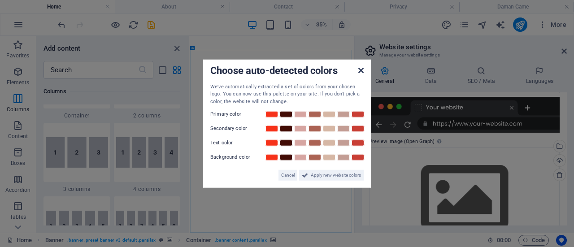
click at [359, 70] on icon at bounding box center [360, 69] width 5 height 7
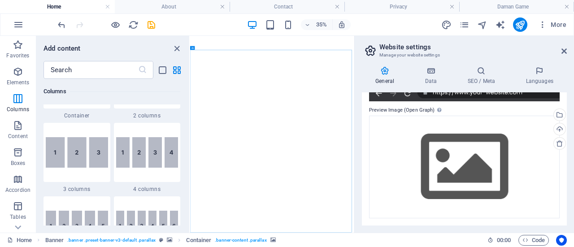
scroll to position [76, 0]
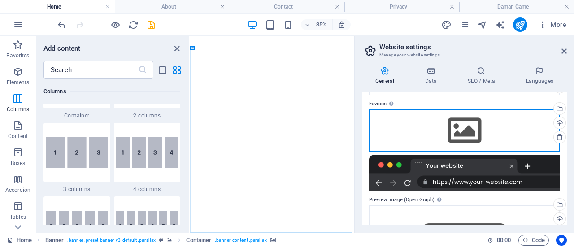
click at [432, 136] on div "Drag files here, click to choose files or select files from Files or our free s…" at bounding box center [464, 130] width 191 height 42
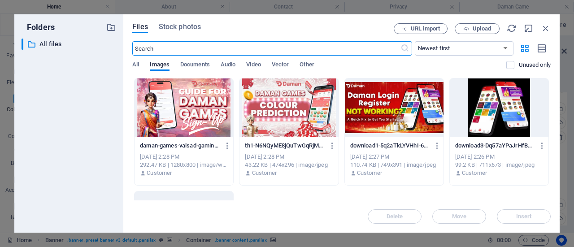
scroll to position [98, 0]
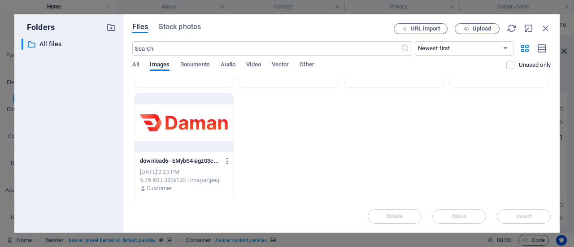
click at [210, 122] on div at bounding box center [184, 123] width 99 height 58
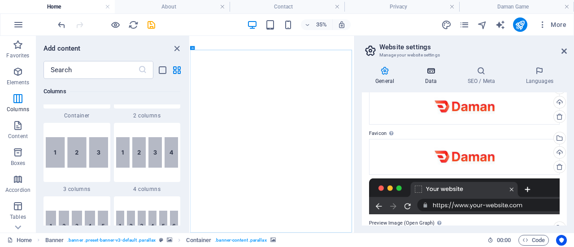
scroll to position [0, 0]
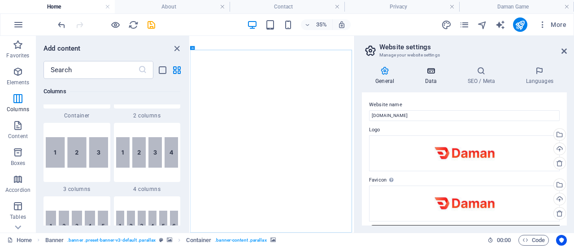
click at [429, 82] on h4 "Data" at bounding box center [432, 75] width 43 height 19
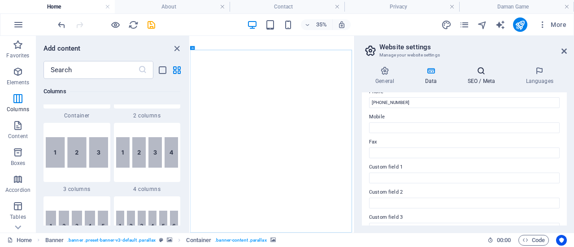
scroll to position [224, 0]
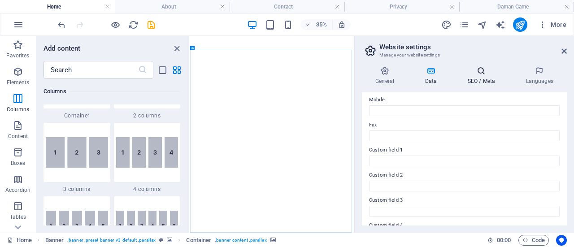
click at [472, 76] on h4 "SEO / Meta" at bounding box center [483, 75] width 58 height 19
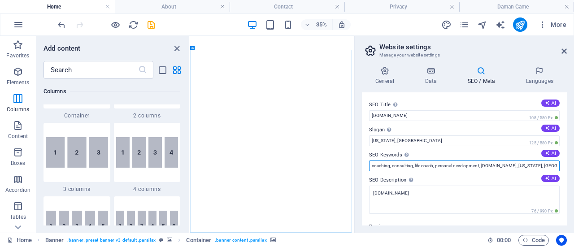
drag, startPoint x: 541, startPoint y: 166, endPoint x: 365, endPoint y: 159, distance: 176.0
click at [365, 160] on div "SEO Title The title of your website - make it something that stands out in sear…" at bounding box center [464, 158] width 205 height 133
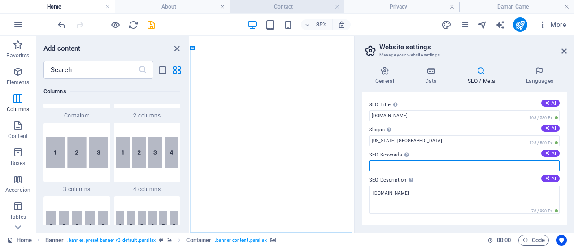
type input "coaching, consulting, life coach, personal development, [DOMAIN_NAME], [US_STAT…"
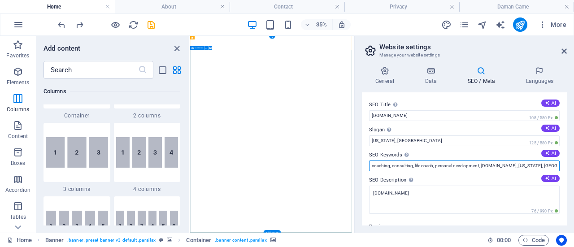
drag, startPoint x: 728, startPoint y: 201, endPoint x: 638, endPoint y: 385, distance: 205.5
click at [376, 164] on input "coaching, consulting, life coach, personal development, [DOMAIN_NAME], [US_STAT…" at bounding box center [464, 166] width 191 height 11
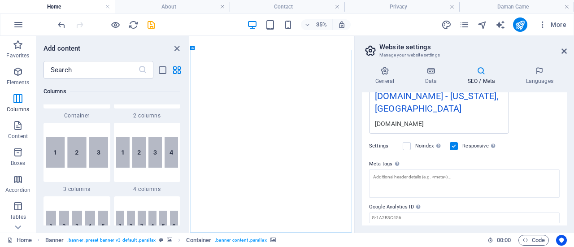
scroll to position [196, 0]
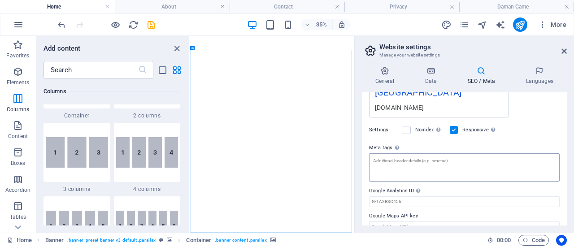
type input "Daman Game, daman Login, Daman App, Daman Club, Daman Game App"
click at [407, 153] on textarea "Meta tags Enter HTML code here that will be placed inside the tags of your webs…" at bounding box center [464, 167] width 191 height 28
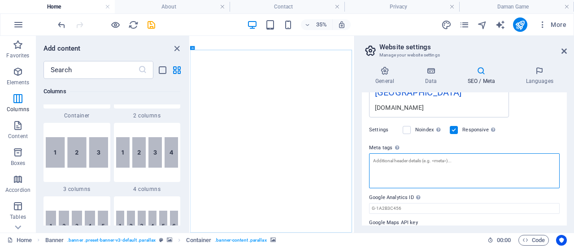
paste textarea "<meta name="description" content="Play Daman Game online — predict colors, win …"
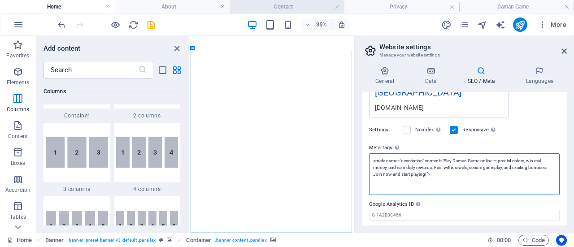
type textarea "<meta name="description" content="Play Daman Game online — predict colors, win …"
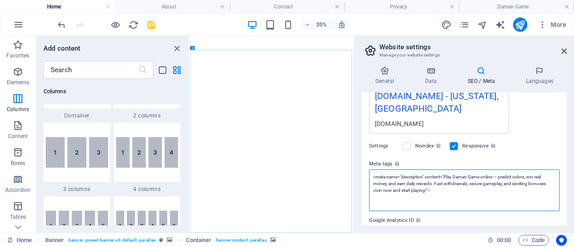
scroll to position [209, 0]
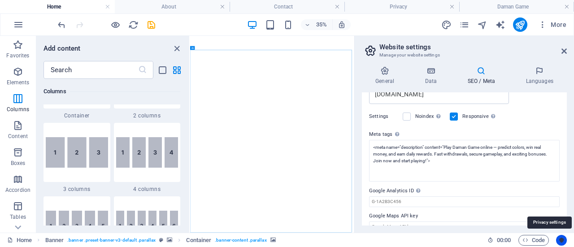
click at [563, 239] on icon "Usercentrics" at bounding box center [562, 240] width 6 height 6
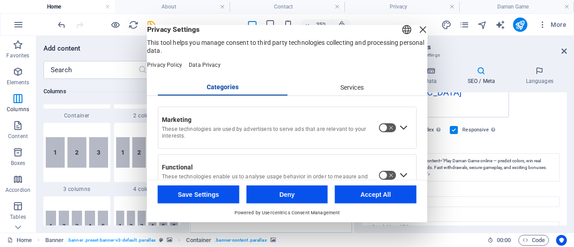
click at [417, 35] on div "Close Layer" at bounding box center [423, 29] width 13 height 13
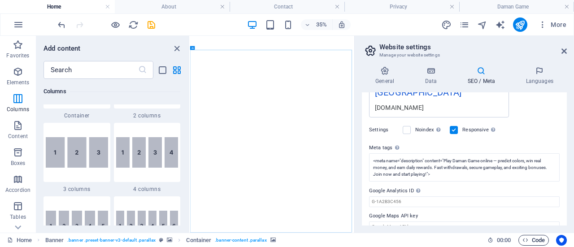
click at [529, 242] on span "Code" at bounding box center [534, 240] width 22 height 11
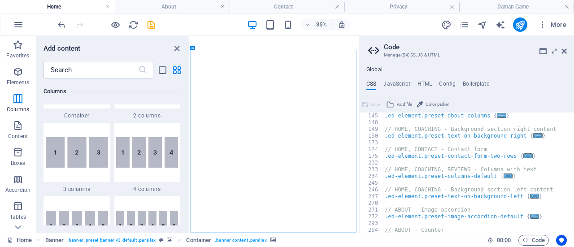
scroll to position [371, 0]
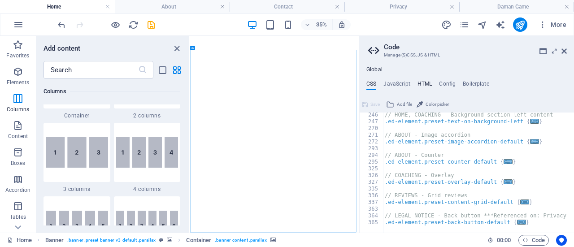
click at [425, 85] on h4 "HTML" at bounding box center [425, 86] width 15 height 10
type textarea "<a href="#main-content" class="wv-link-content button">Skip to main content</a>"
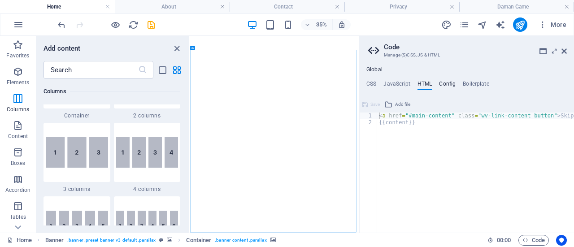
click at [442, 85] on h4 "Config" at bounding box center [447, 86] width 17 height 10
type textarea "$color-background: #ffffff;"
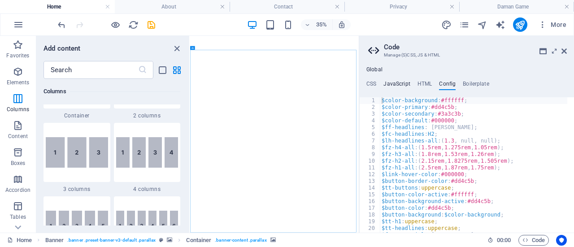
click at [394, 86] on h4 "JavaScript" at bounding box center [397, 86] width 26 height 10
type textarea "/* JS for preset "Menu V2" */"
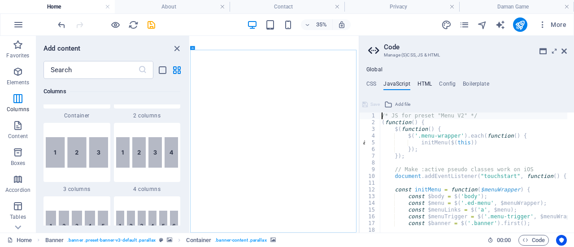
click at [428, 85] on h4 "HTML" at bounding box center [425, 86] width 15 height 10
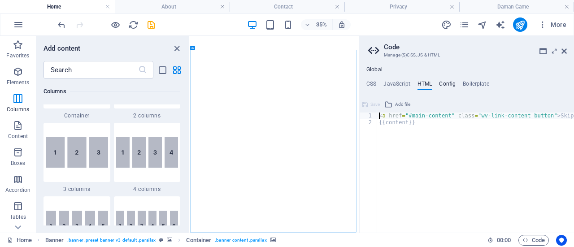
click at [439, 84] on h4 "Config" at bounding box center [447, 86] width 17 height 10
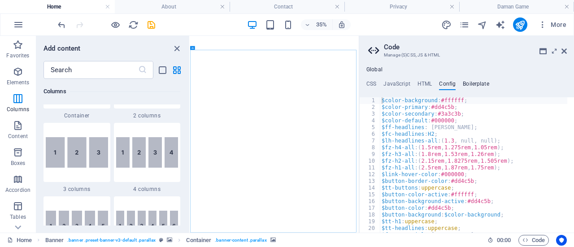
click at [471, 84] on h4 "Boilerplate" at bounding box center [476, 86] width 26 height 10
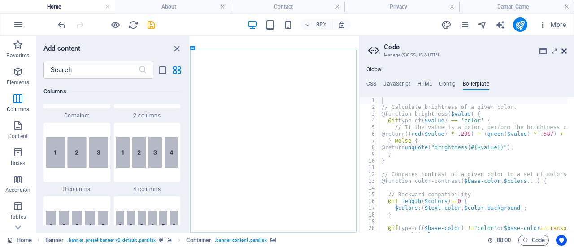
drag, startPoint x: 563, startPoint y: 50, endPoint x: 438, endPoint y: 17, distance: 129.5
click at [563, 50] on icon at bounding box center [564, 51] width 5 height 7
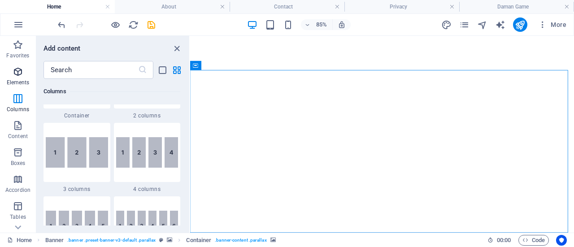
click at [17, 79] on span "Elements" at bounding box center [18, 77] width 36 height 22
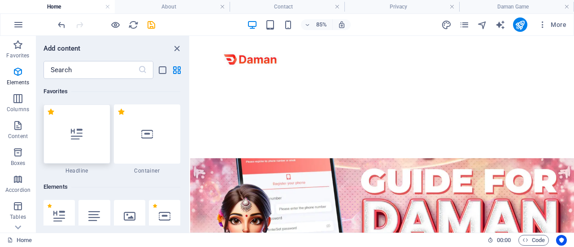
scroll to position [135, 0]
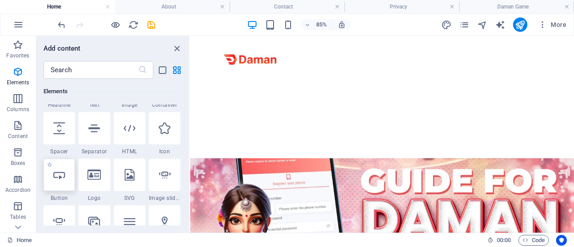
click at [58, 179] on icon at bounding box center [59, 175] width 12 height 12
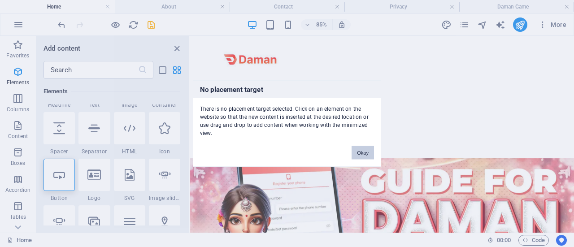
click at [359, 152] on button "Okay" at bounding box center [363, 152] width 22 height 13
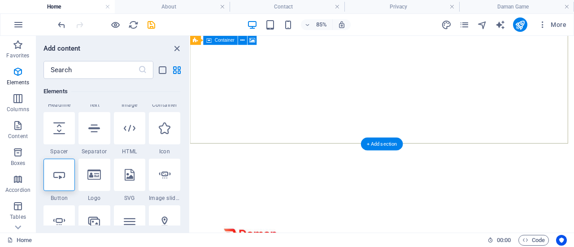
scroll to position [0, 0]
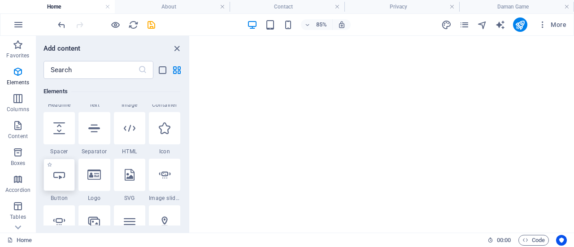
click at [56, 177] on icon at bounding box center [59, 175] width 12 height 12
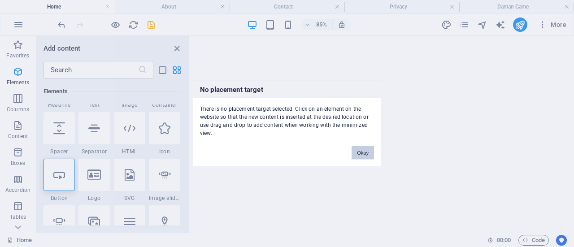
drag, startPoint x: 363, startPoint y: 156, endPoint x: 202, endPoint y: 140, distance: 161.3
click at [363, 156] on button "Okay" at bounding box center [363, 152] width 22 height 13
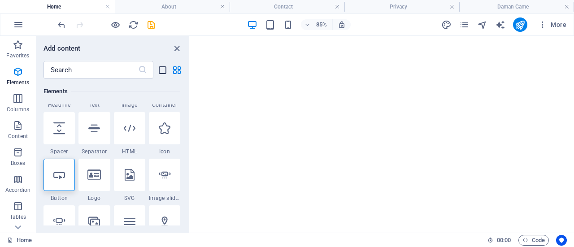
click at [162, 70] on icon "list-view" at bounding box center [162, 70] width 10 height 10
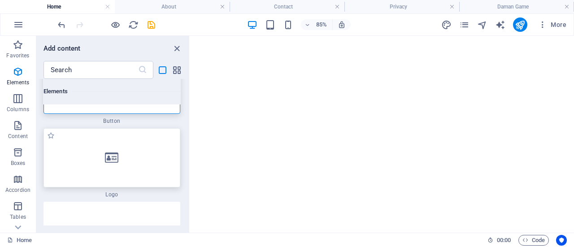
scroll to position [718, 0]
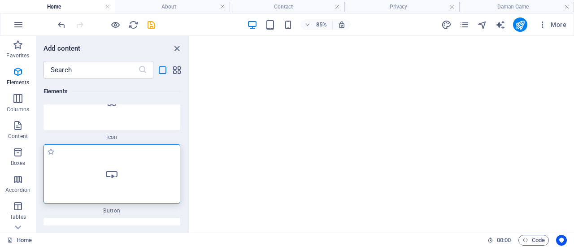
click at [118, 168] on div at bounding box center [112, 173] width 137 height 59
click at [54, 153] on label "1 Star" at bounding box center [51, 152] width 8 height 8
click at [47, 157] on input "1 Star" at bounding box center [47, 157] width 0 height 0
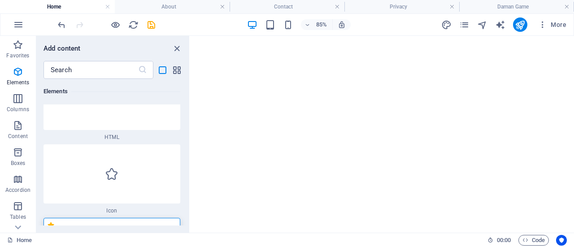
click at [54, 222] on label "1 Star" at bounding box center [51, 226] width 8 height 8
click at [47, 230] on input "1 Star" at bounding box center [47, 230] width 0 height 0
radio input "false"
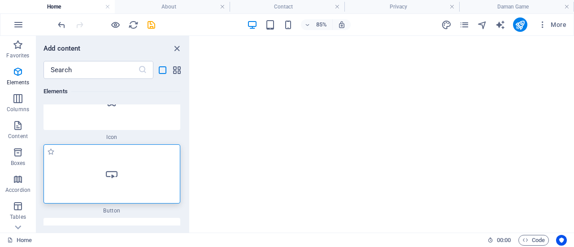
click at [108, 175] on icon at bounding box center [112, 174] width 12 height 12
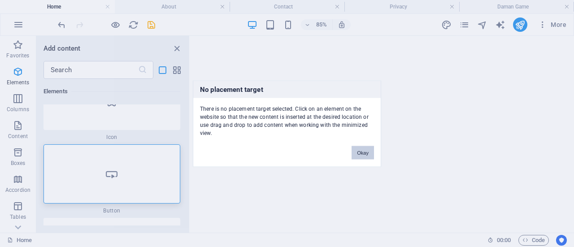
click at [371, 149] on button "Okay" at bounding box center [363, 152] width 22 height 13
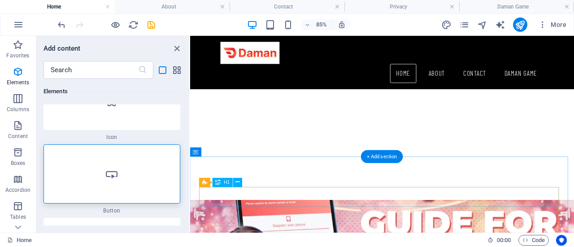
scroll to position [0, 0]
